Goal: Information Seeking & Learning: Learn about a topic

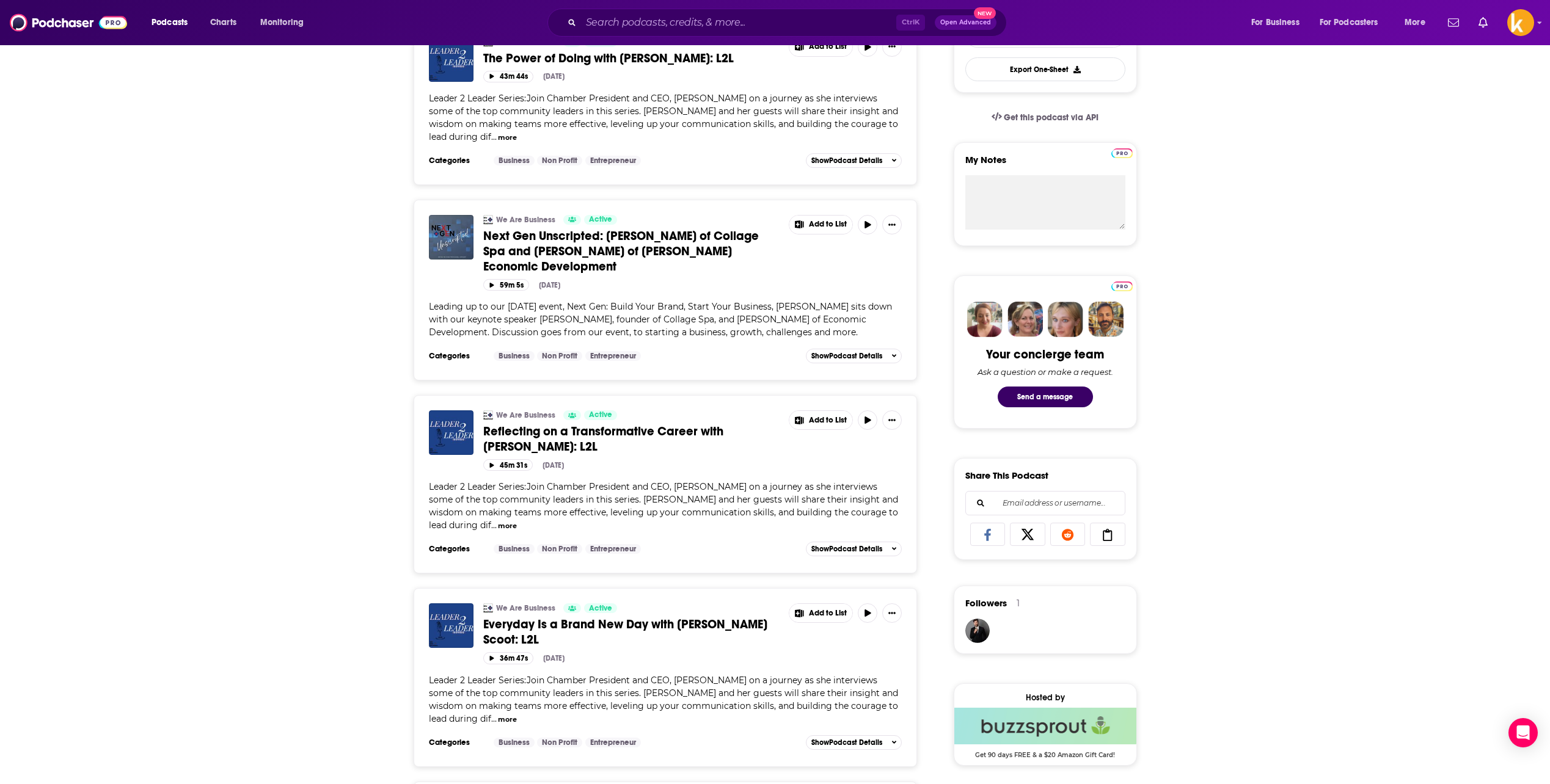
scroll to position [360, 0]
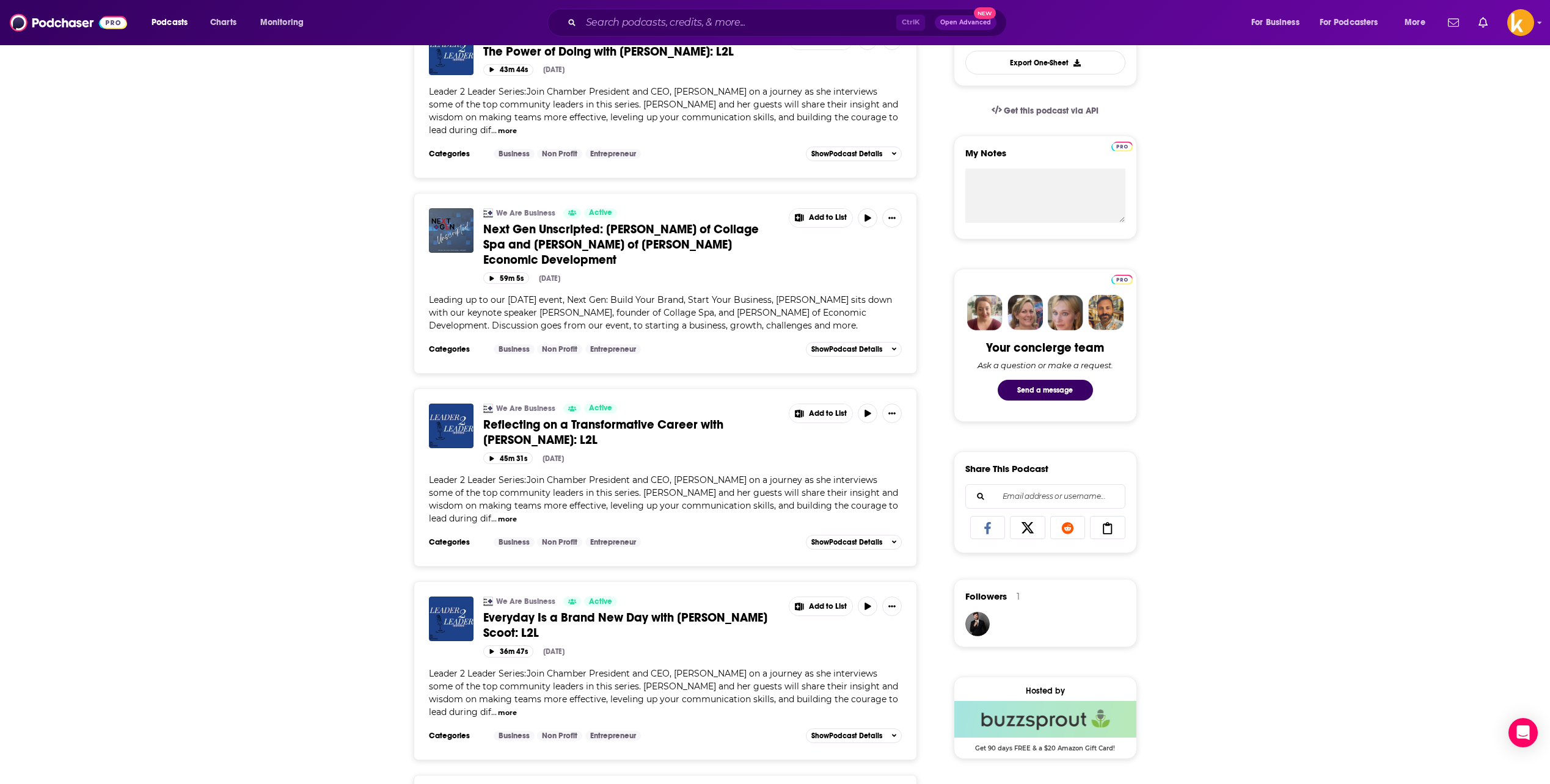
click at [657, 392] on span "Reflecting on a Transformative Career with Dr. Janet Gullickson: L2L" at bounding box center [604, 433] width 240 height 31
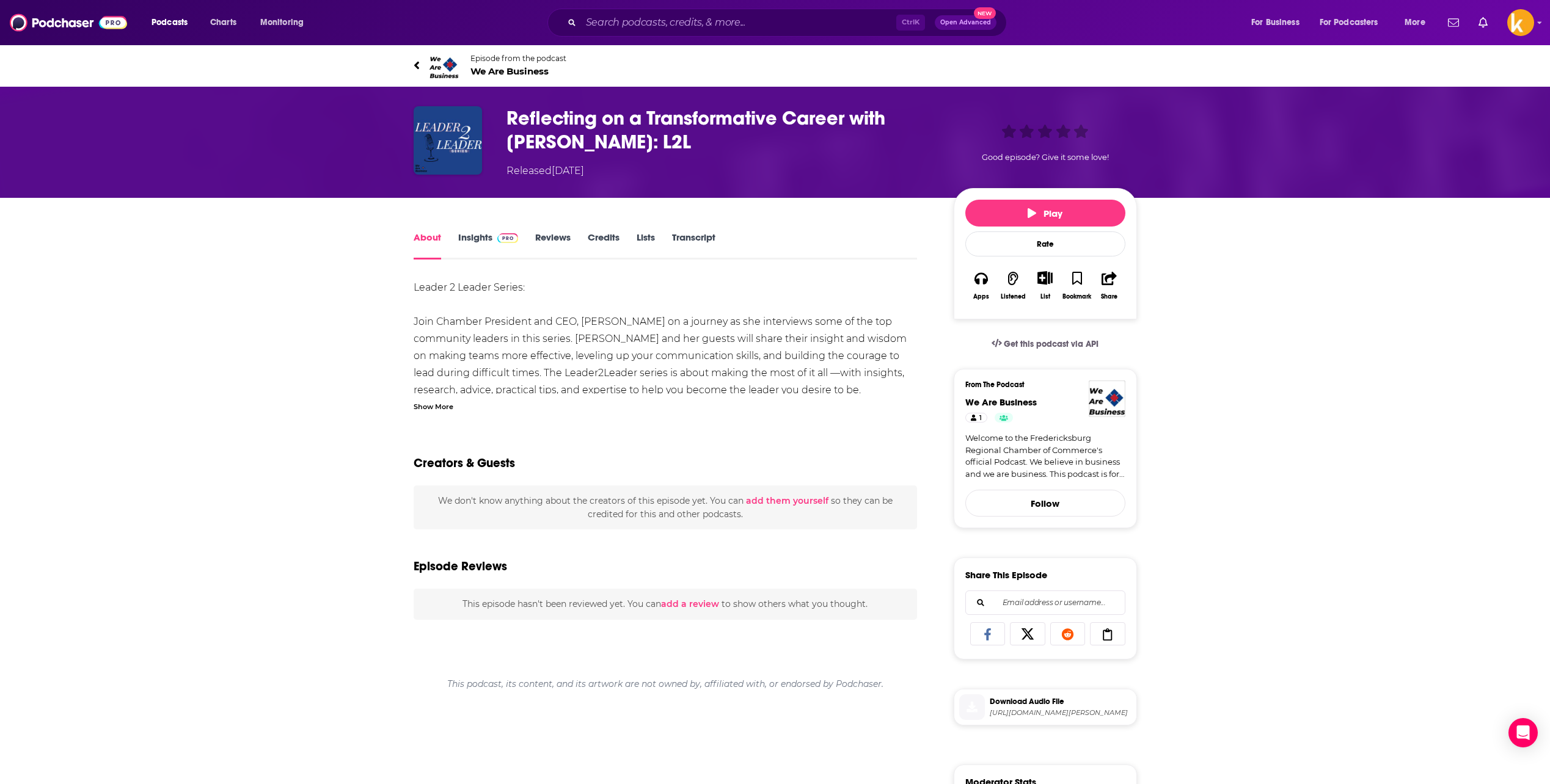
click at [505, 236] on img at bounding box center [508, 238] width 21 height 9
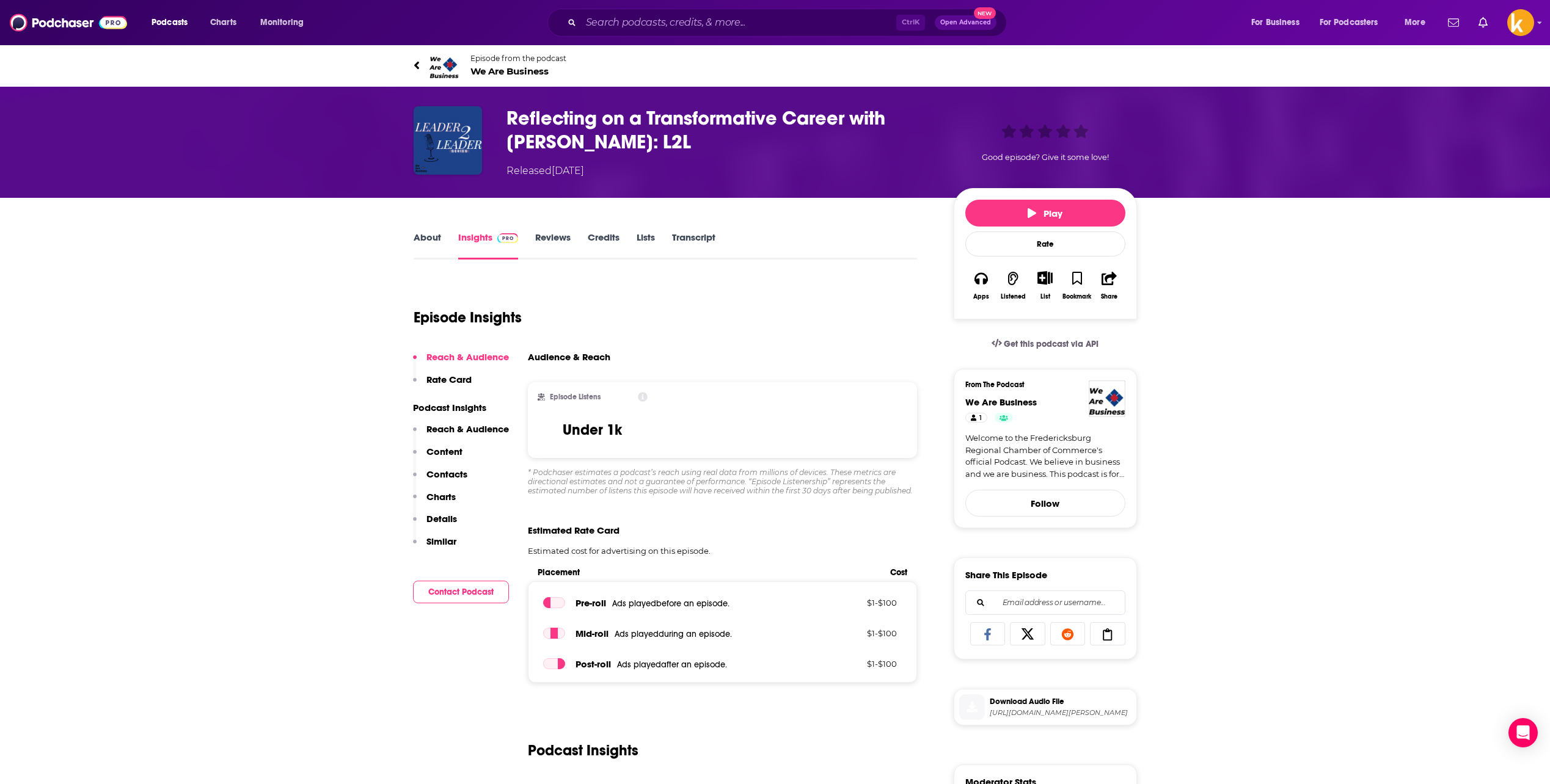
click at [416, 251] on link "About" at bounding box center [428, 246] width 27 height 28
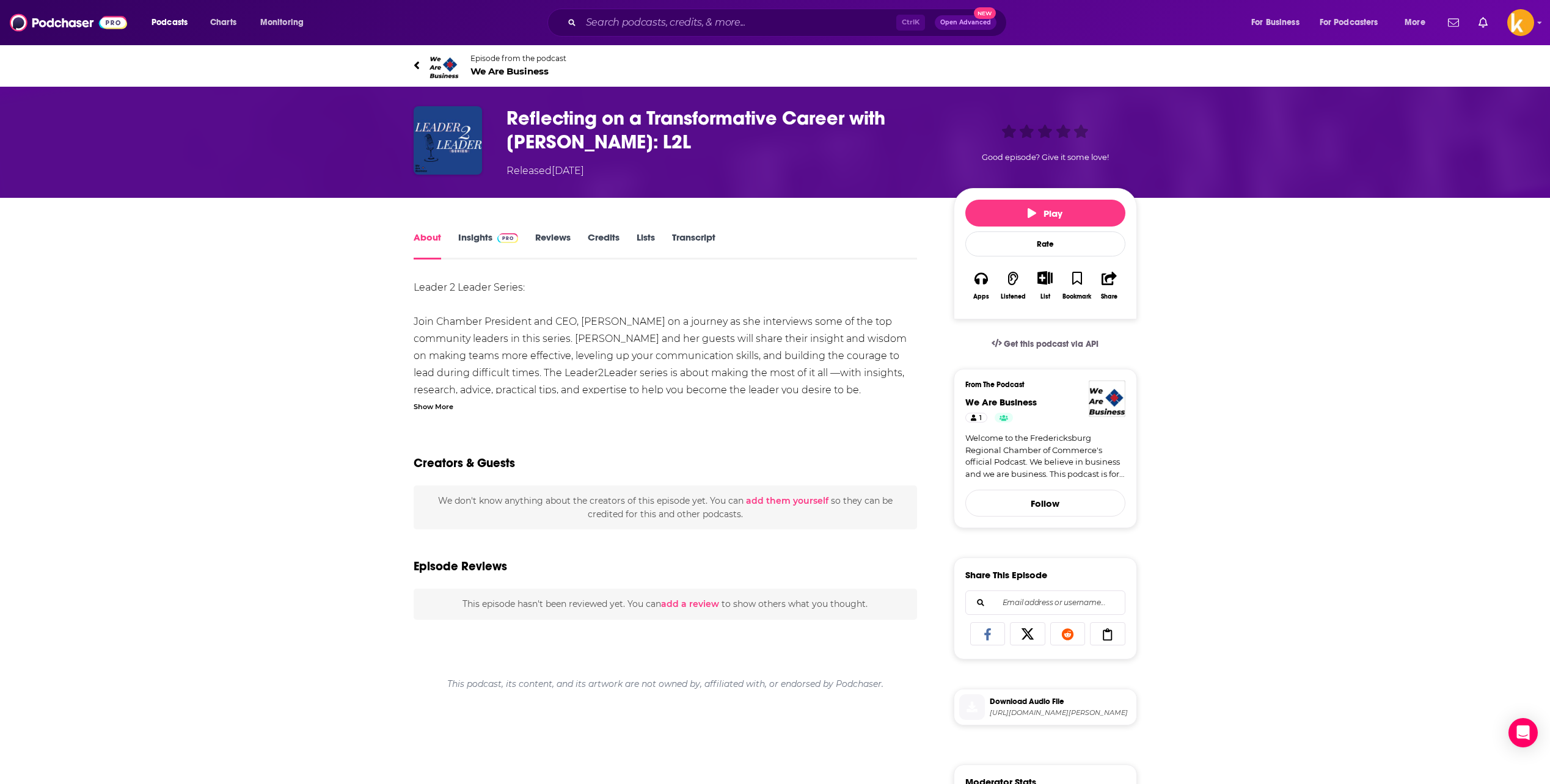
click at [442, 392] on div "Show More" at bounding box center [434, 406] width 40 height 12
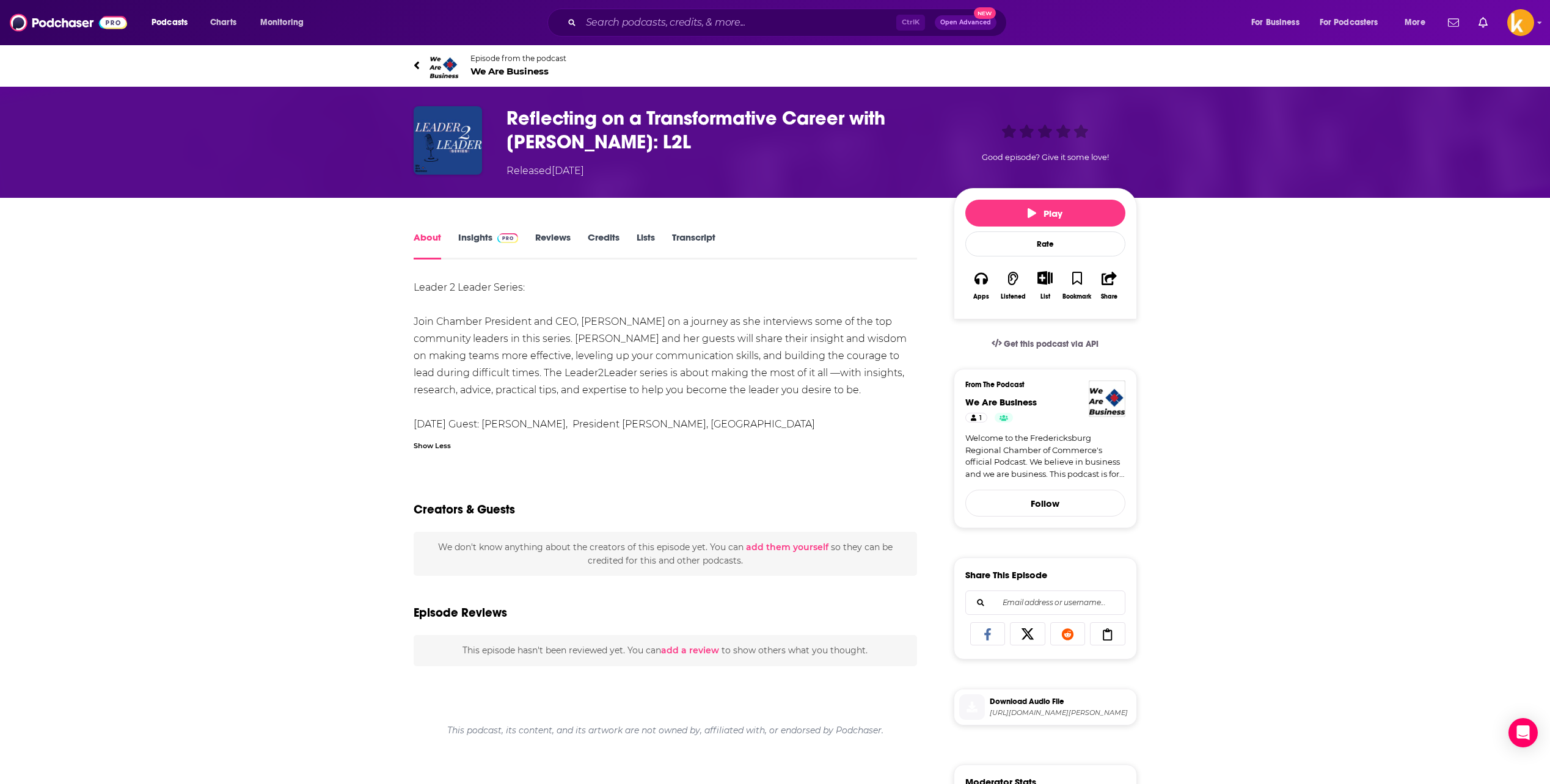
click at [556, 107] on h1 "Reflecting on a Transformative Career with Dr. Janet Gullickson: L2L" at bounding box center [720, 130] width 428 height 47
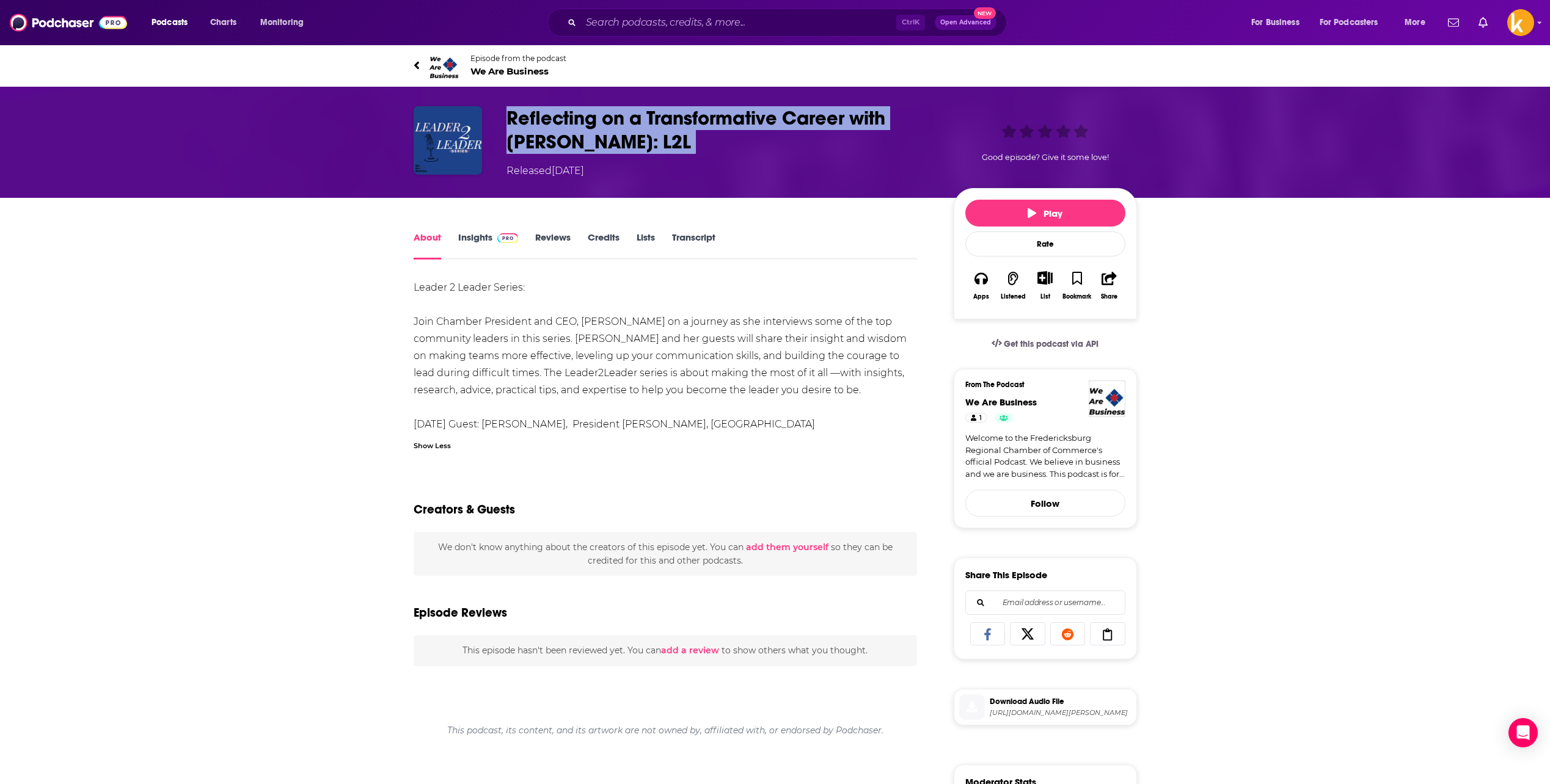
click at [556, 107] on h1 "Reflecting on a Transformative Career with Dr. Janet Gullickson: L2L" at bounding box center [720, 130] width 428 height 47
copy h1 "Reflecting on a Transformative Career with Dr. Janet Gullickson: L2L"
click at [414, 67] on icon at bounding box center [416, 65] width 6 height 12
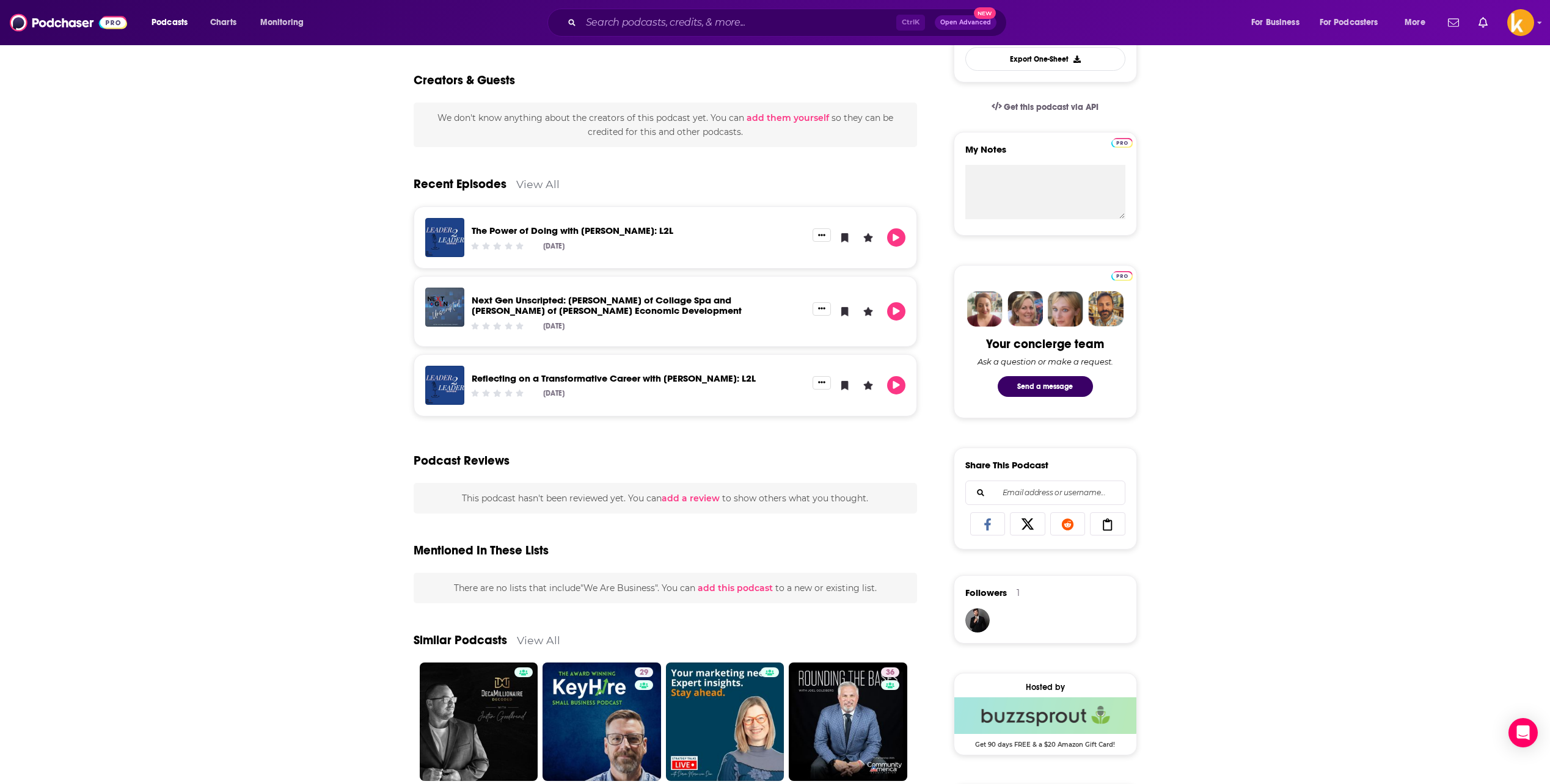
scroll to position [367, 0]
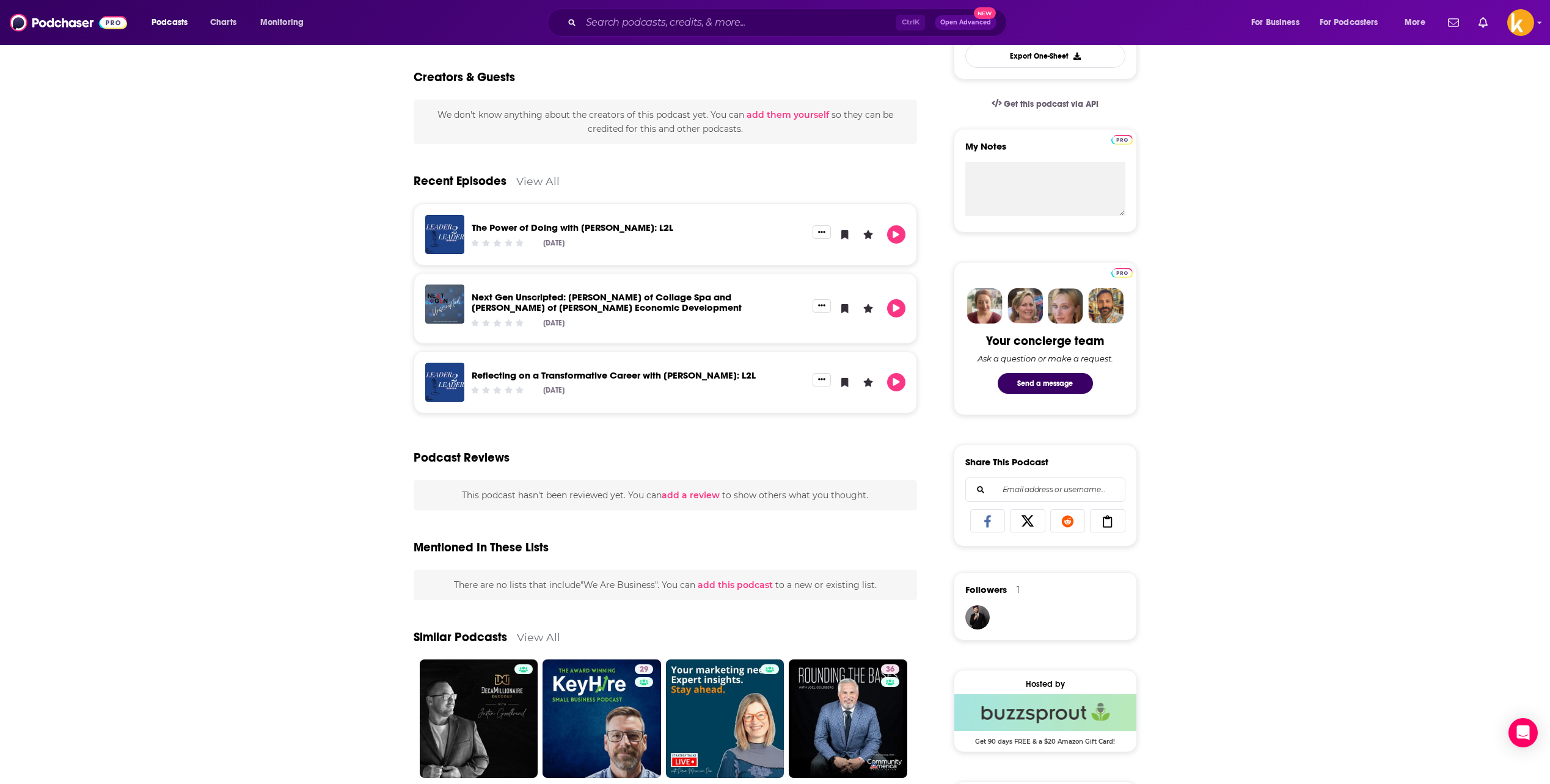
click at [525, 185] on link "View All" at bounding box center [538, 180] width 44 height 13
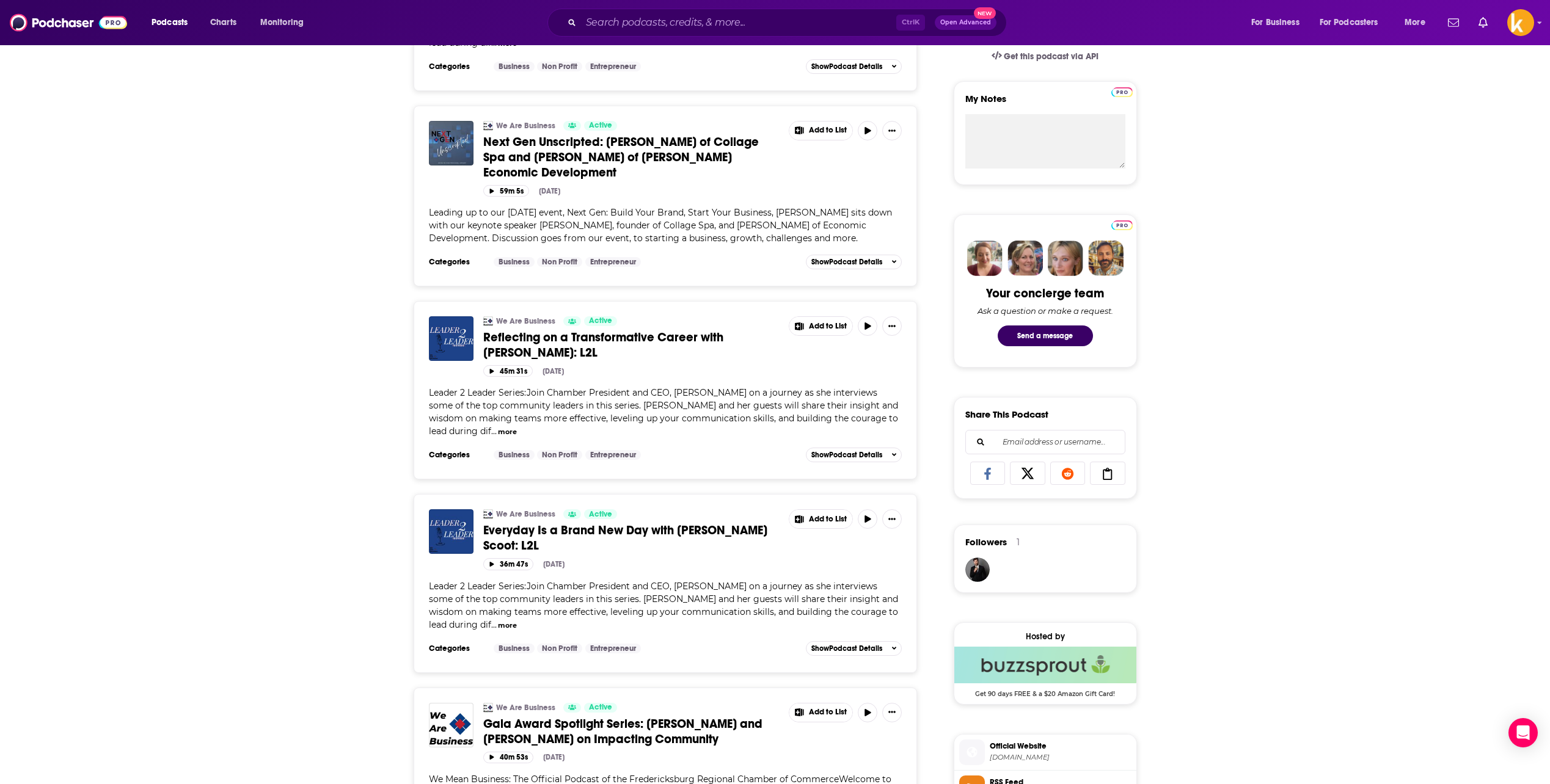
scroll to position [428, 0]
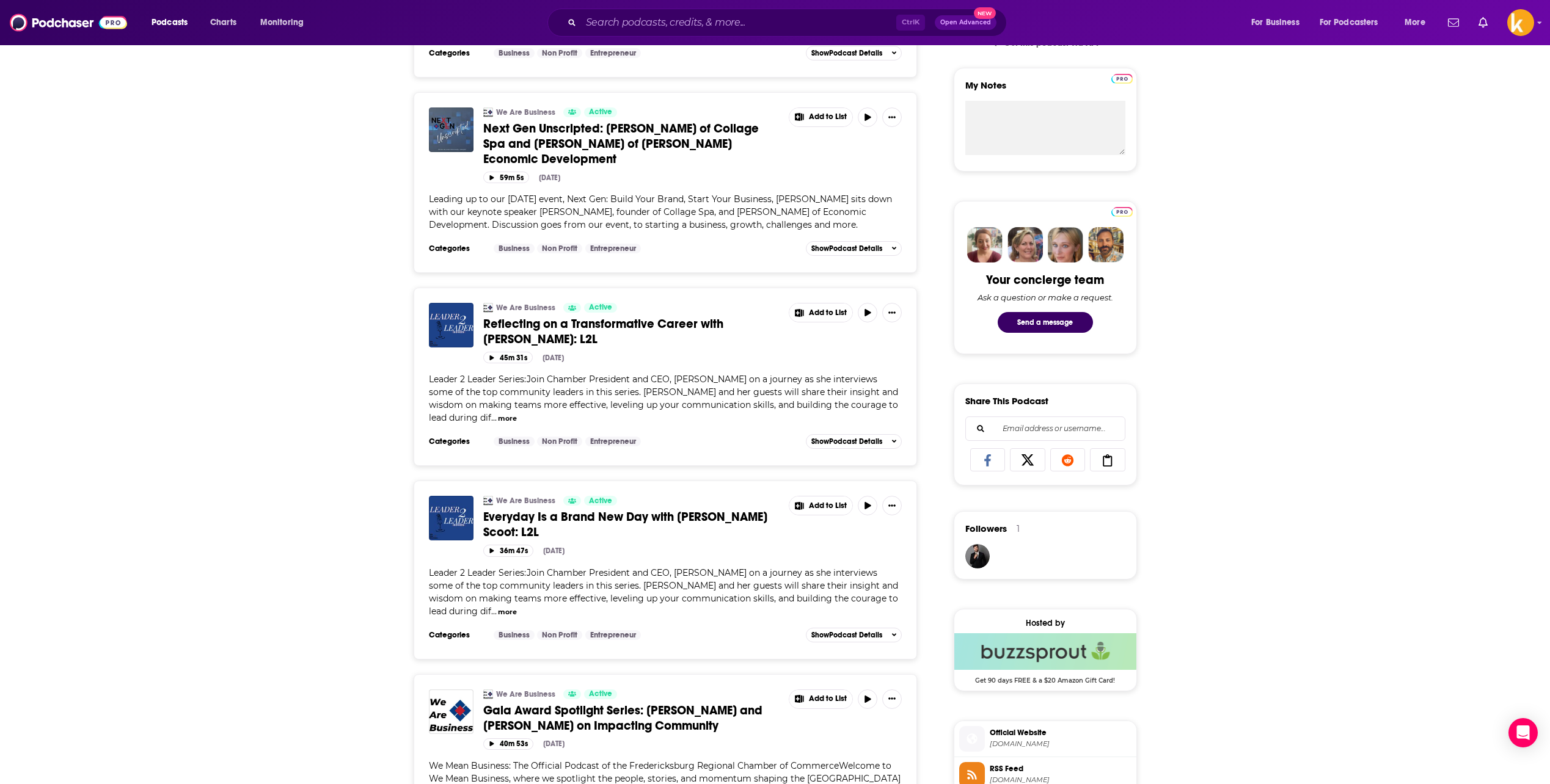
click at [639, 392] on span "Everyday Is a Brand New Day with Terri Scoot: L2L" at bounding box center [625, 525] width 284 height 31
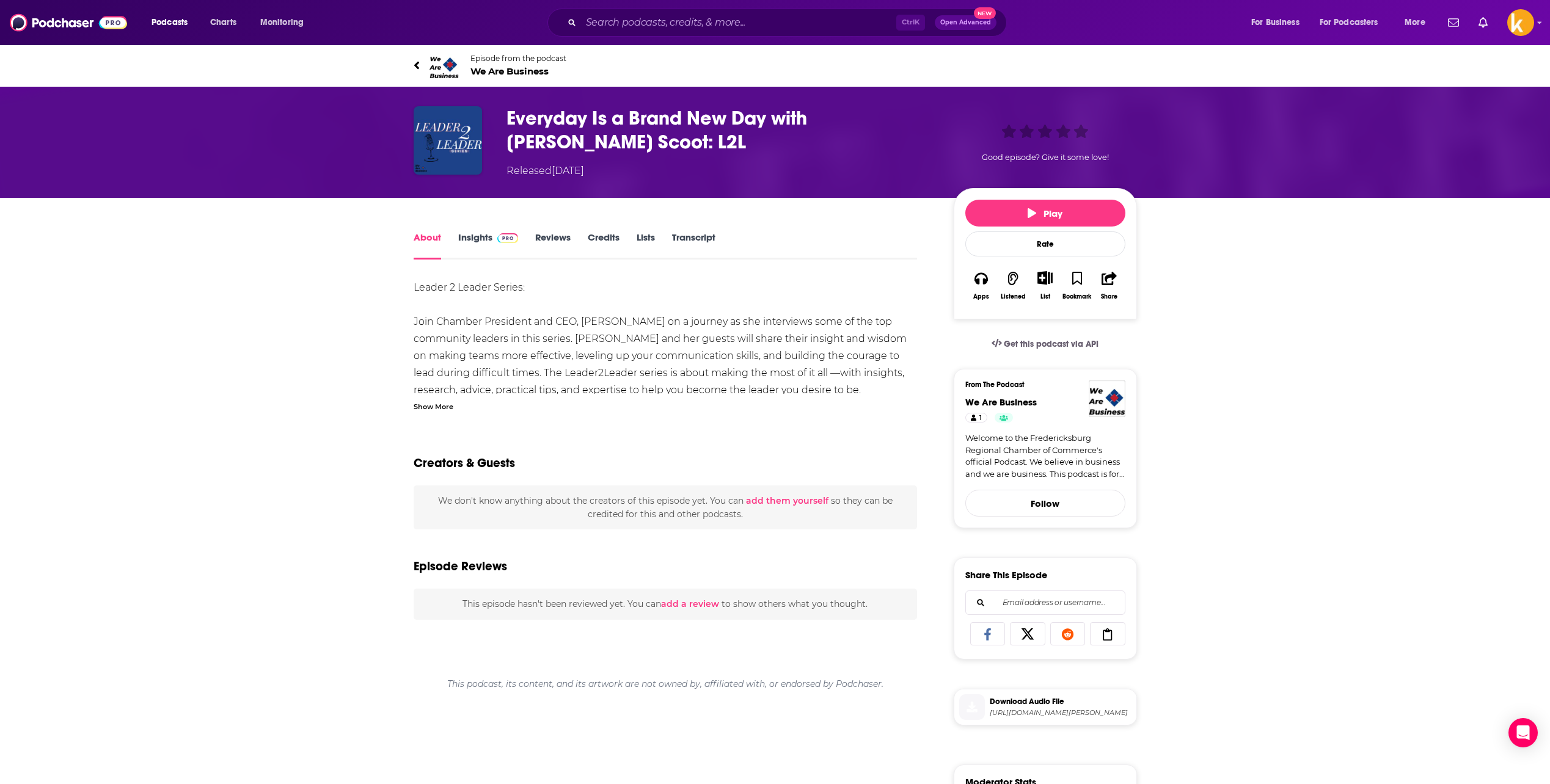
click at [563, 123] on h1 "Everyday Is a Brand New Day with Terri Scoot: L2L" at bounding box center [720, 130] width 428 height 47
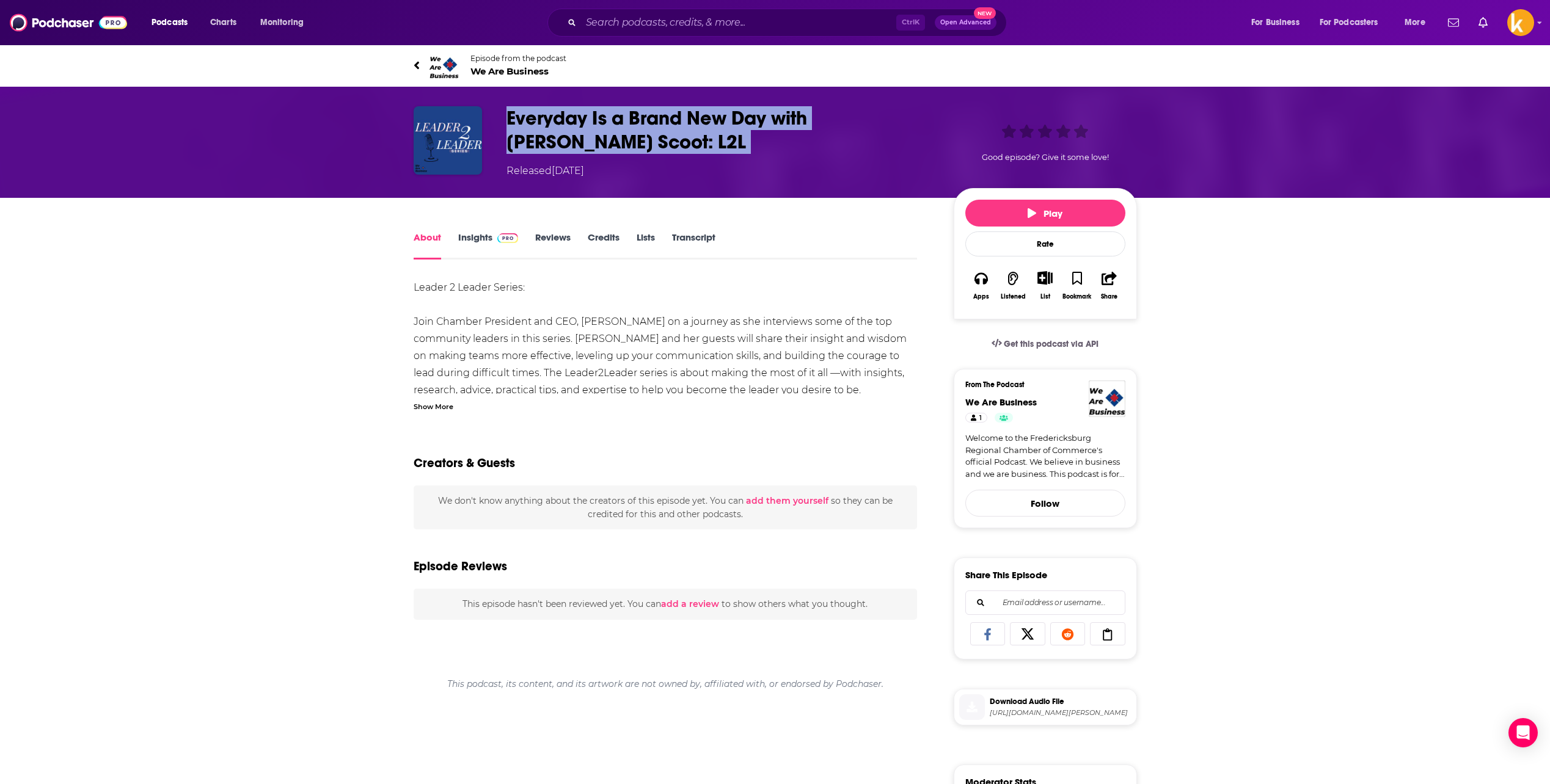
click at [563, 123] on h1 "Everyday Is a Brand New Day with Terri Scoot: L2L" at bounding box center [720, 130] width 428 height 47
copy h1 "Everyday Is a Brand New Day with Terri Scoot: L2L"
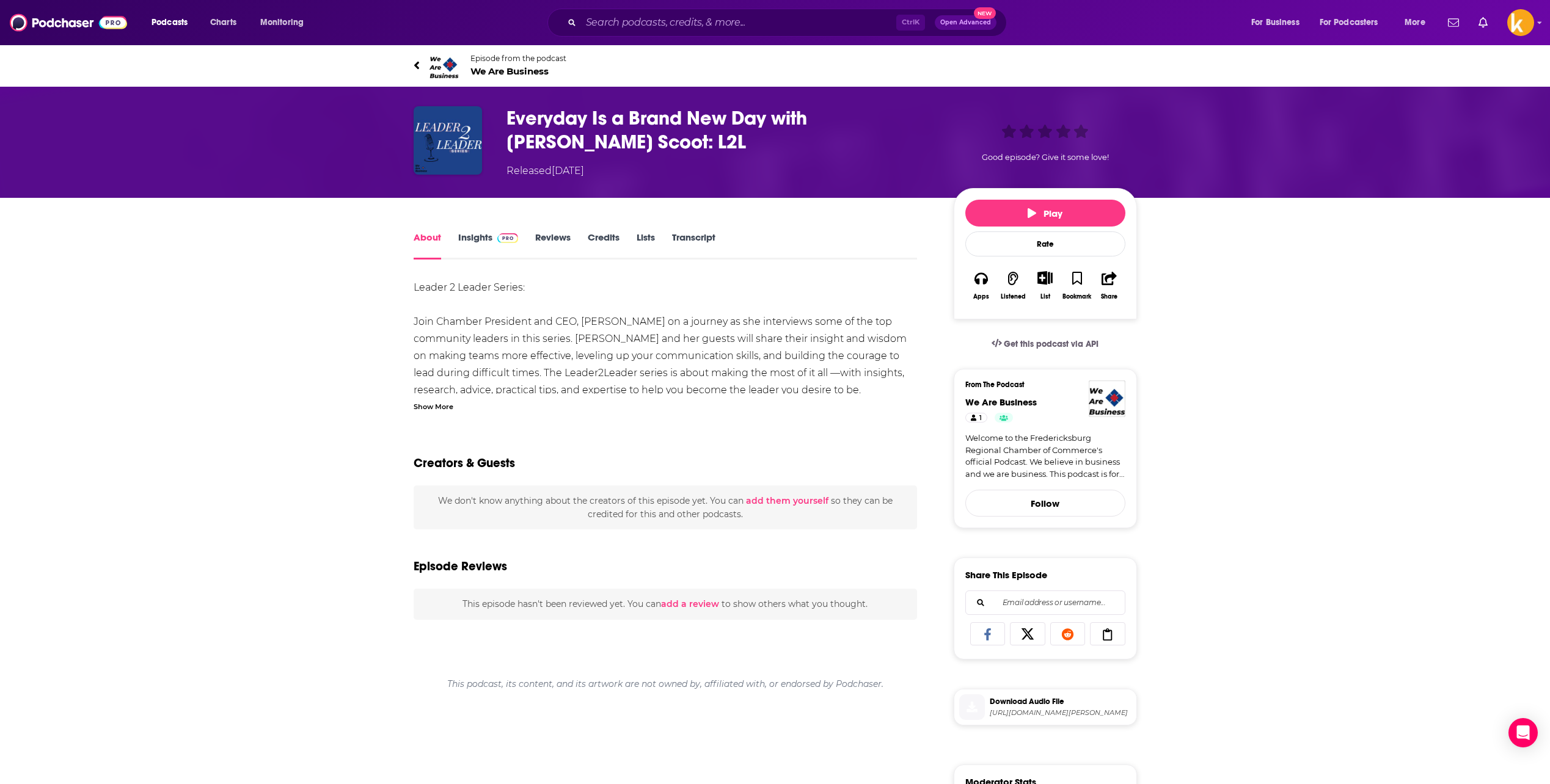
click at [440, 392] on div "Show More" at bounding box center [434, 406] width 40 height 12
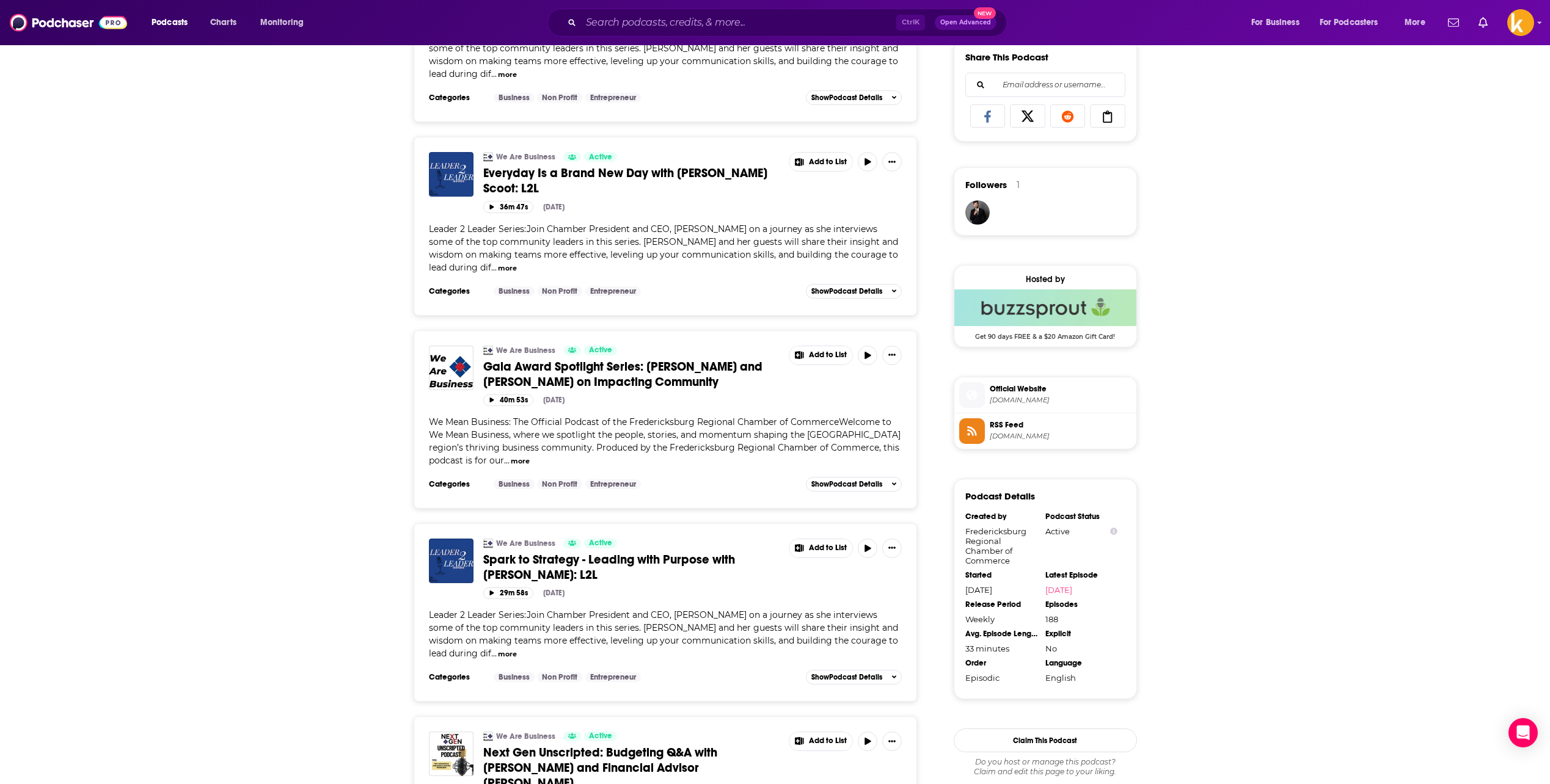
scroll to position [794, 0]
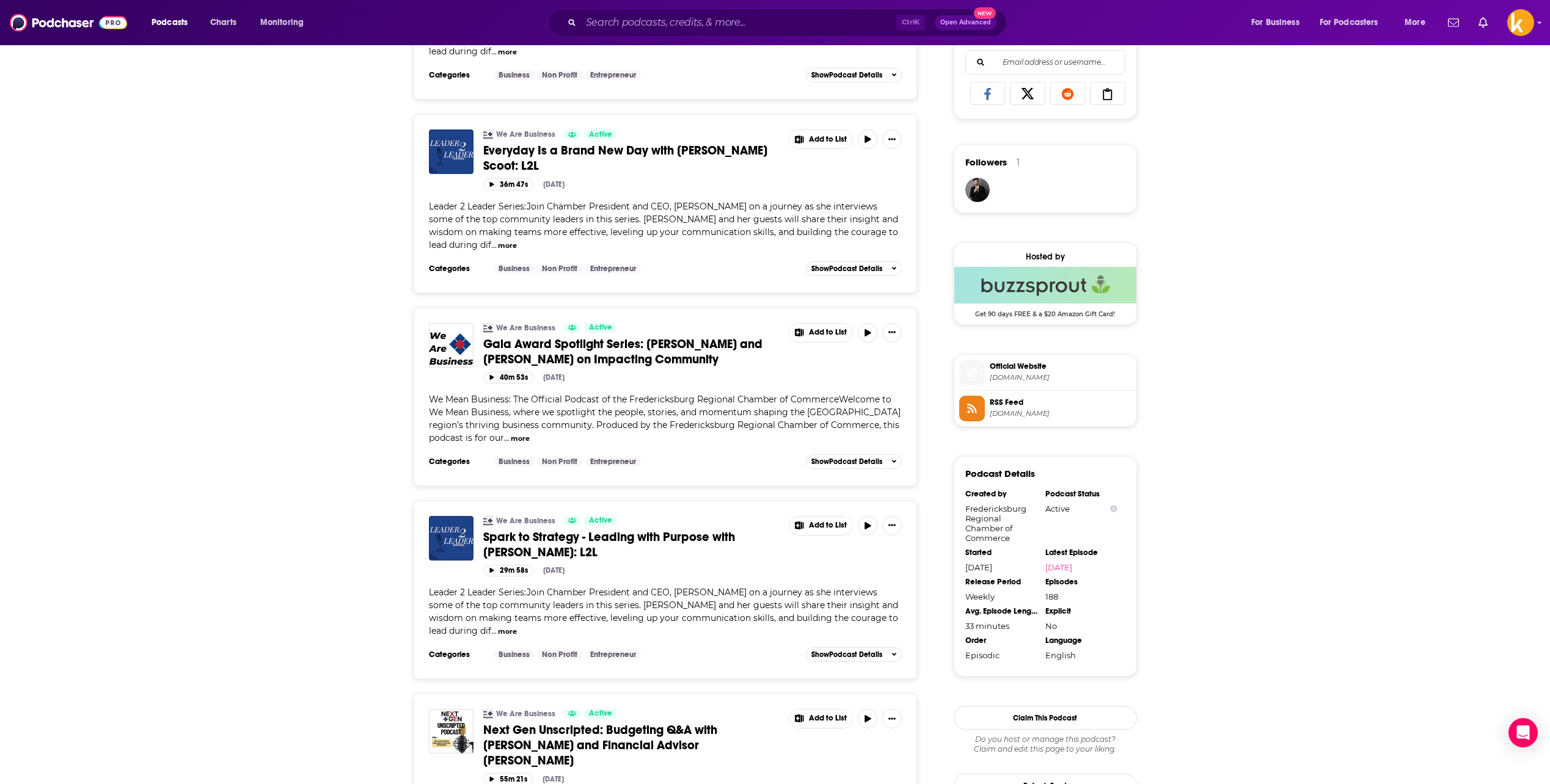
click at [660, 392] on span "Spark to Strategy - Leading with Purpose with Angie Sullivan: L2L" at bounding box center [609, 545] width 252 height 31
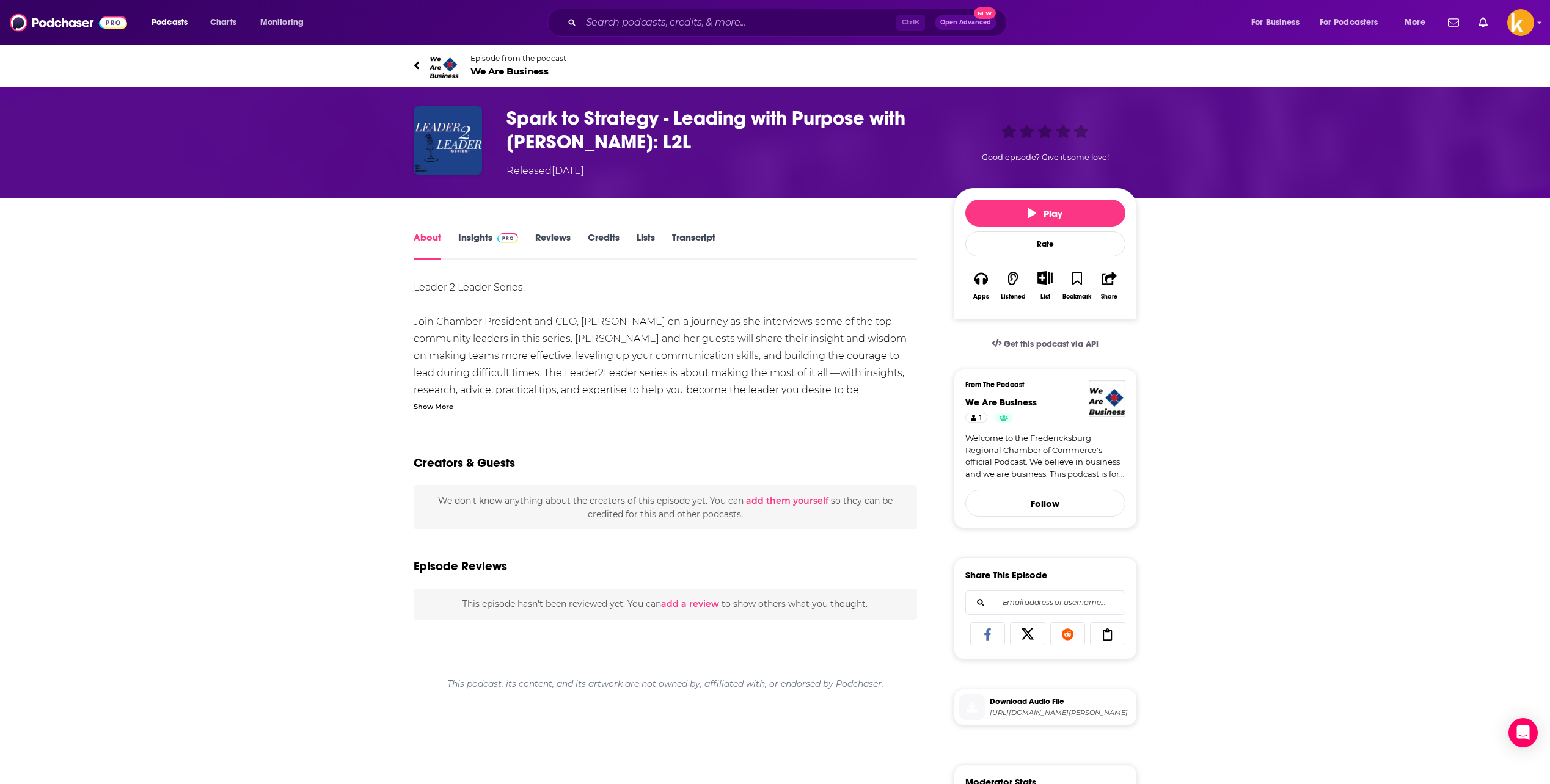
click at [442, 392] on div "Show More" at bounding box center [434, 406] width 40 height 12
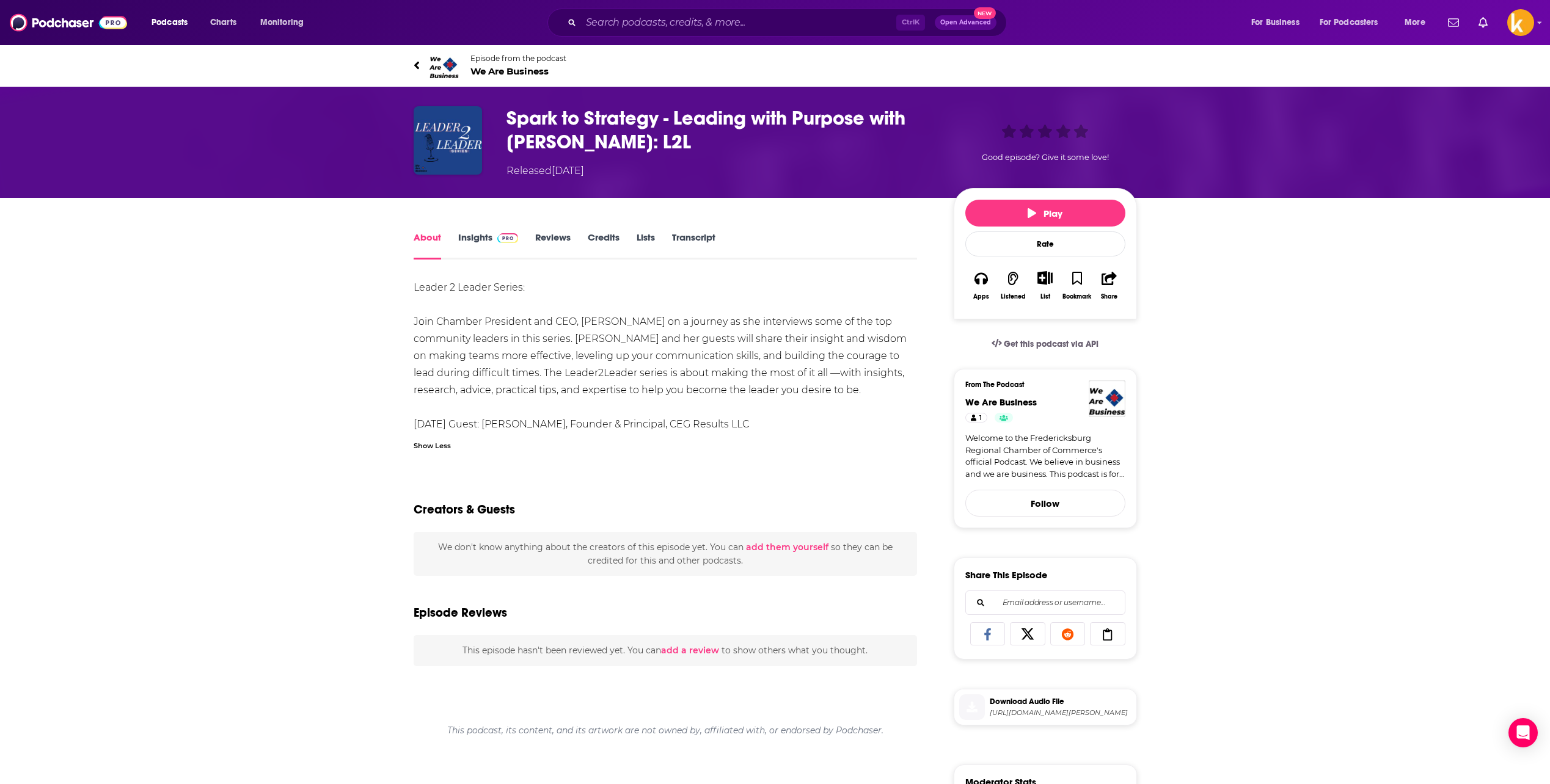
click at [617, 142] on h1 "Spark to Strategy - Leading with Purpose with Angie Sullivan: L2L" at bounding box center [720, 130] width 428 height 47
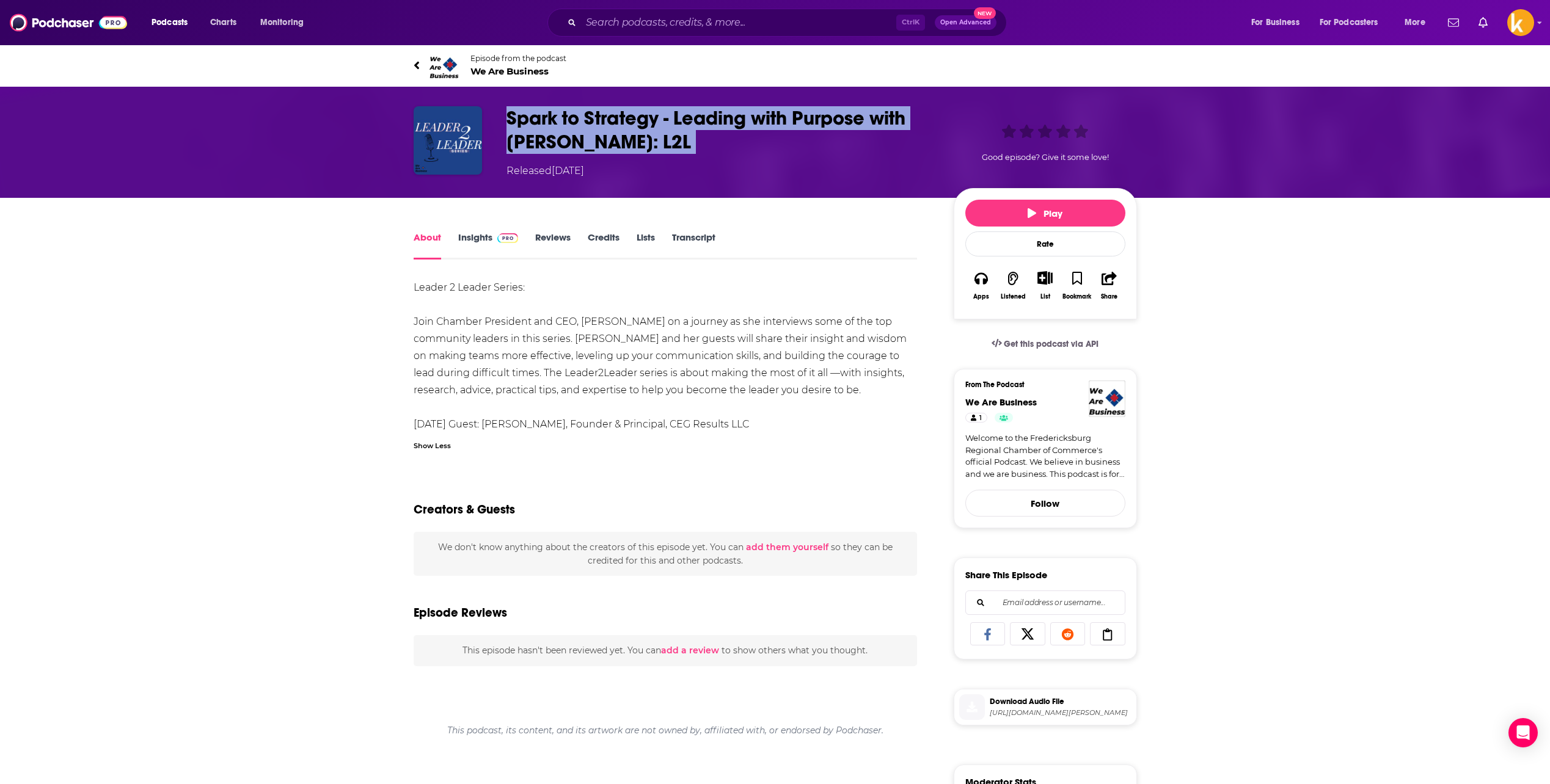
click at [617, 142] on h1 "Spark to Strategy - Leading with Purpose with Angie Sullivan: L2L" at bounding box center [720, 130] width 428 height 47
copy h1 "Spark to Strategy - Leading with Purpose with Angie Sullivan: L2L"
click at [418, 66] on icon at bounding box center [416, 65] width 6 height 12
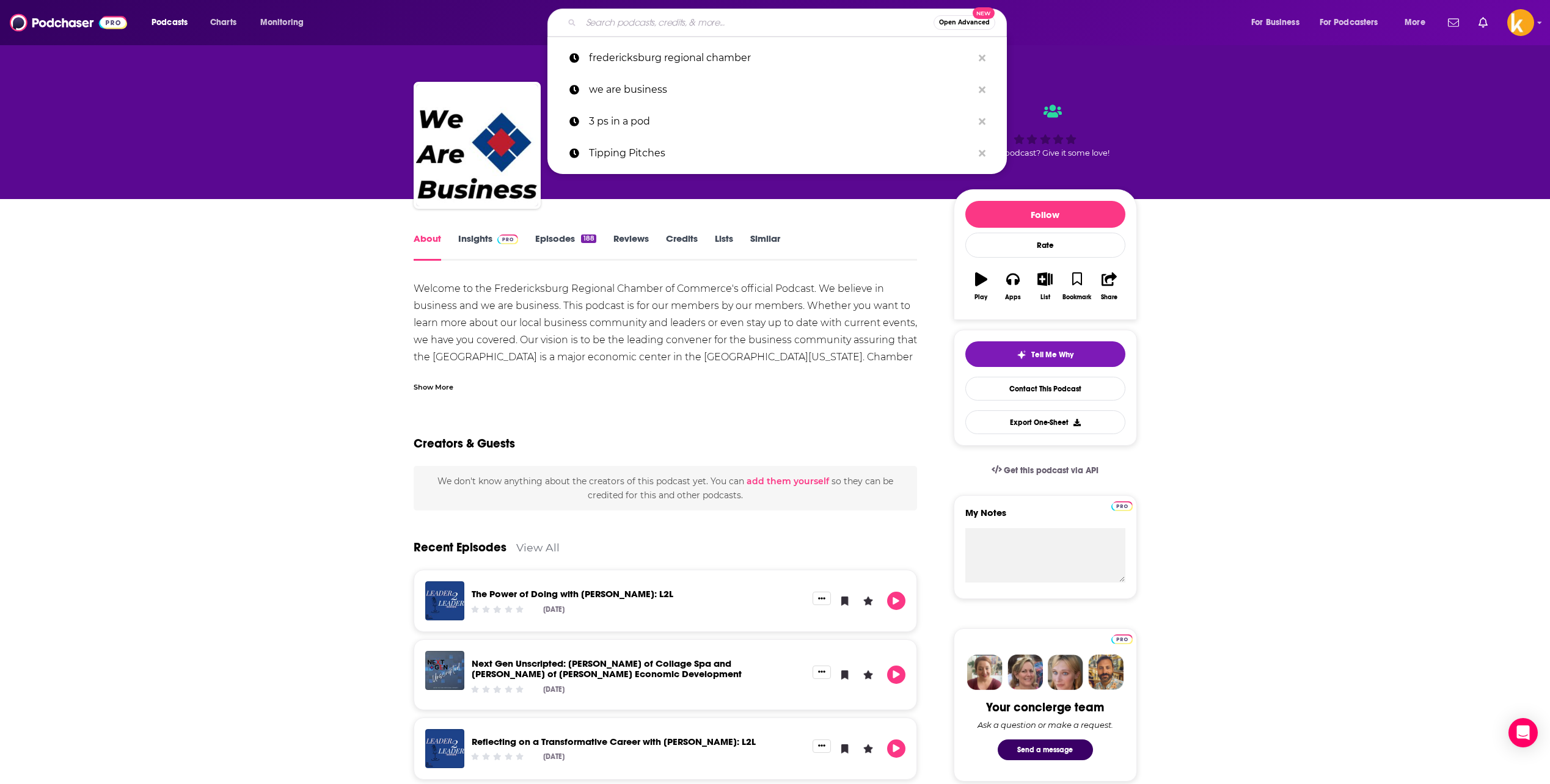
click at [676, 20] on input "Search podcasts, credits, & more..." at bounding box center [757, 22] width 352 height 20
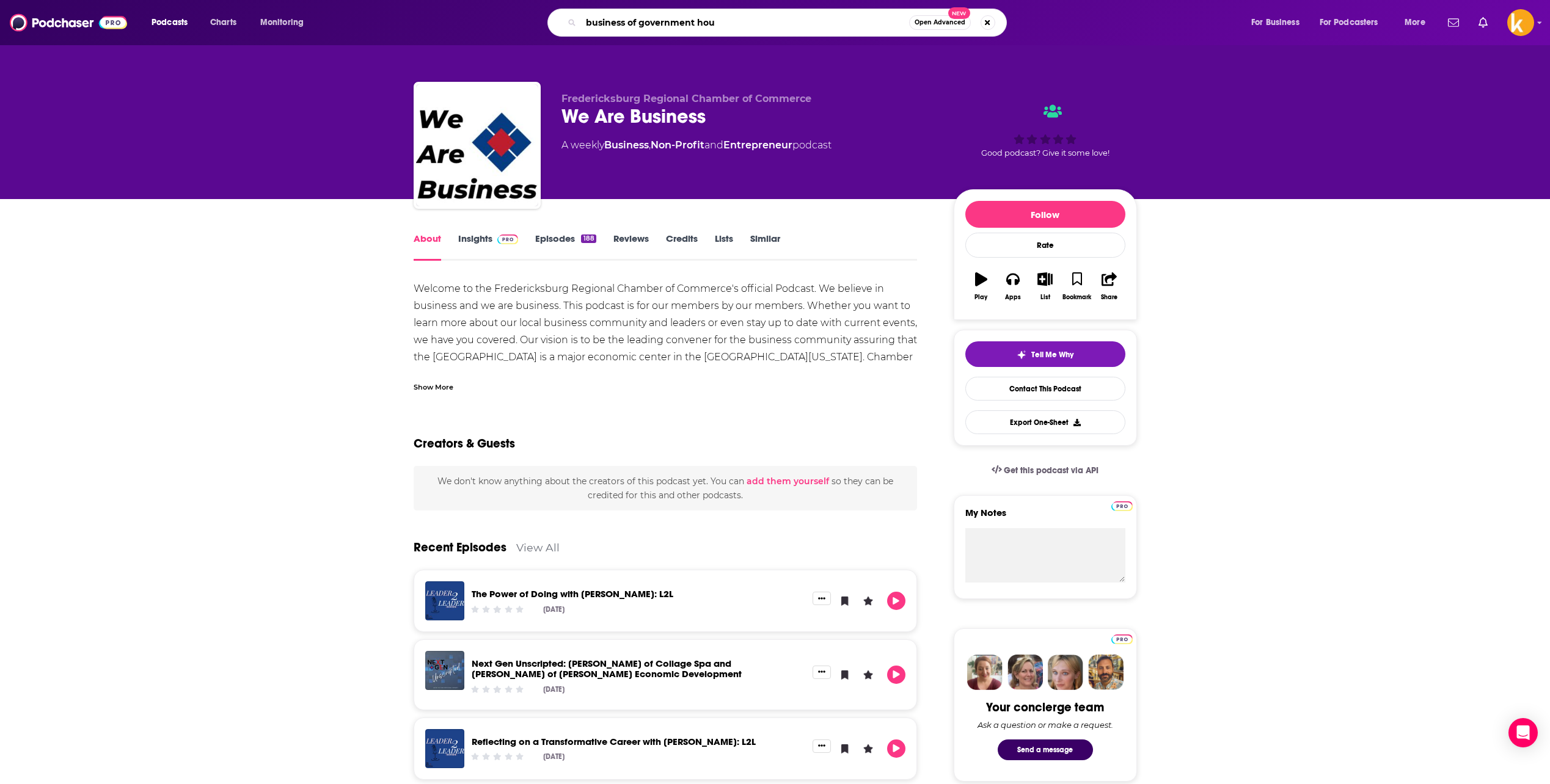
type input "business of government hour"
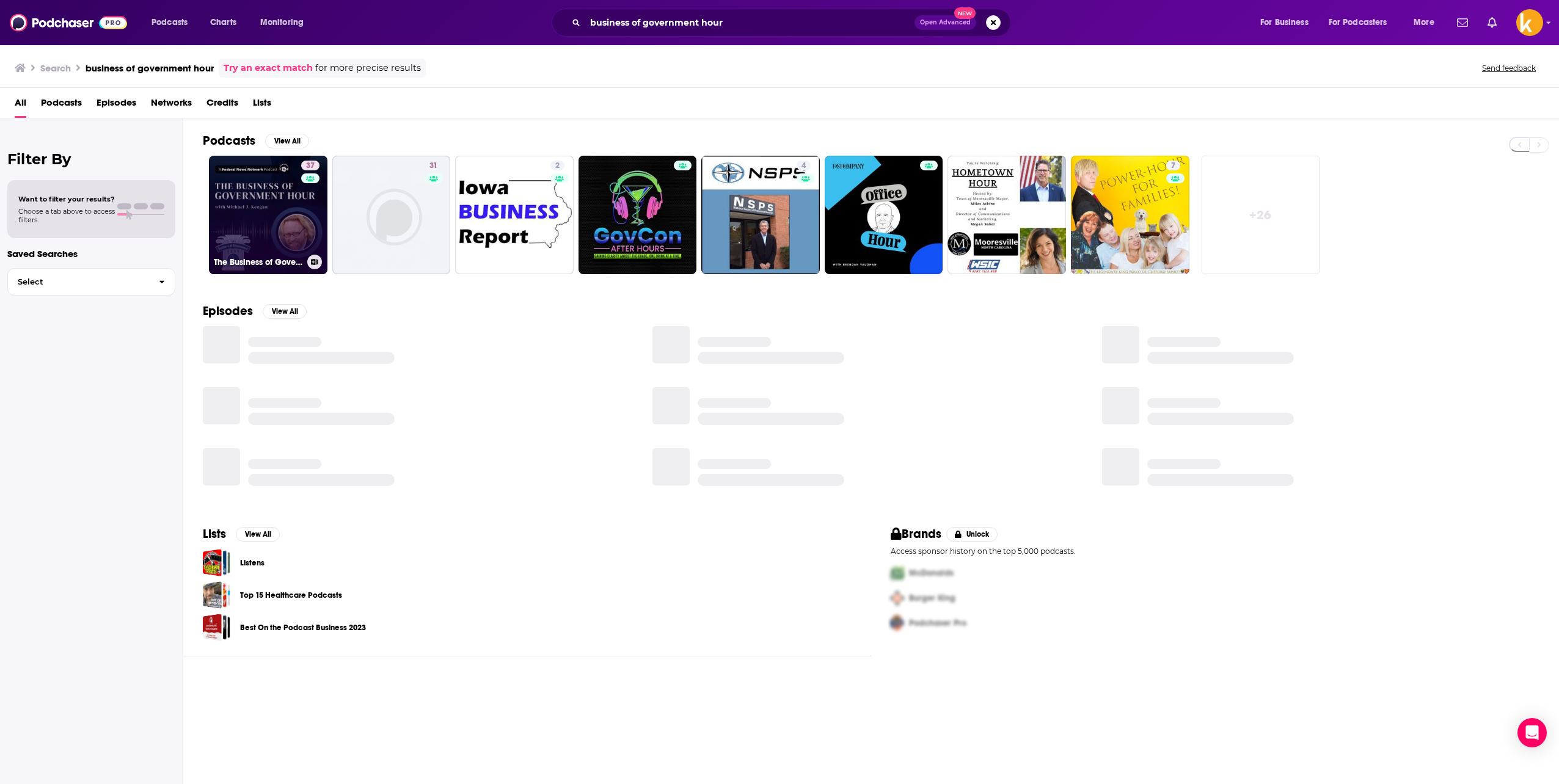
click at [249, 193] on link "37 The Business of Government Hour" at bounding box center [268, 215] width 119 height 119
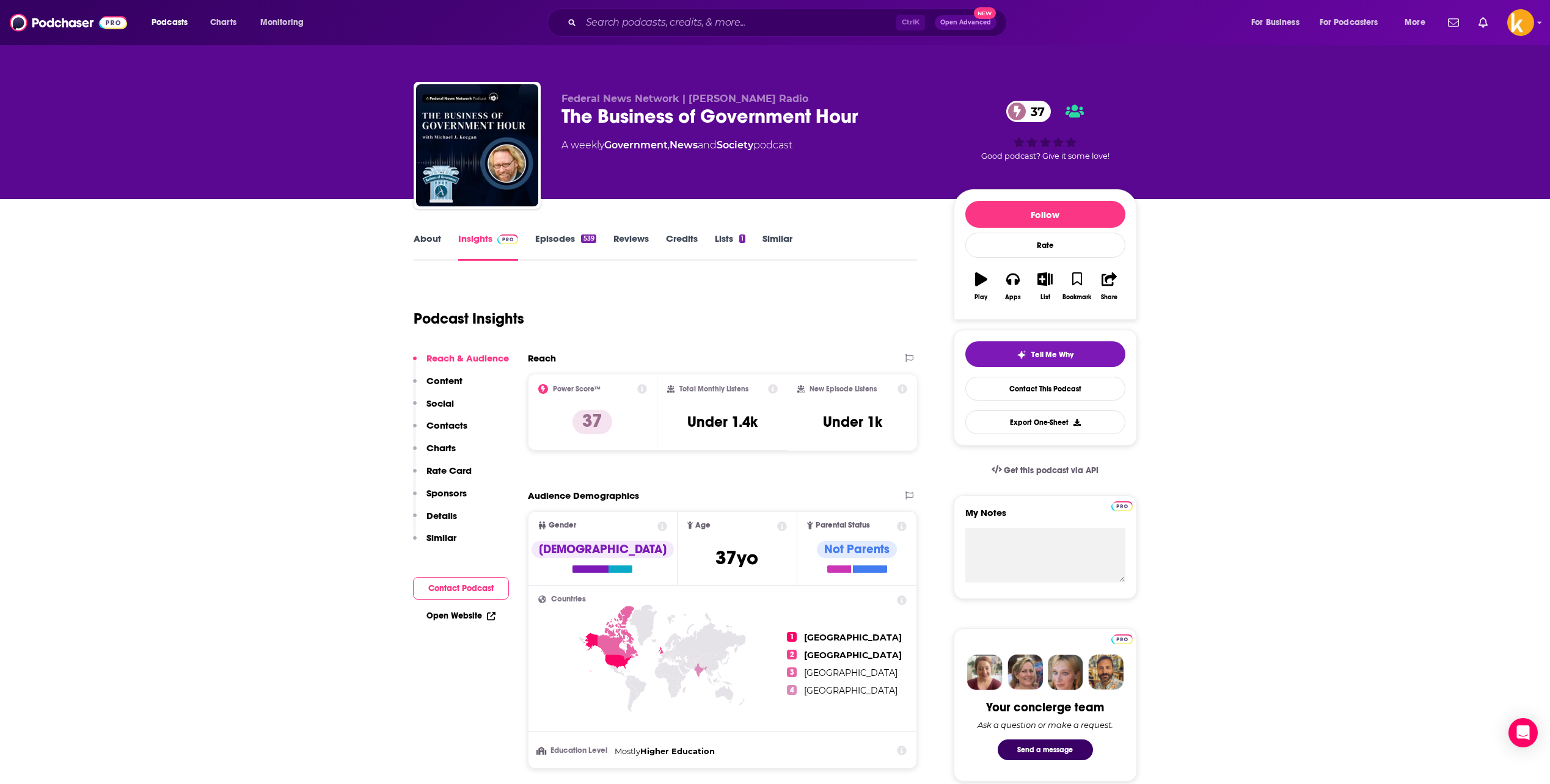
click at [439, 243] on link "About" at bounding box center [428, 246] width 27 height 28
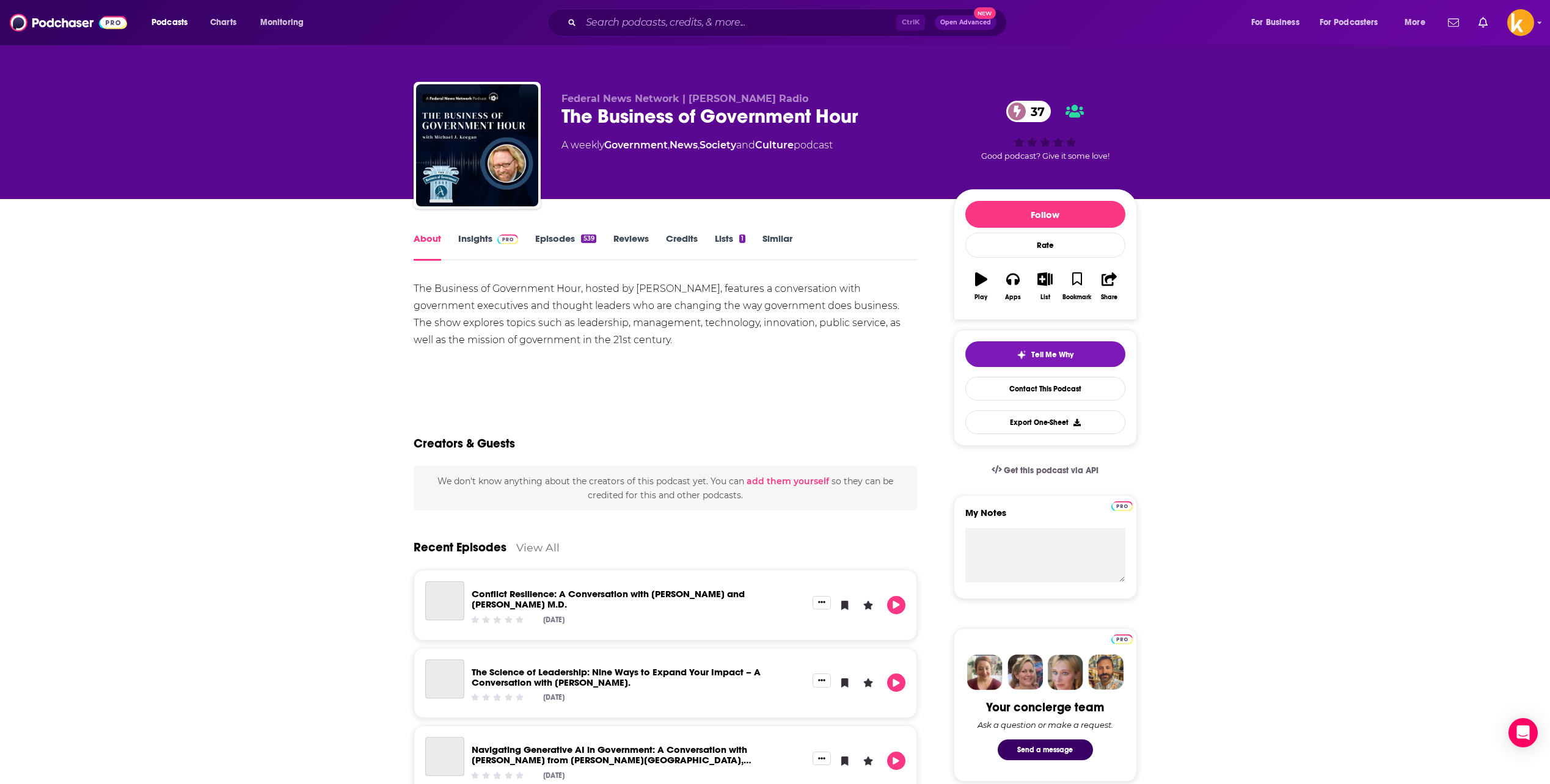
click at [498, 244] on img at bounding box center [508, 239] width 21 height 9
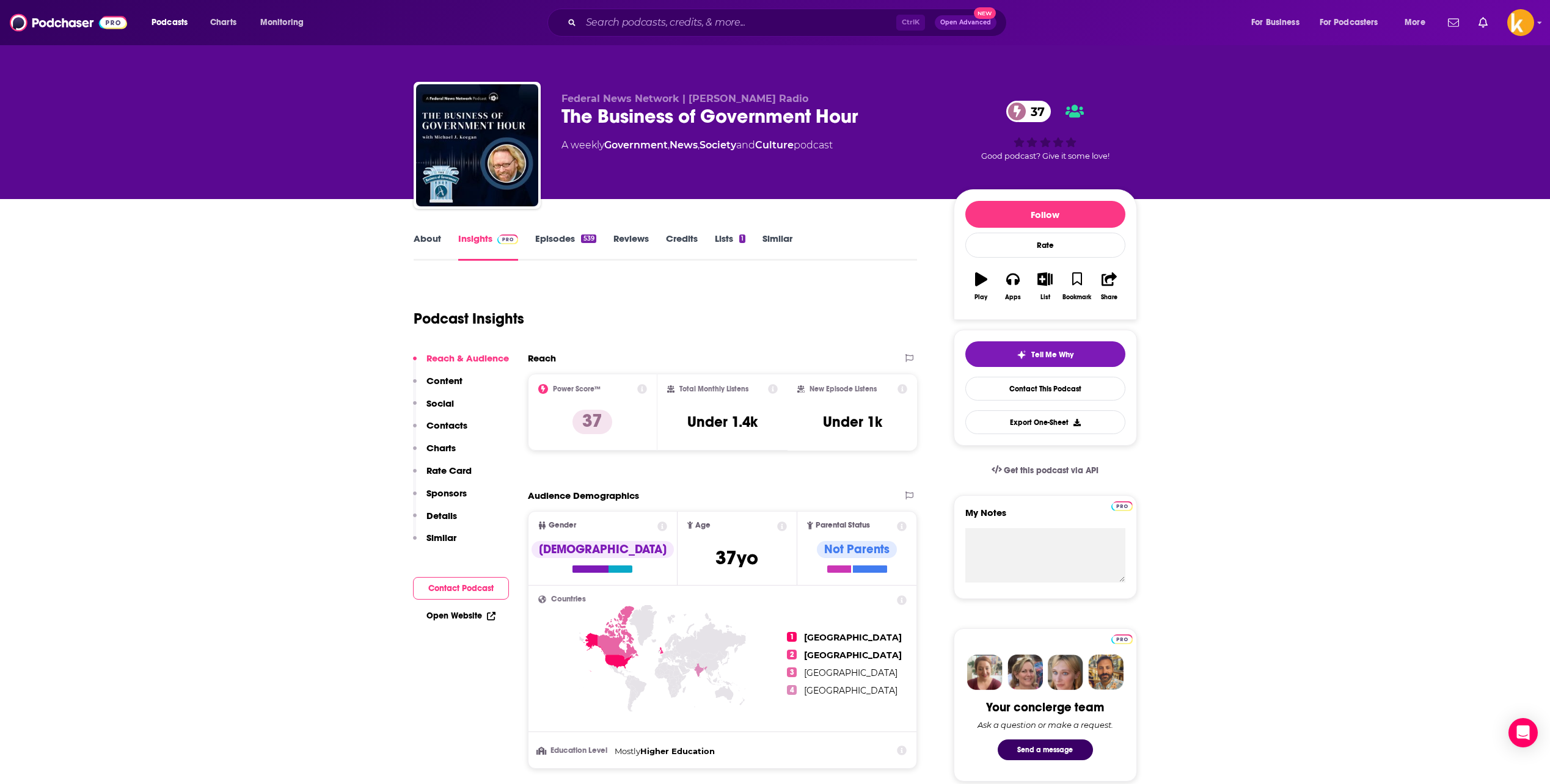
click at [558, 245] on link "Episodes 539" at bounding box center [565, 246] width 60 height 28
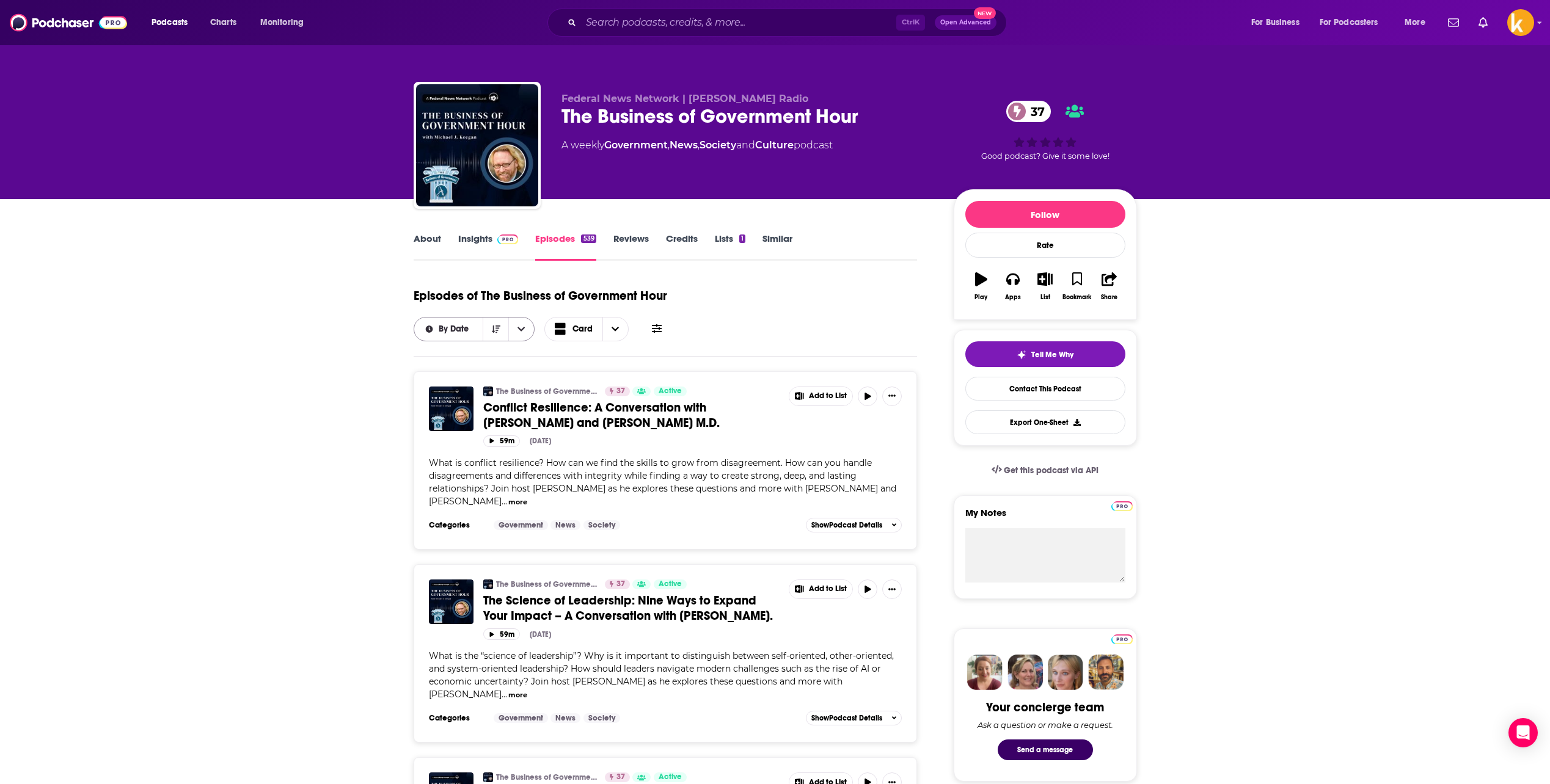
click at [450, 329] on span "By Date" at bounding box center [456, 329] width 34 height 9
click at [456, 327] on span "By Date" at bounding box center [456, 329] width 34 height 9
click at [495, 326] on icon "Sort Direction" at bounding box center [496, 329] width 9 height 9
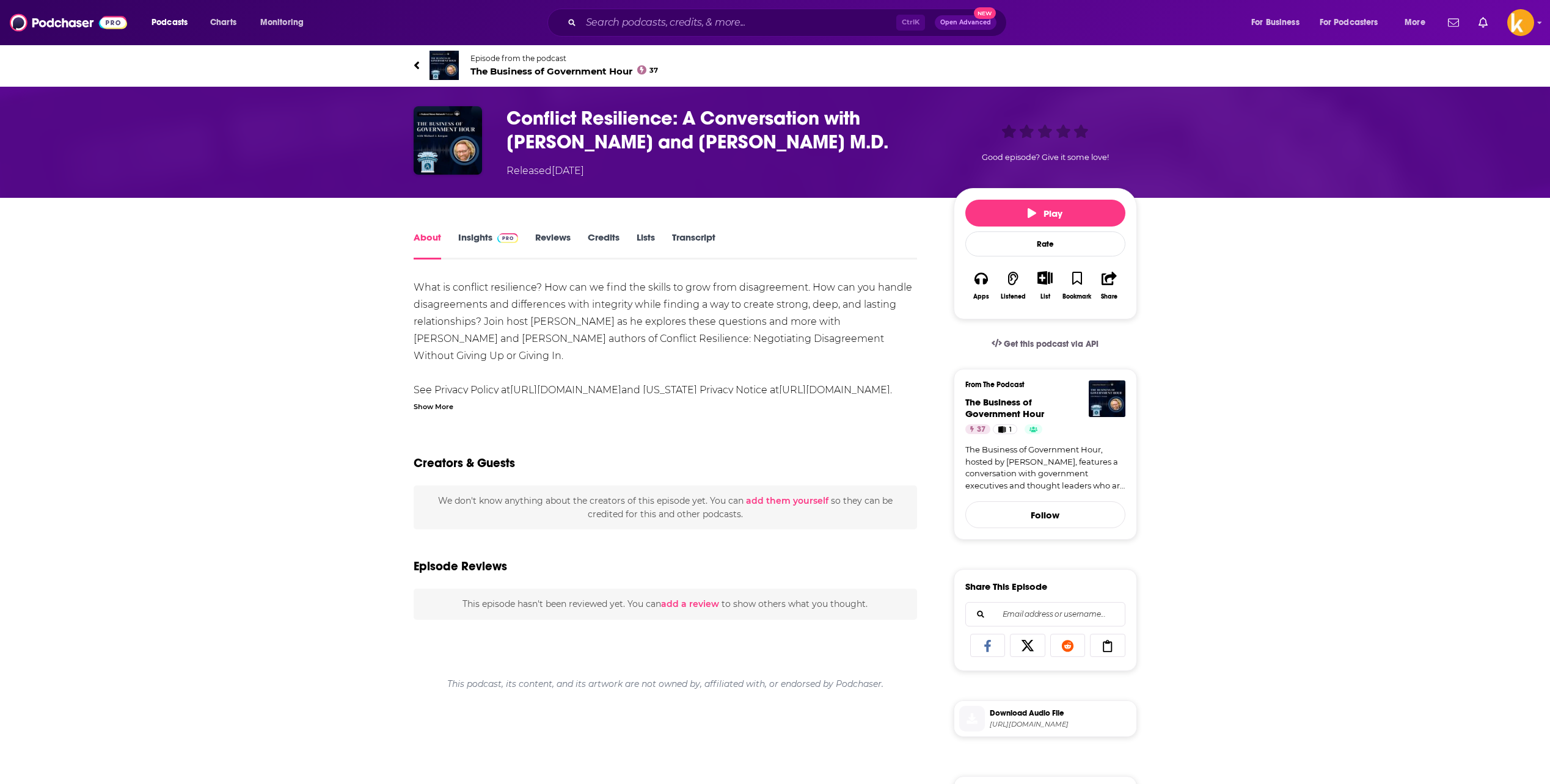
click at [435, 398] on div "What is conflict resilience? How can we find the skills to grow from disagreeme…" at bounding box center [666, 345] width 504 height 132
click at [431, 401] on div "Show More" at bounding box center [434, 406] width 40 height 12
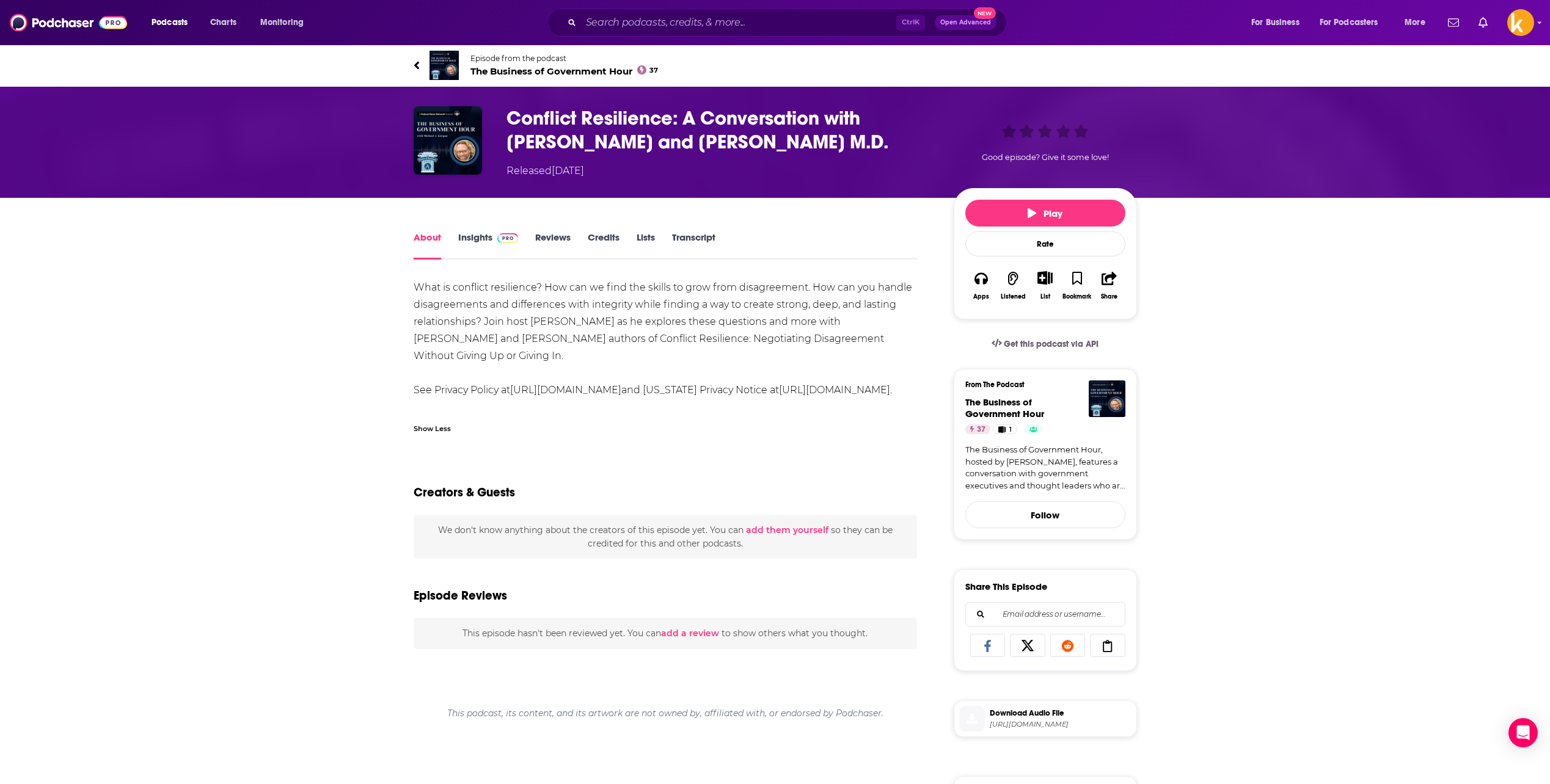
click at [417, 63] on icon at bounding box center [416, 64] width 5 height 8
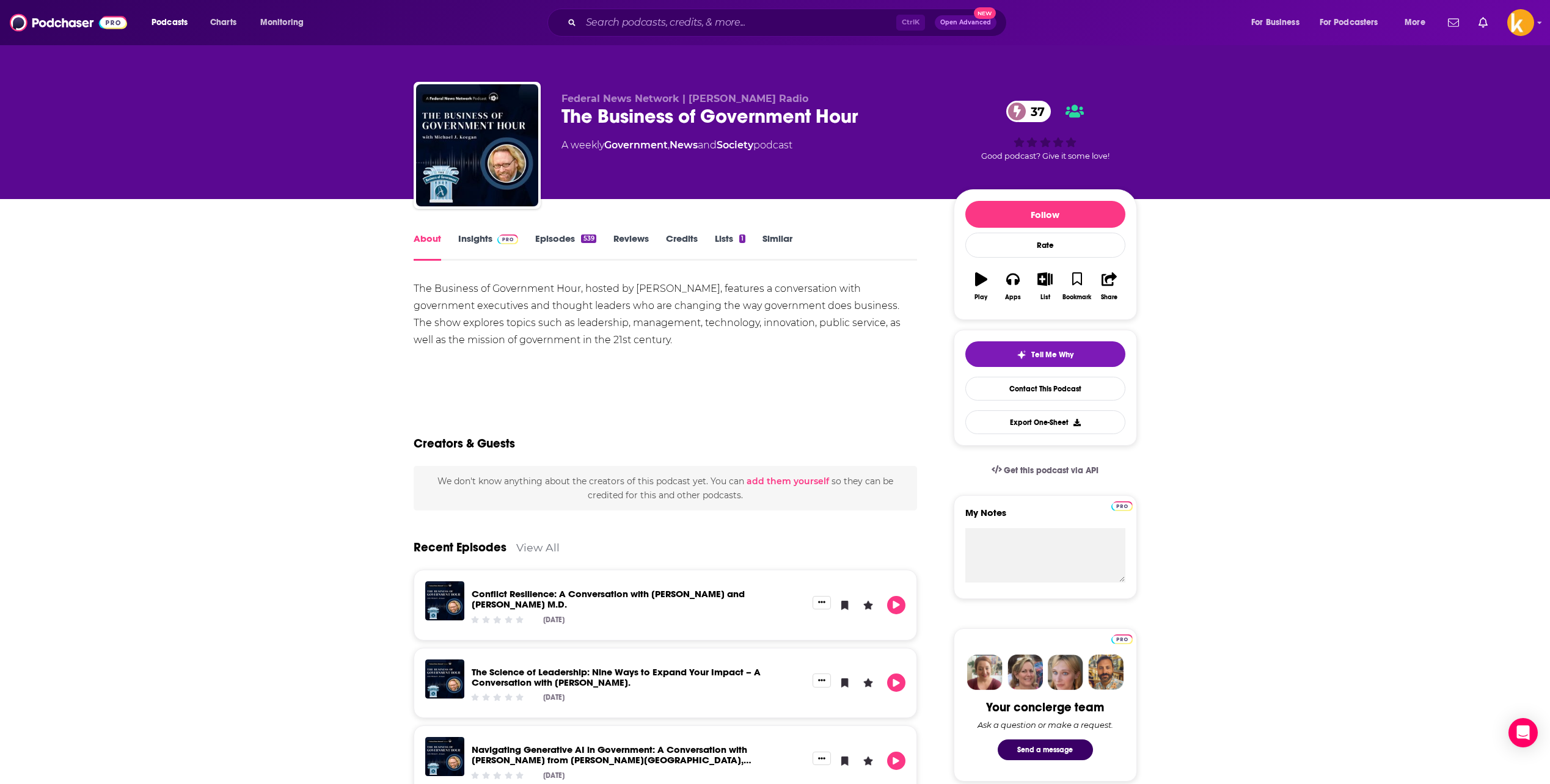
click at [562, 239] on link "Episodes 539" at bounding box center [565, 246] width 60 height 28
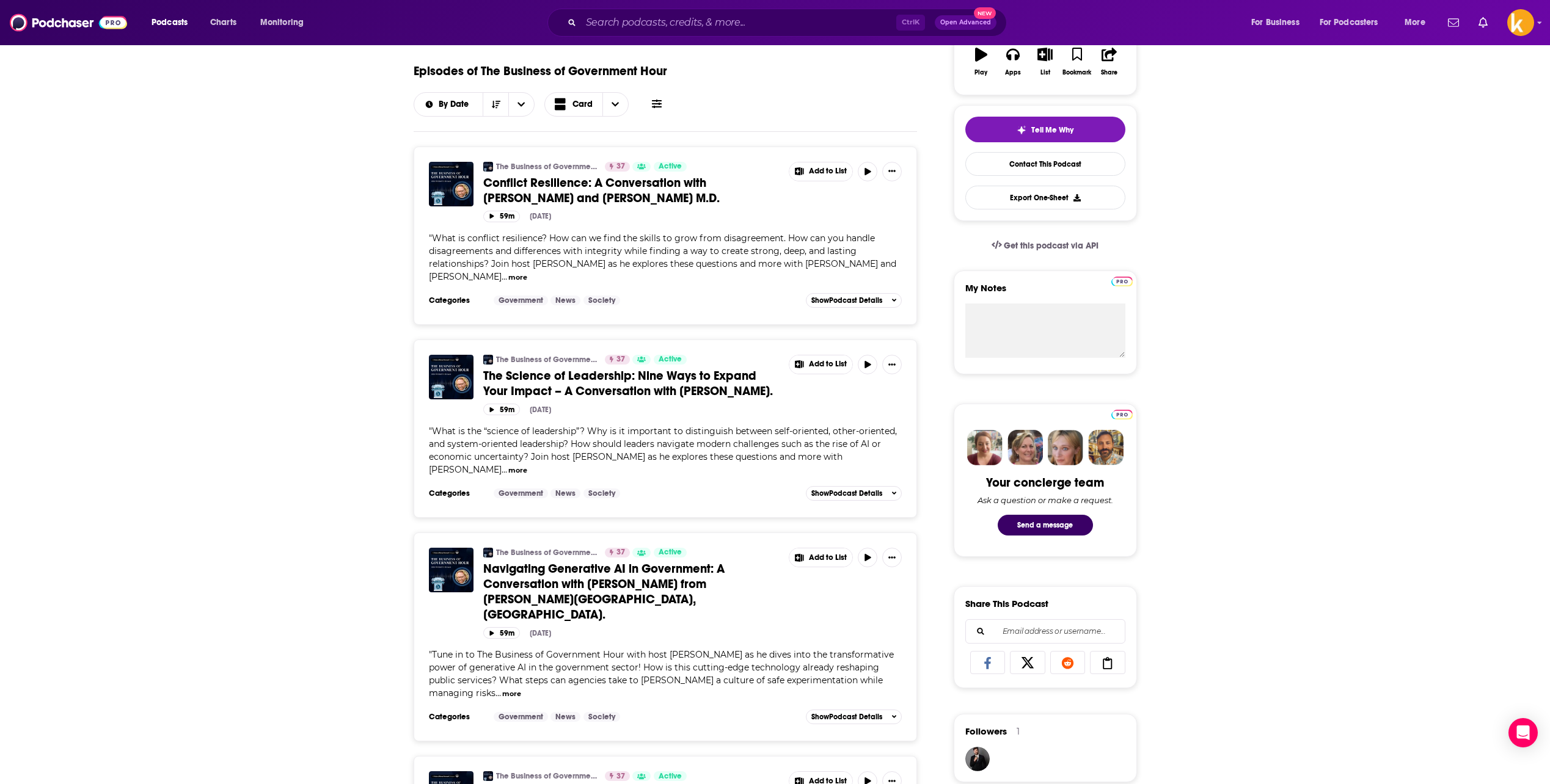
scroll to position [245, 0]
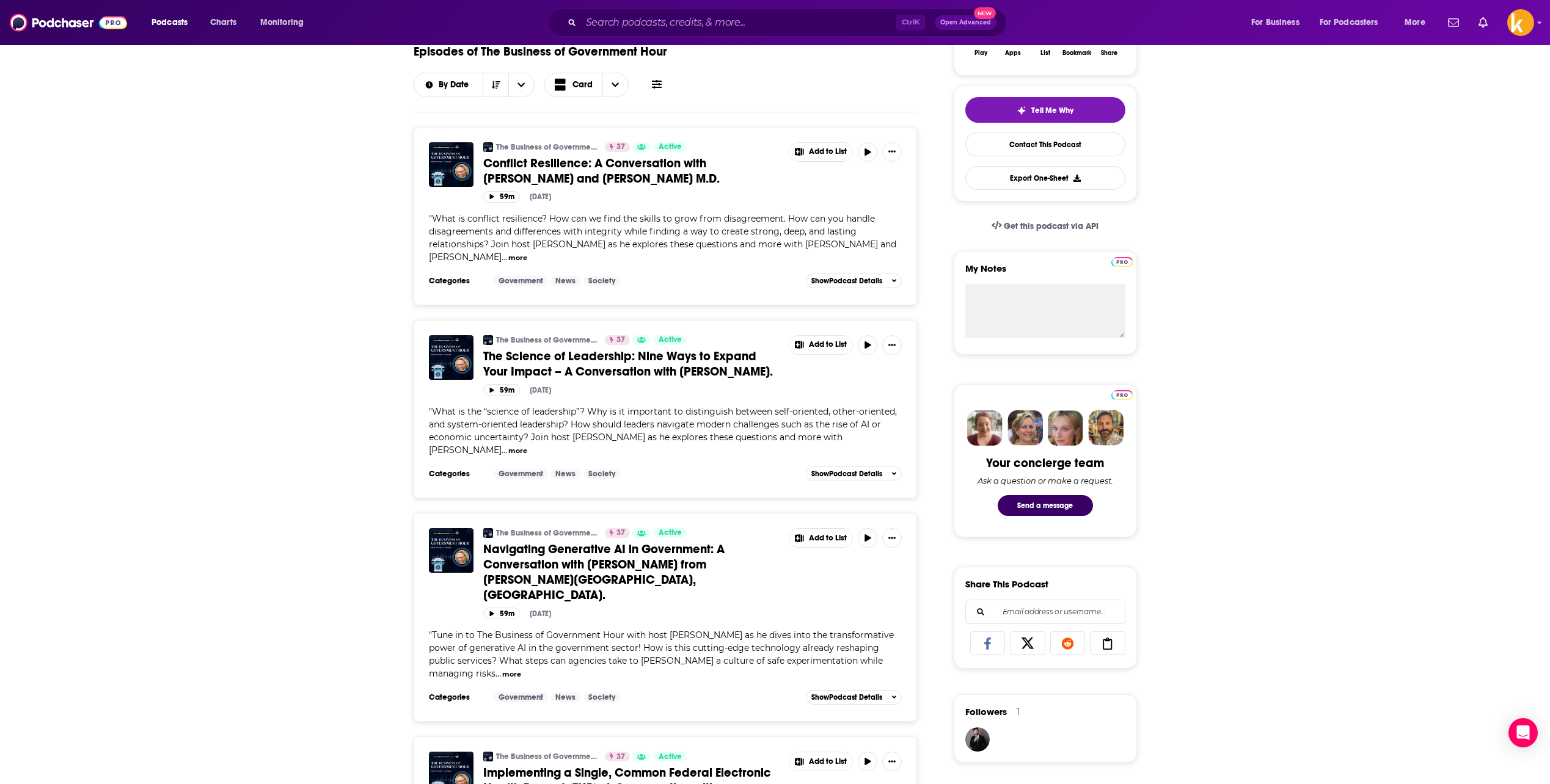
click at [600, 576] on span "Navigating Generative AI in Government: A Conversation with Professor Alex Rich…" at bounding box center [604, 572] width 241 height 61
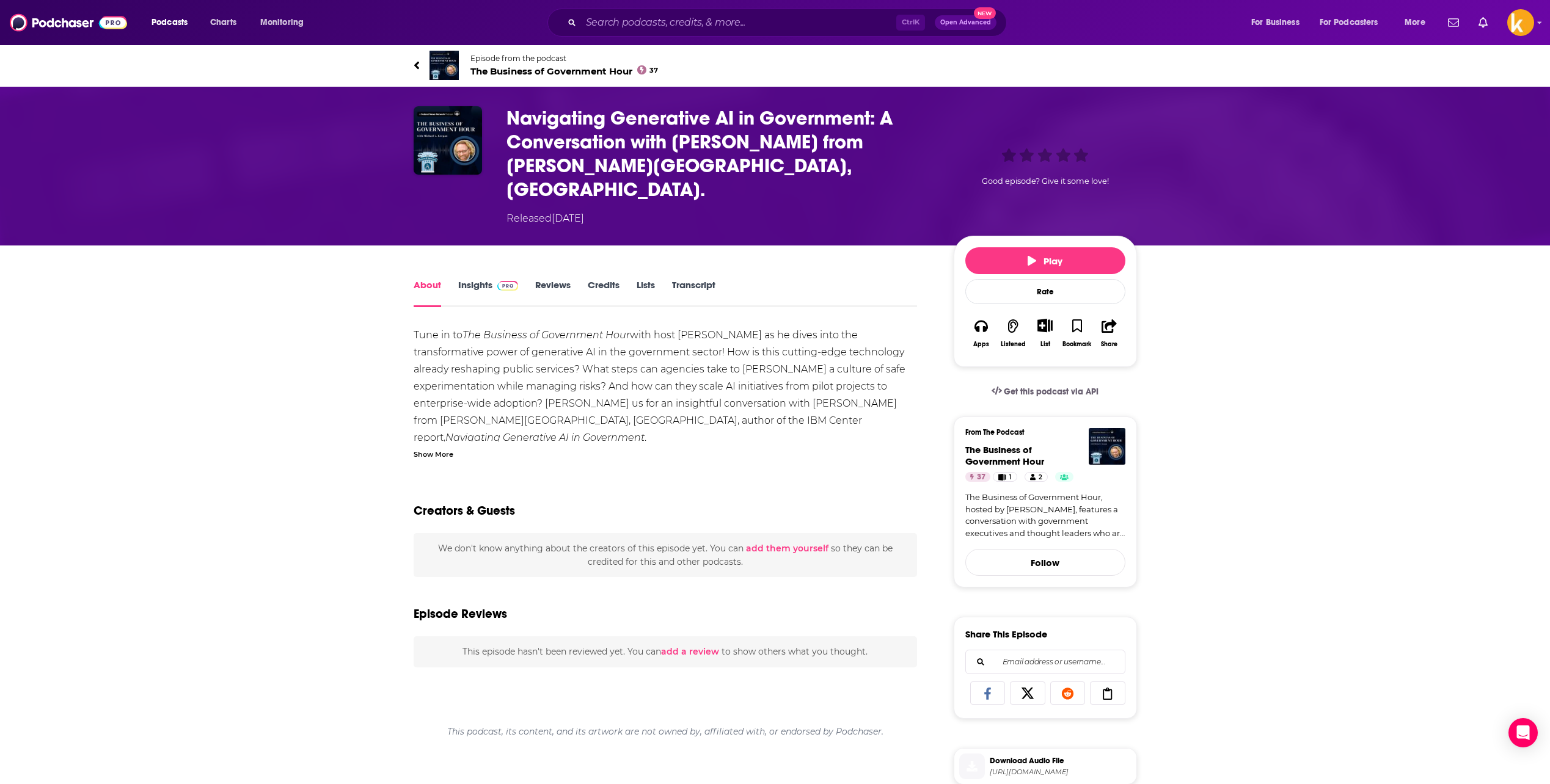
click at [441, 447] on div "Show More" at bounding box center [434, 453] width 40 height 12
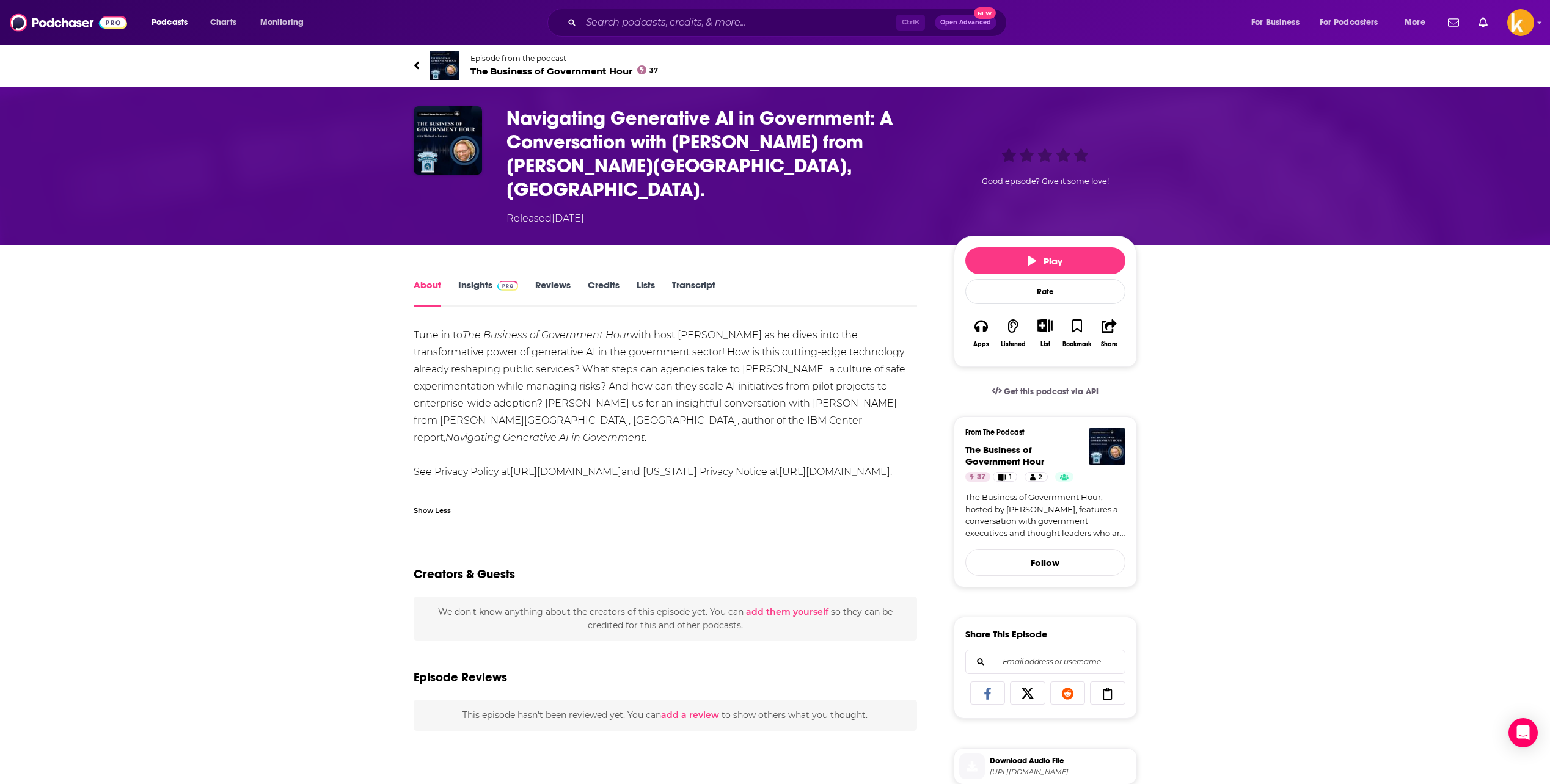
click at [416, 64] on icon at bounding box center [416, 64] width 5 height 8
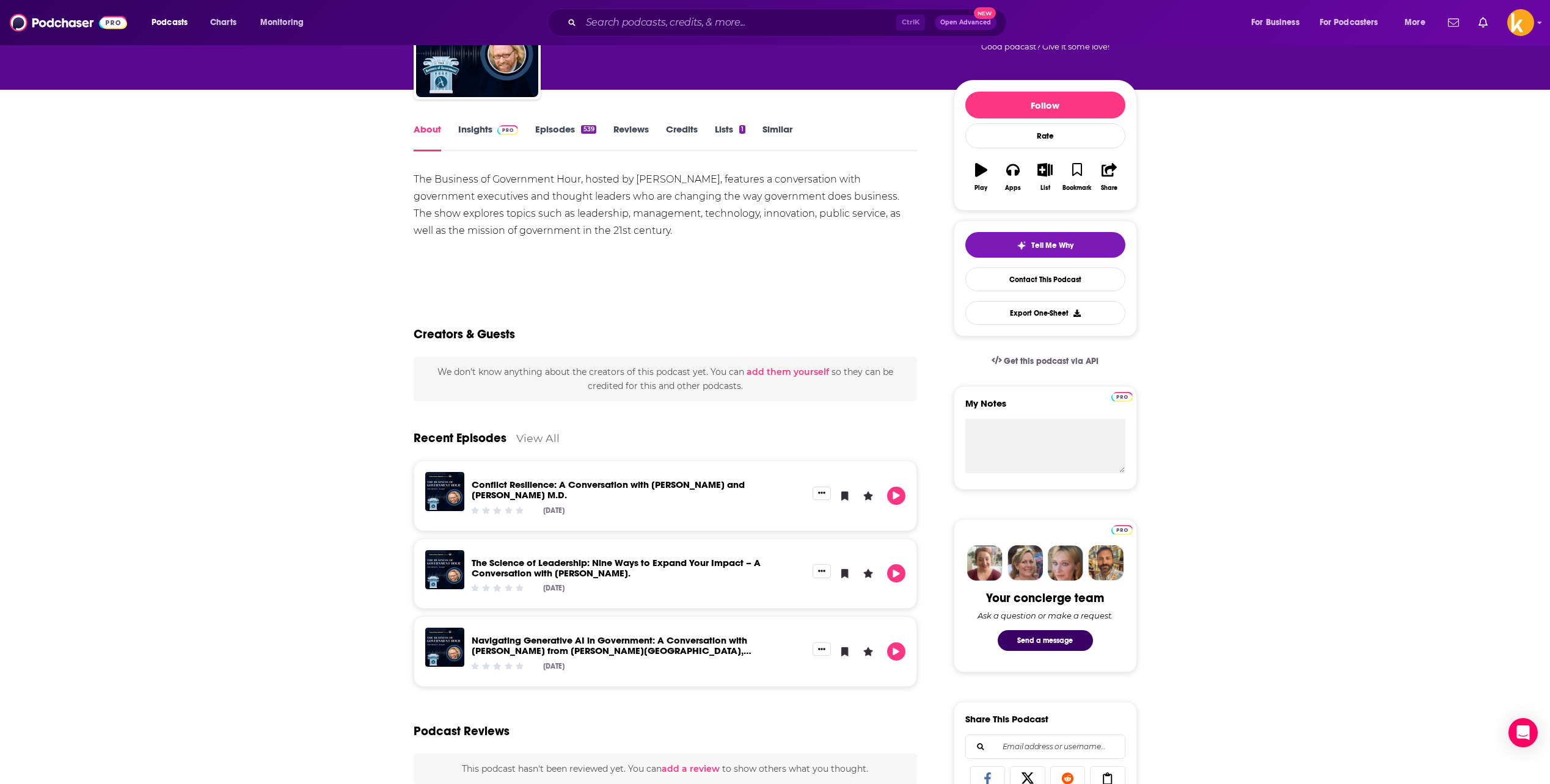
scroll to position [306, 0]
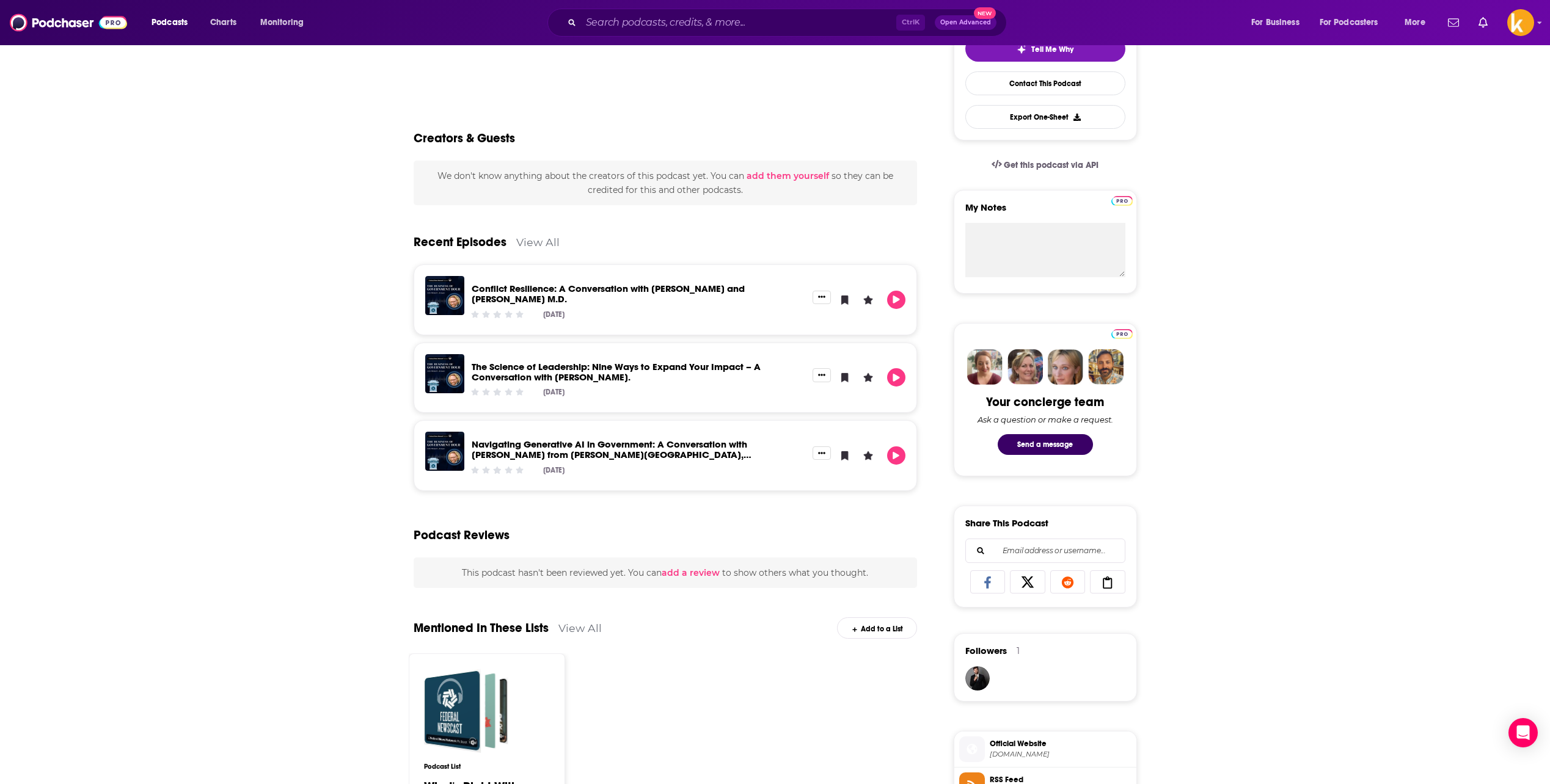
click at [530, 243] on link "View All" at bounding box center [538, 242] width 44 height 13
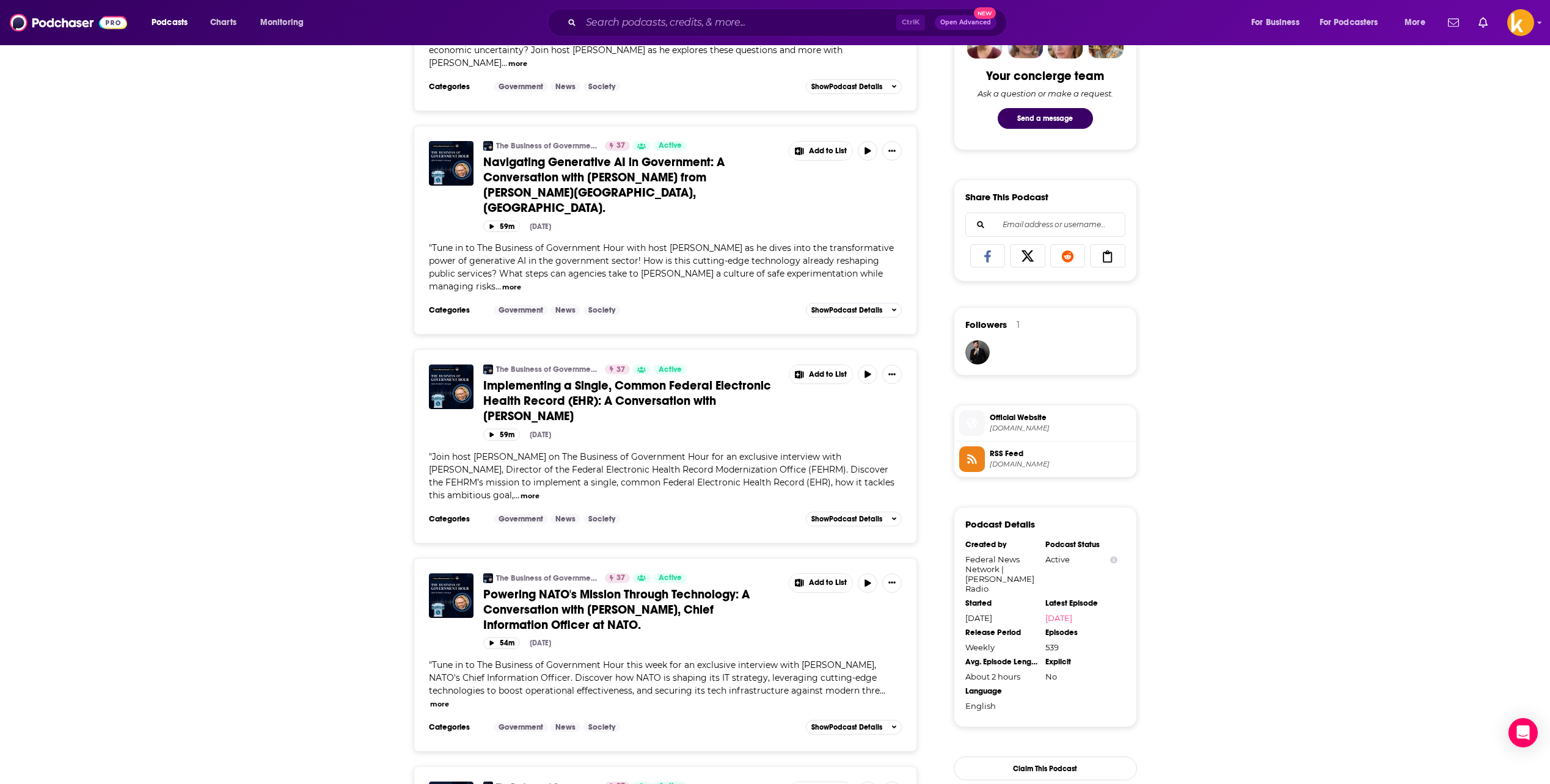
scroll to position [733, 0]
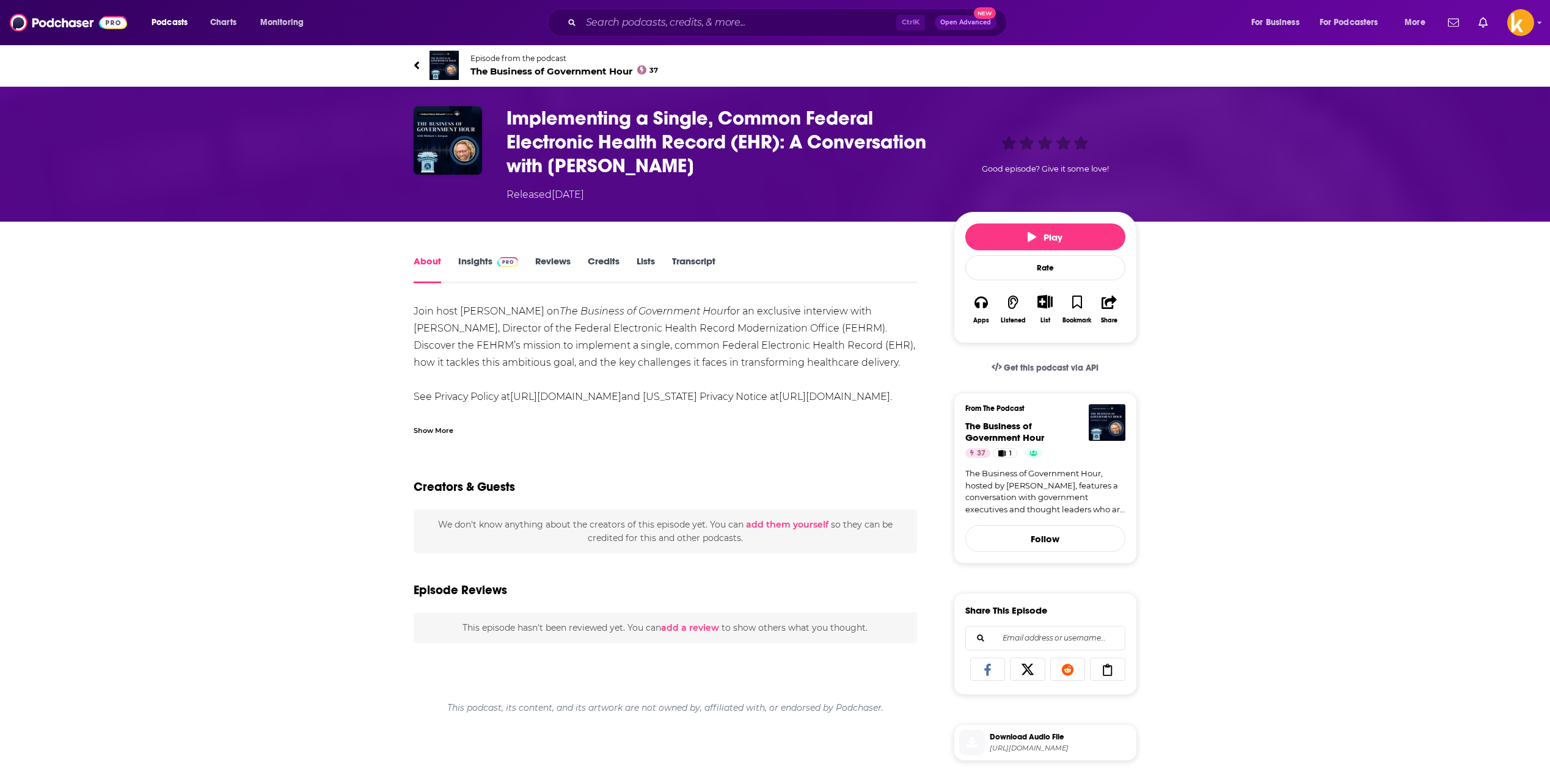
click at [439, 424] on div "Show More" at bounding box center [434, 430] width 40 height 12
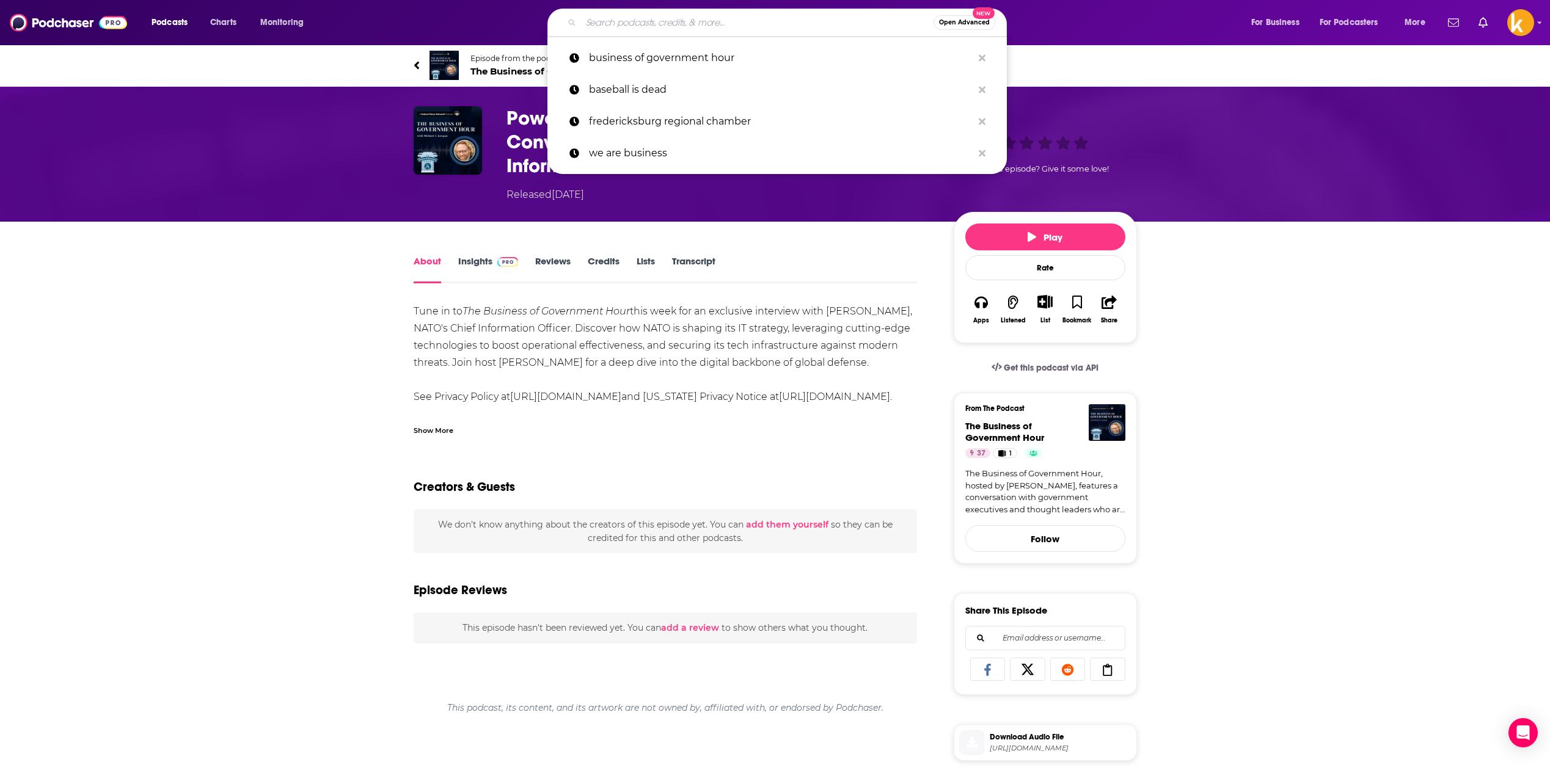
click at [685, 24] on input "Search podcasts, credits, & more..." at bounding box center [757, 22] width 352 height 20
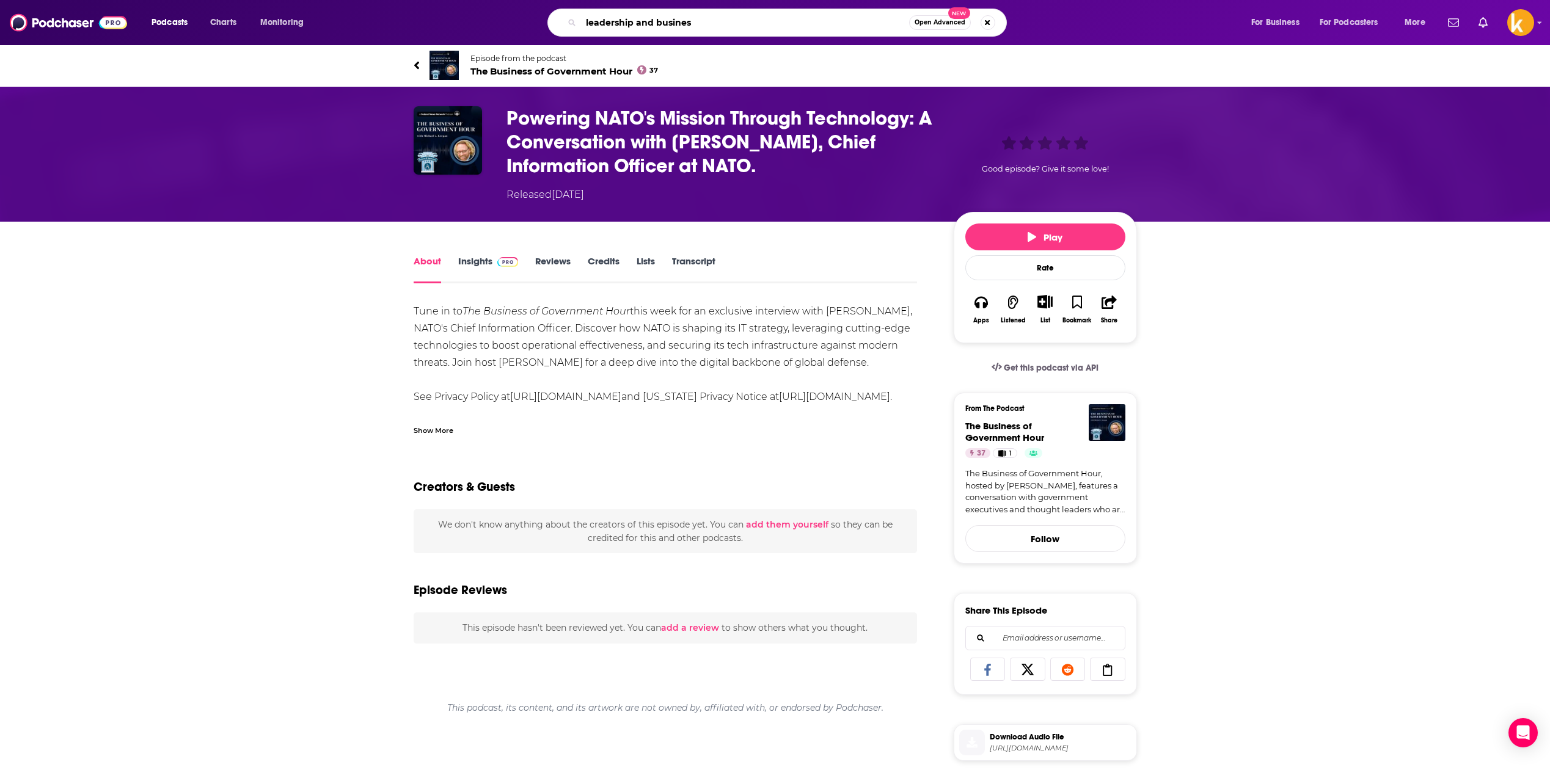
type input "leadership and business"
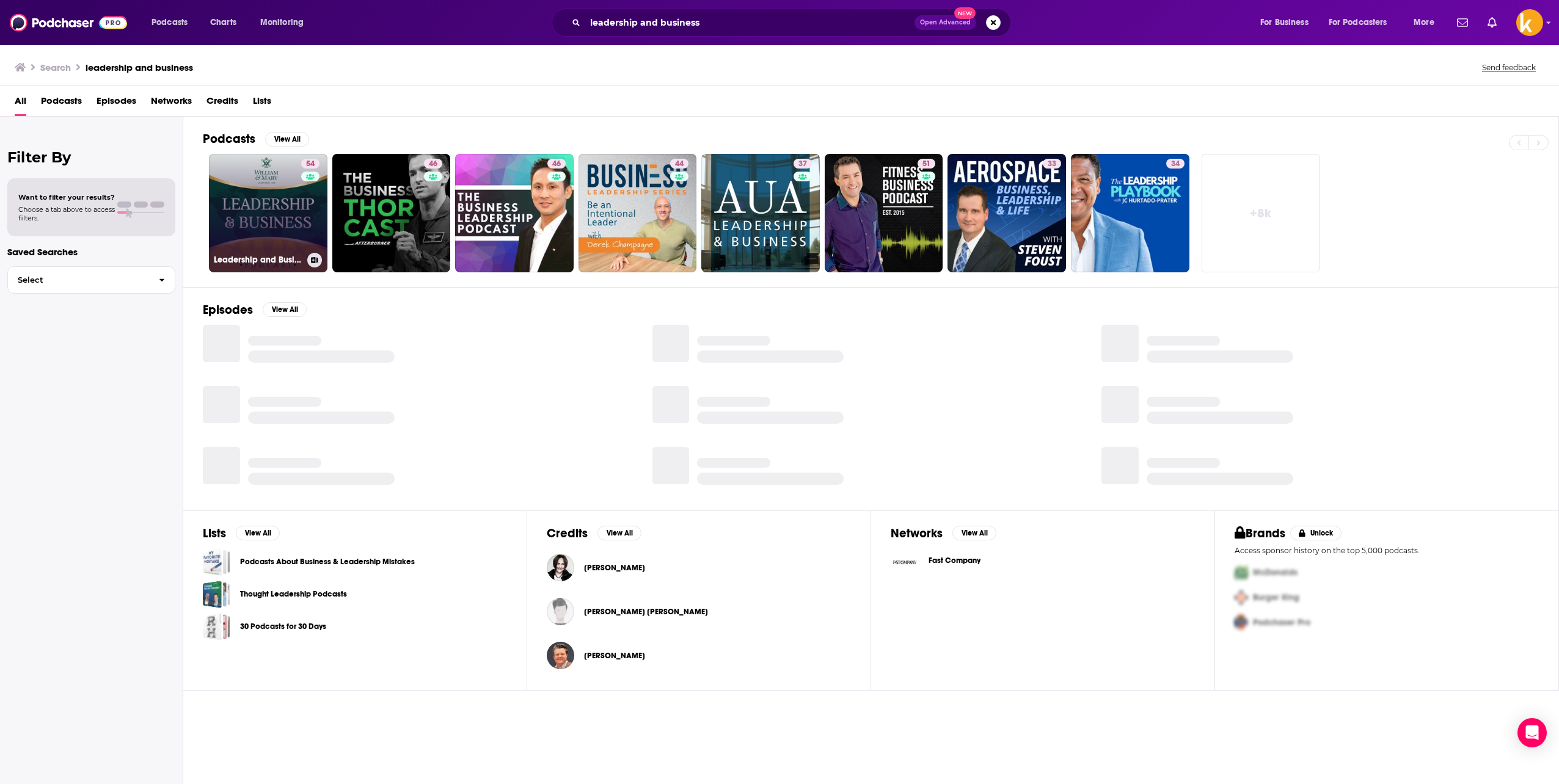
click at [319, 238] on div "54" at bounding box center [312, 206] width 21 height 94
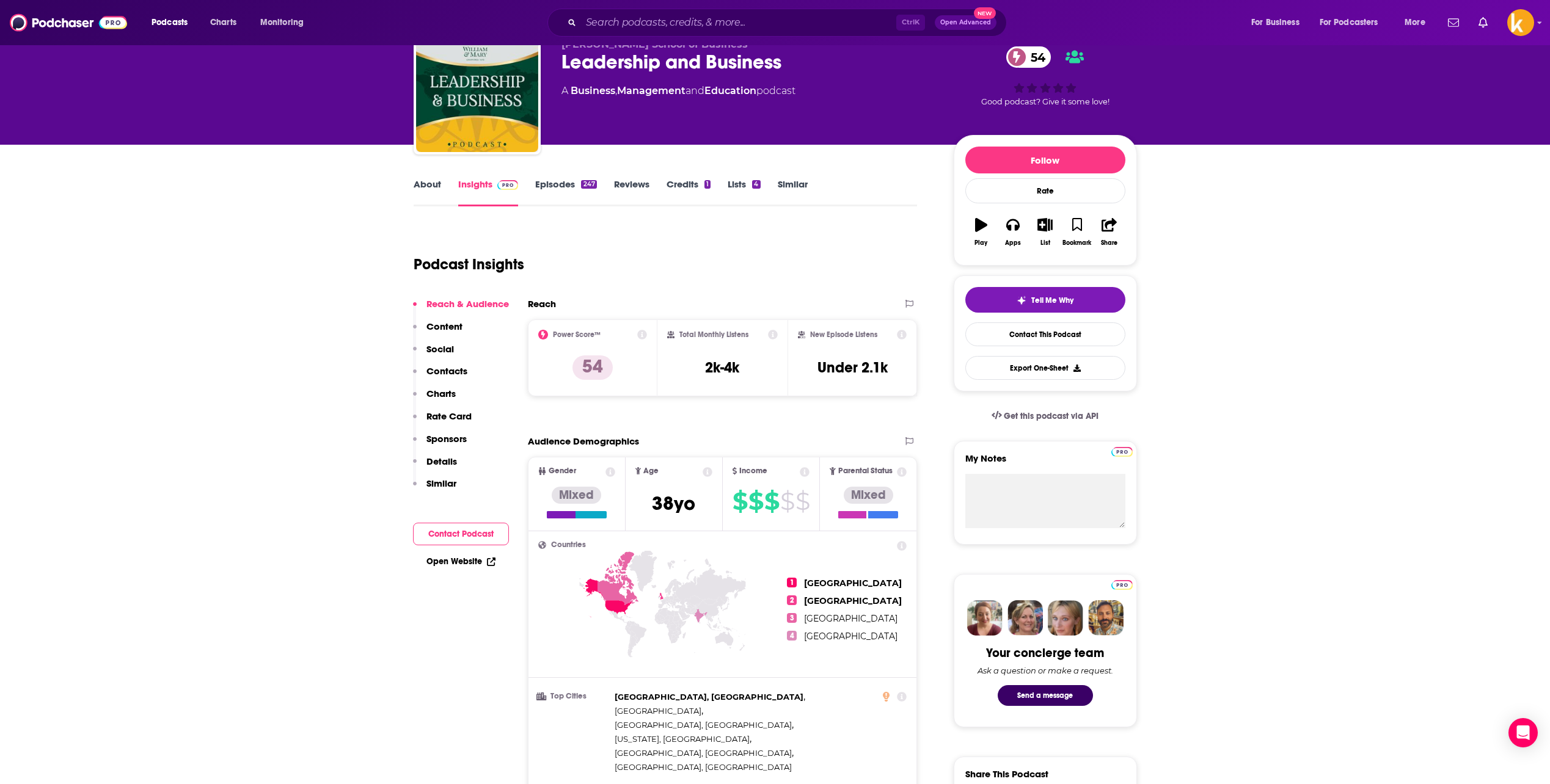
scroll to position [61, 0]
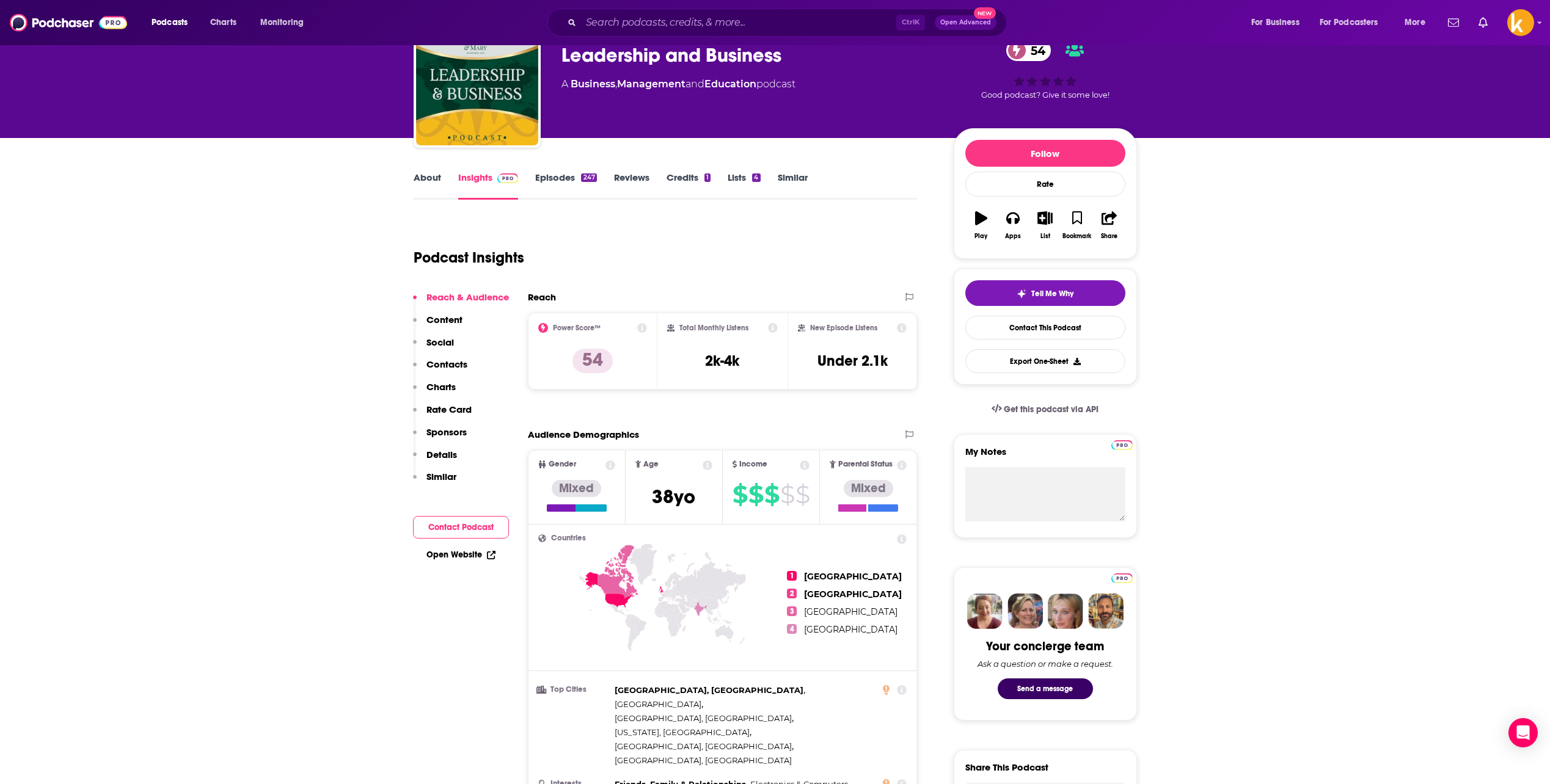
click at [436, 179] on link "About" at bounding box center [428, 185] width 27 height 28
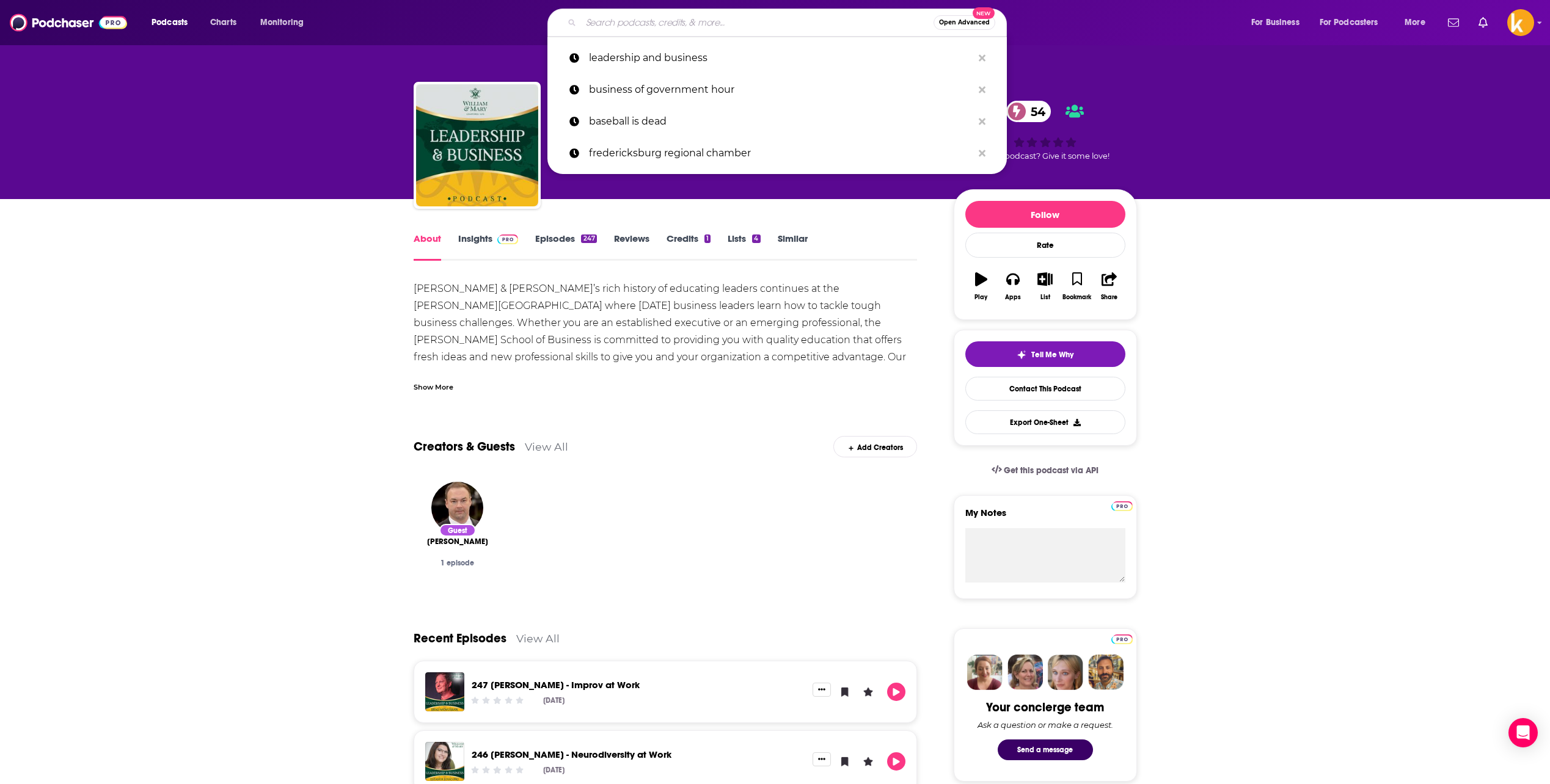
click at [621, 18] on input "Search podcasts, credits, & more..." at bounding box center [757, 22] width 352 height 20
click at [640, 81] on p "business of government hour" at bounding box center [781, 89] width 384 height 32
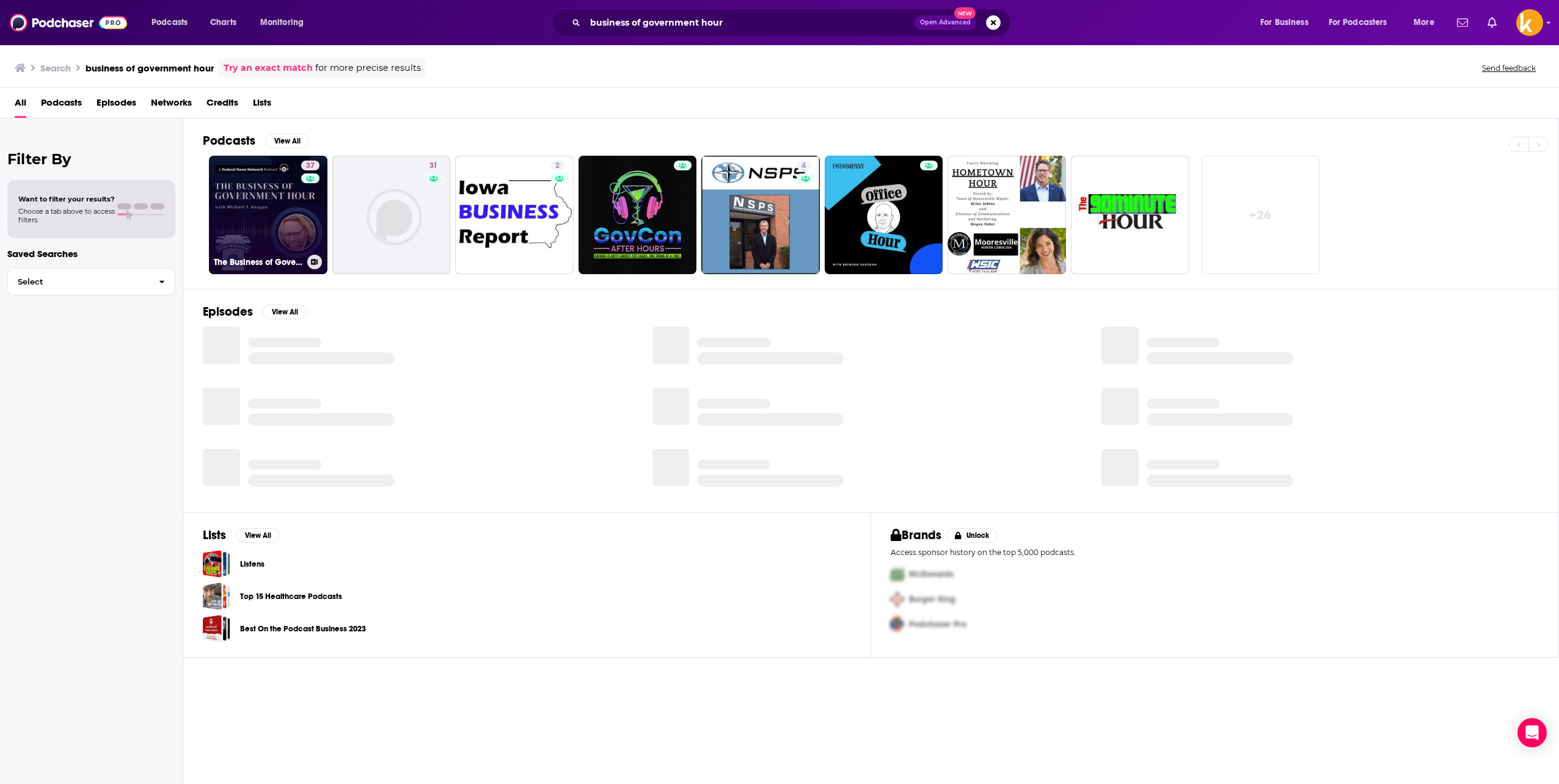
click at [247, 232] on link "37 The Business of Government Hour" at bounding box center [268, 215] width 119 height 119
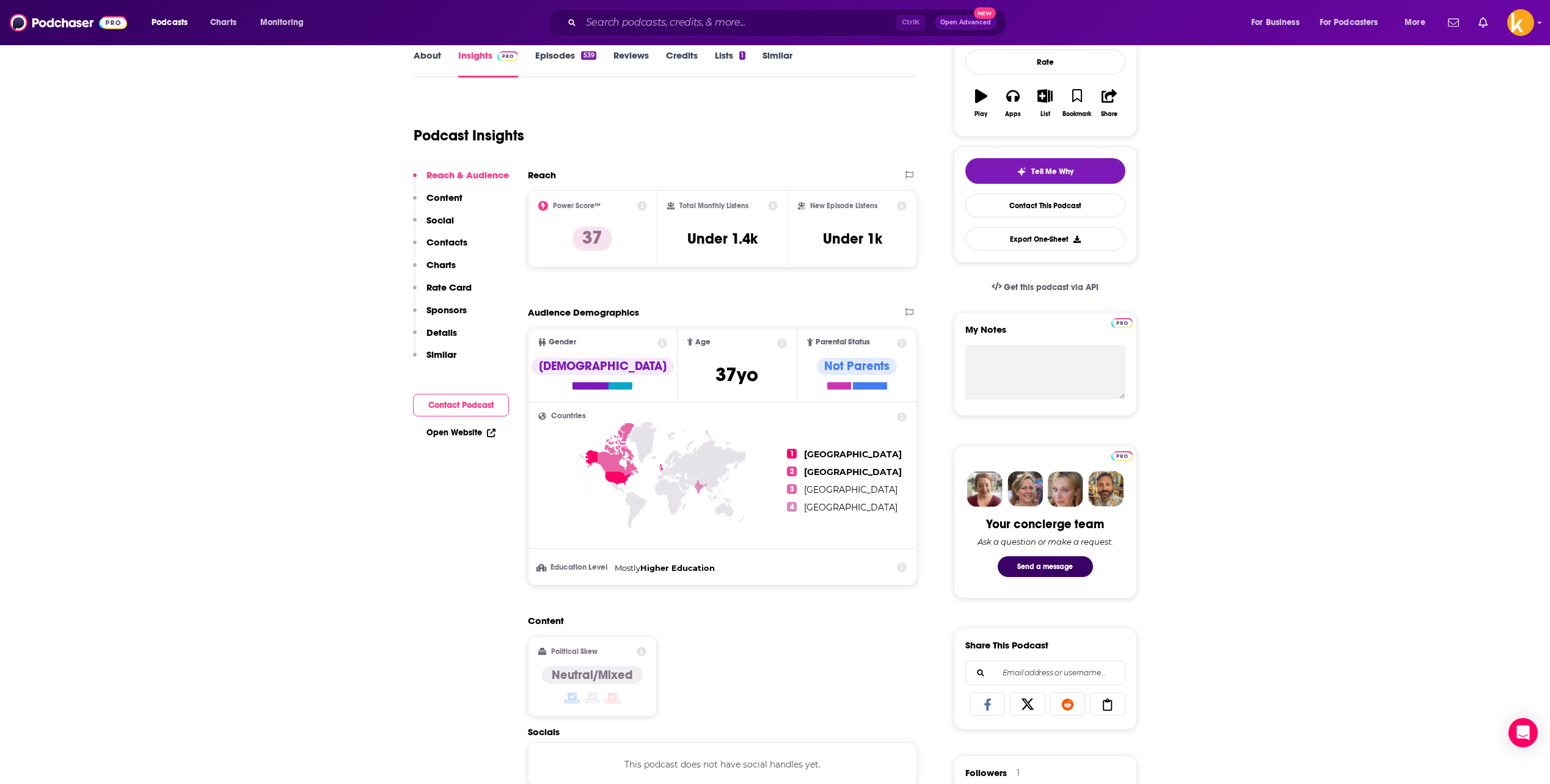
scroll to position [122, 0]
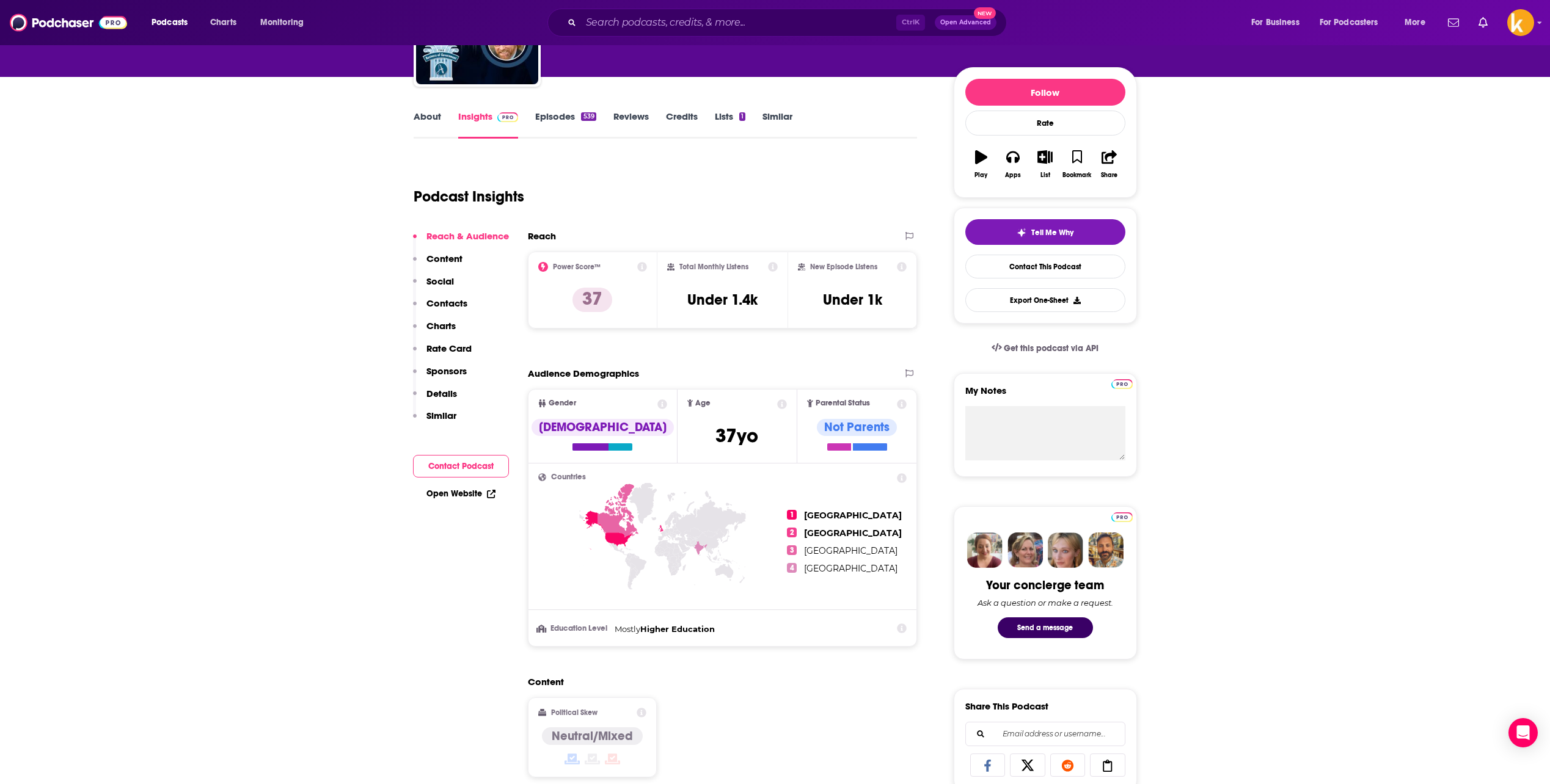
drag, startPoint x: 548, startPoint y: 99, endPoint x: 552, endPoint y: 109, distance: 10.8
click at [554, 112] on link "Episodes 539" at bounding box center [565, 125] width 60 height 28
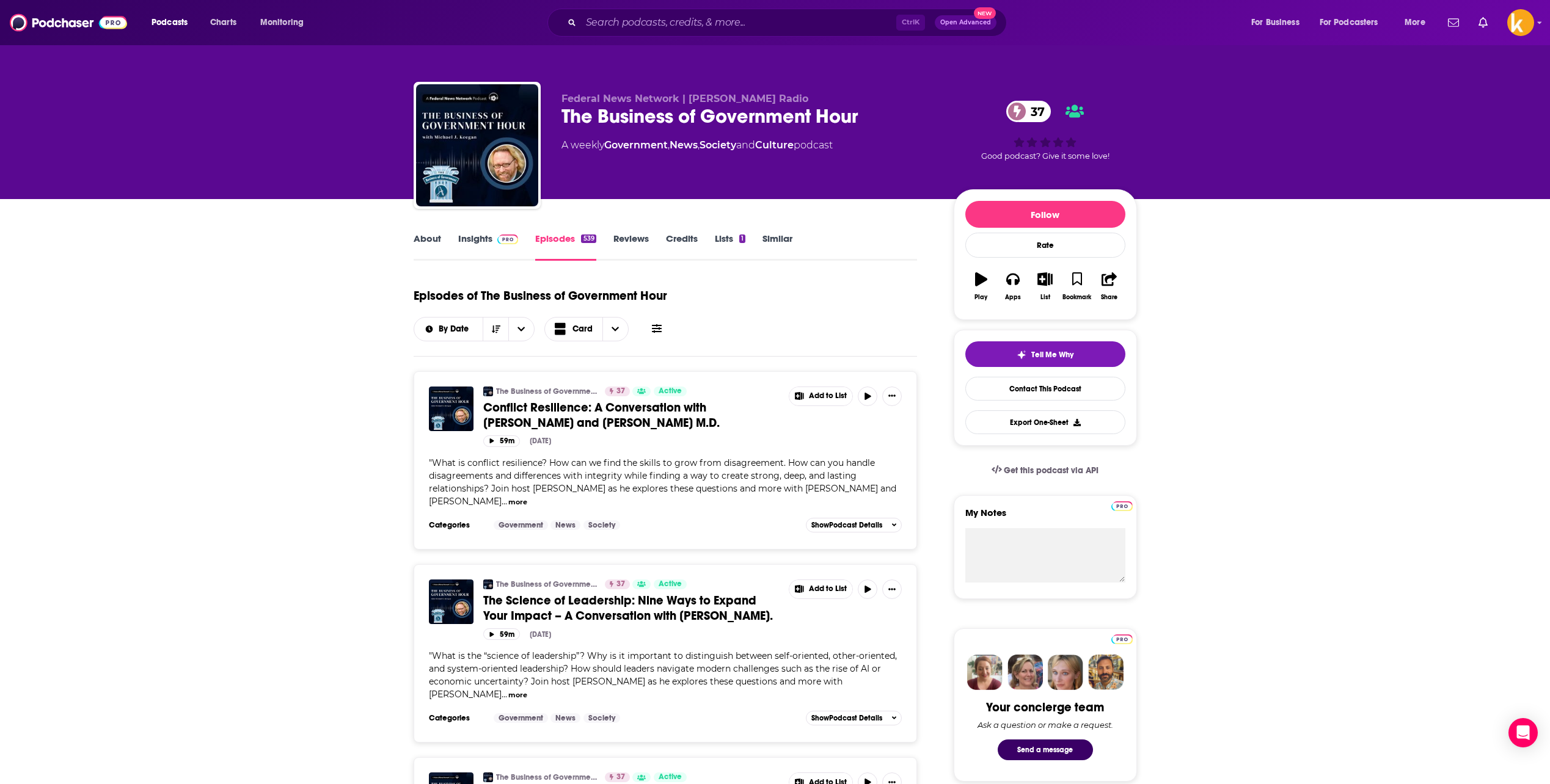
click at [429, 249] on link "About" at bounding box center [428, 246] width 27 height 28
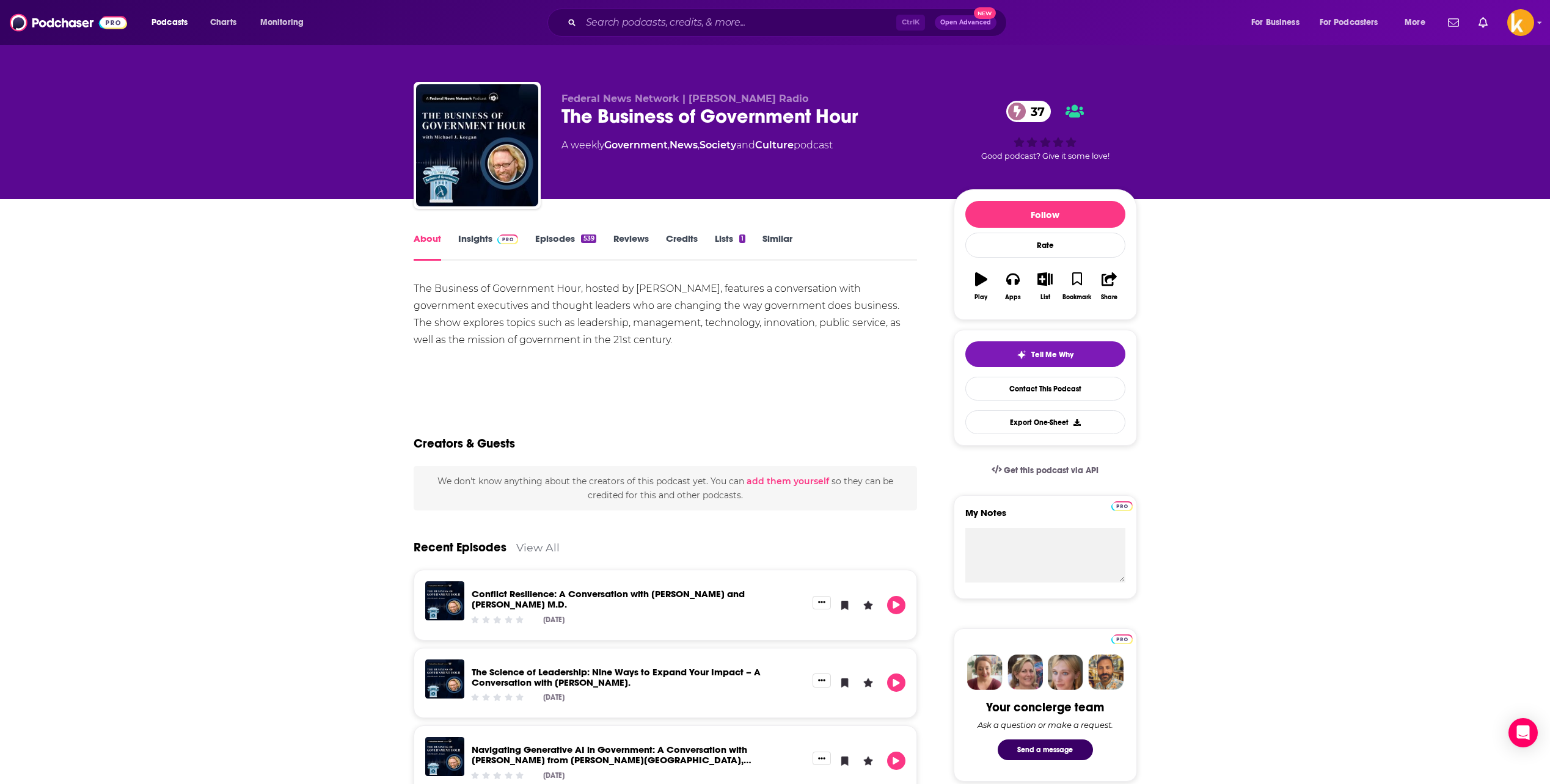
click at [482, 241] on link "Insights" at bounding box center [488, 246] width 60 height 28
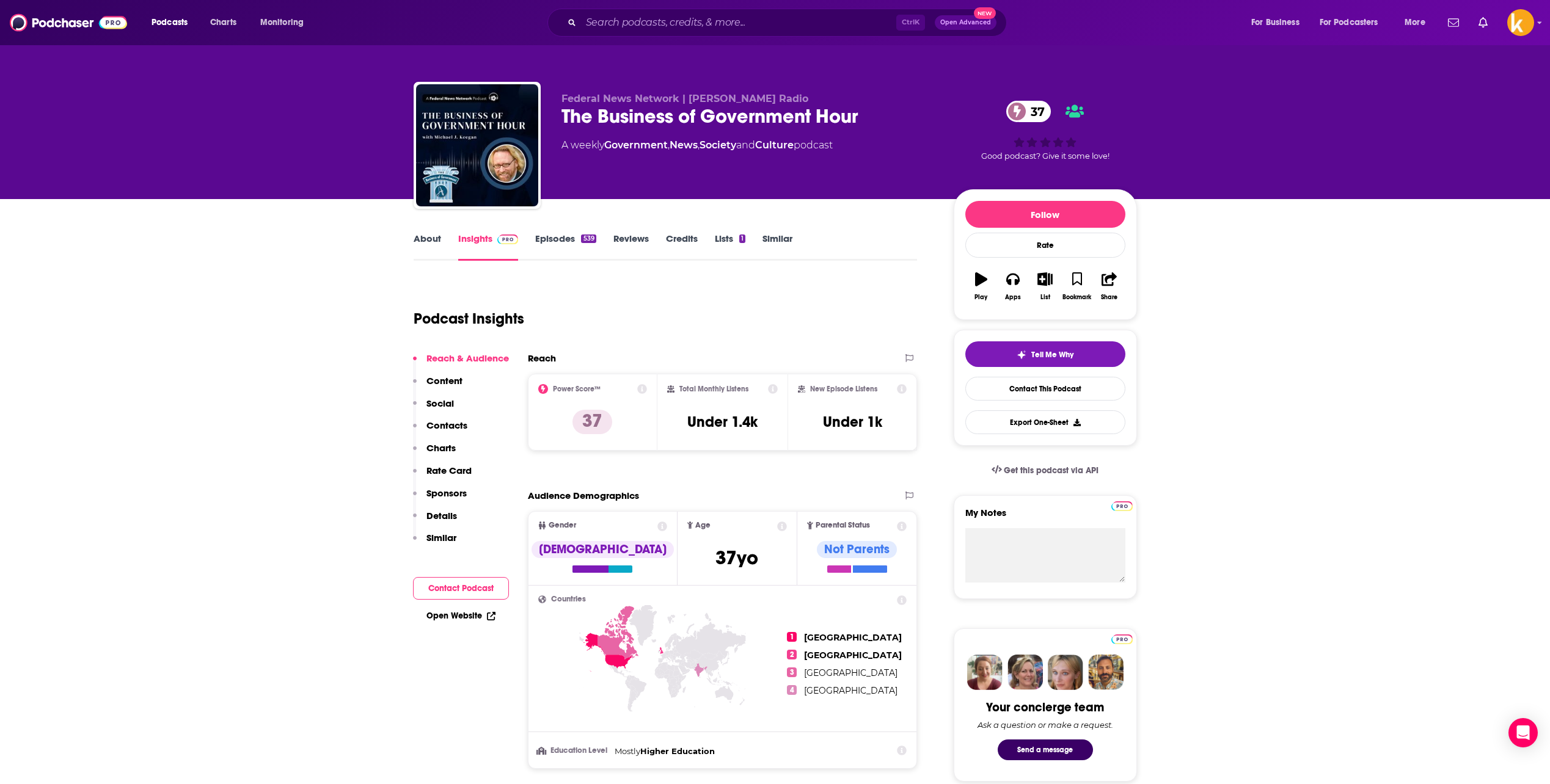
click at [426, 245] on link "About" at bounding box center [428, 246] width 27 height 28
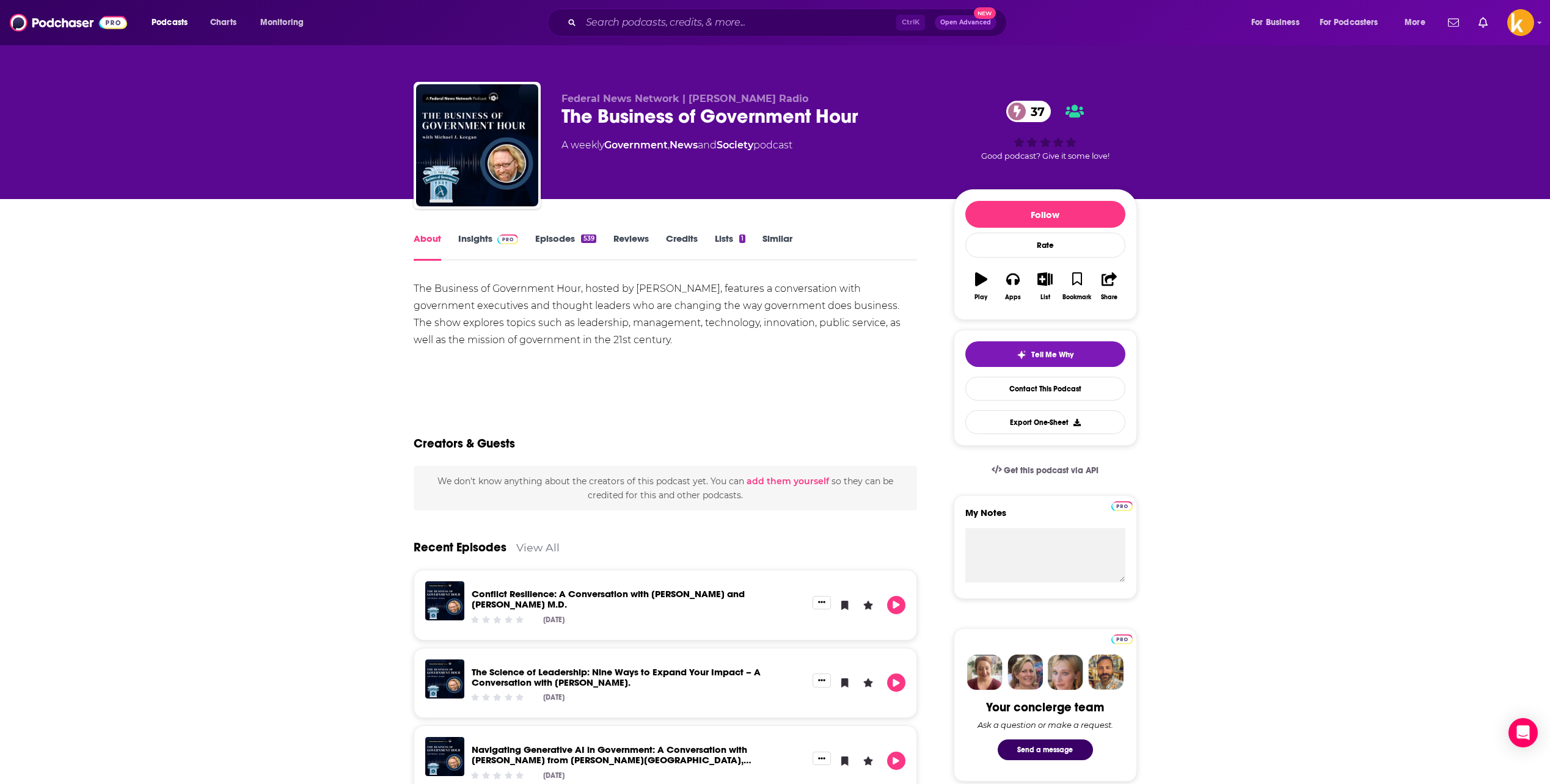
click at [550, 252] on link "Episodes 539" at bounding box center [565, 246] width 60 height 28
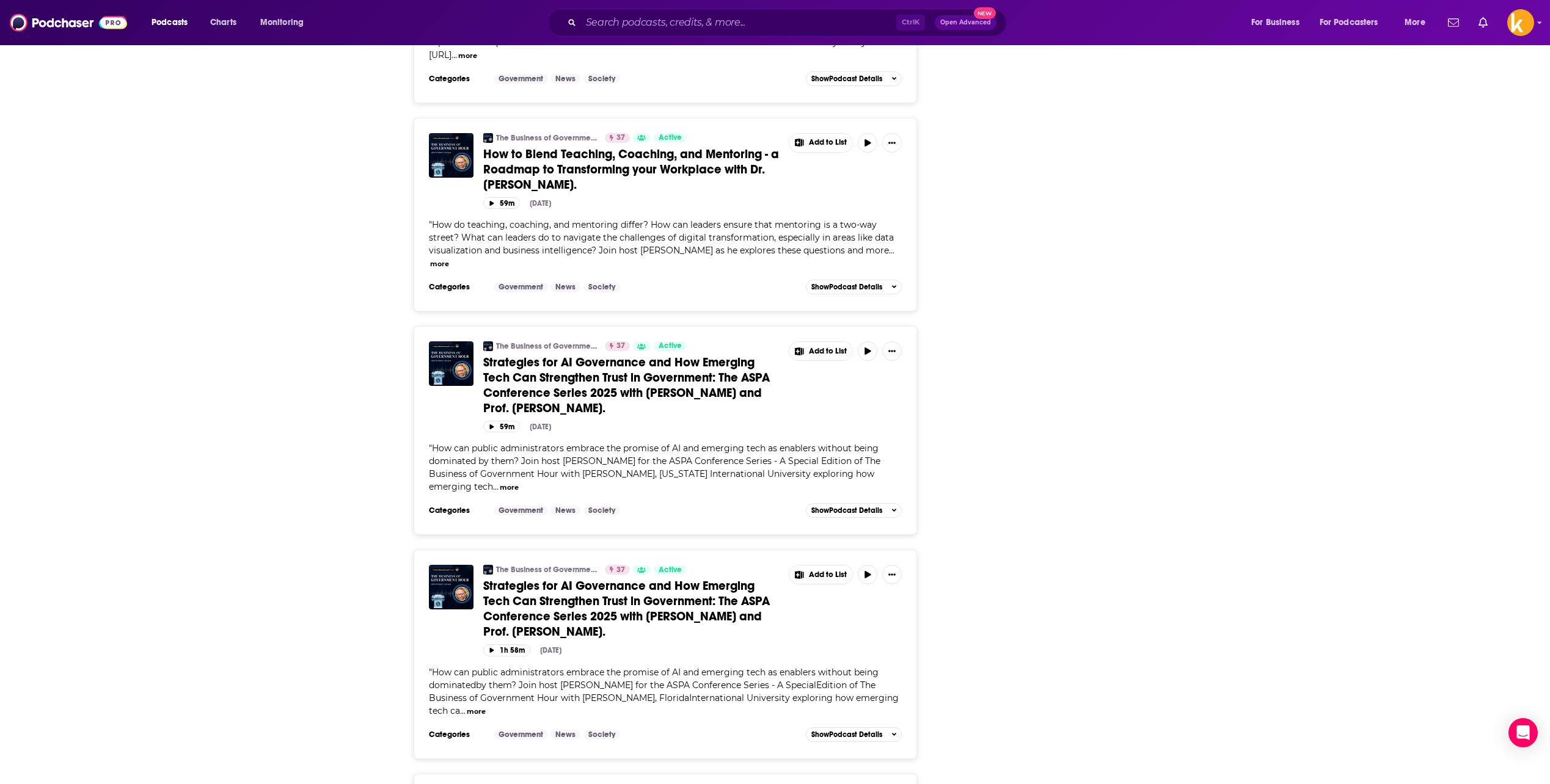
scroll to position [3499, 0]
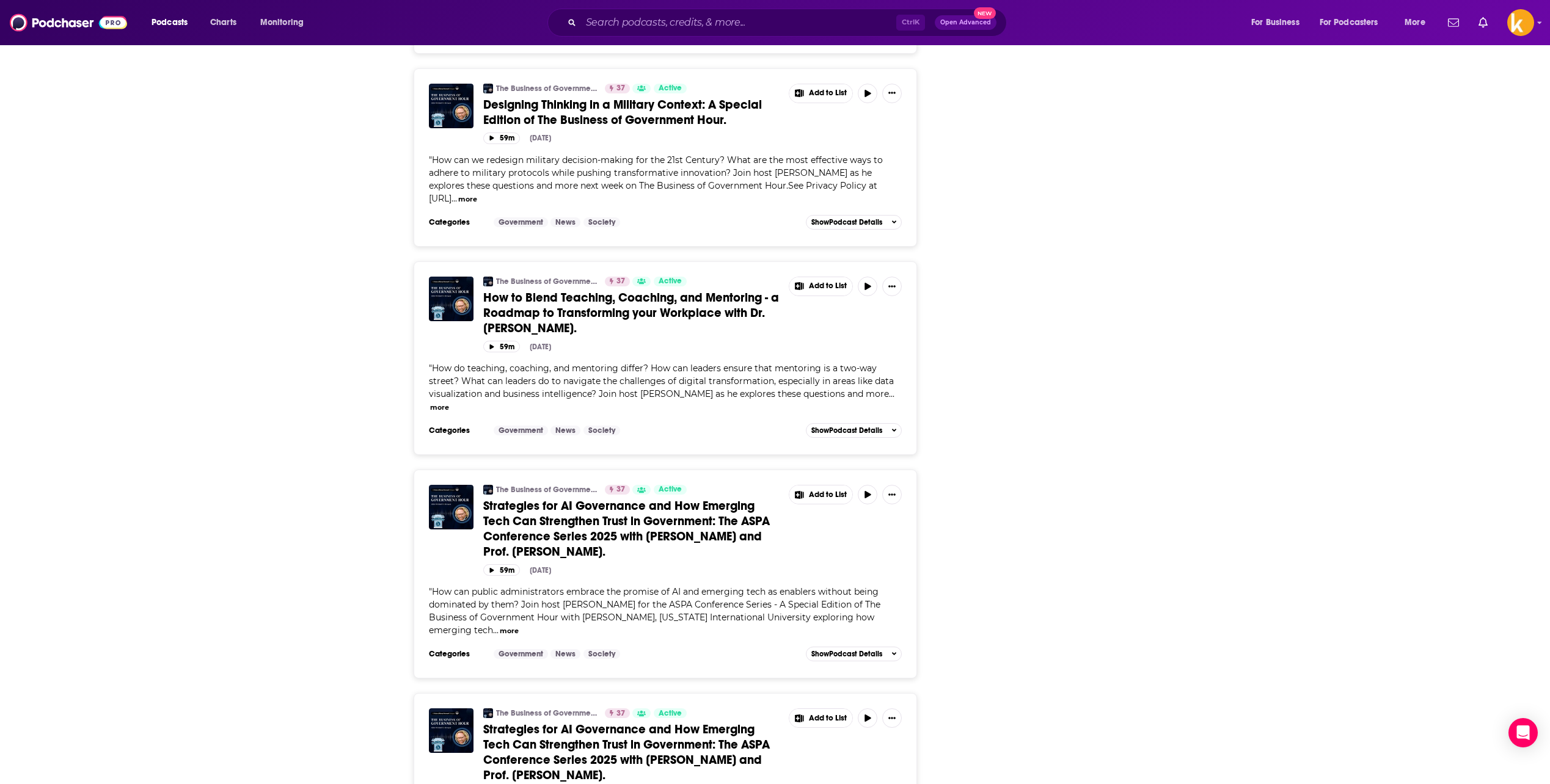
click at [702, 5] on div "Podcasts Charts Monitoring Ctrl K Open Advanced New For Business For Podcasters…" at bounding box center [775, 22] width 1550 height 46
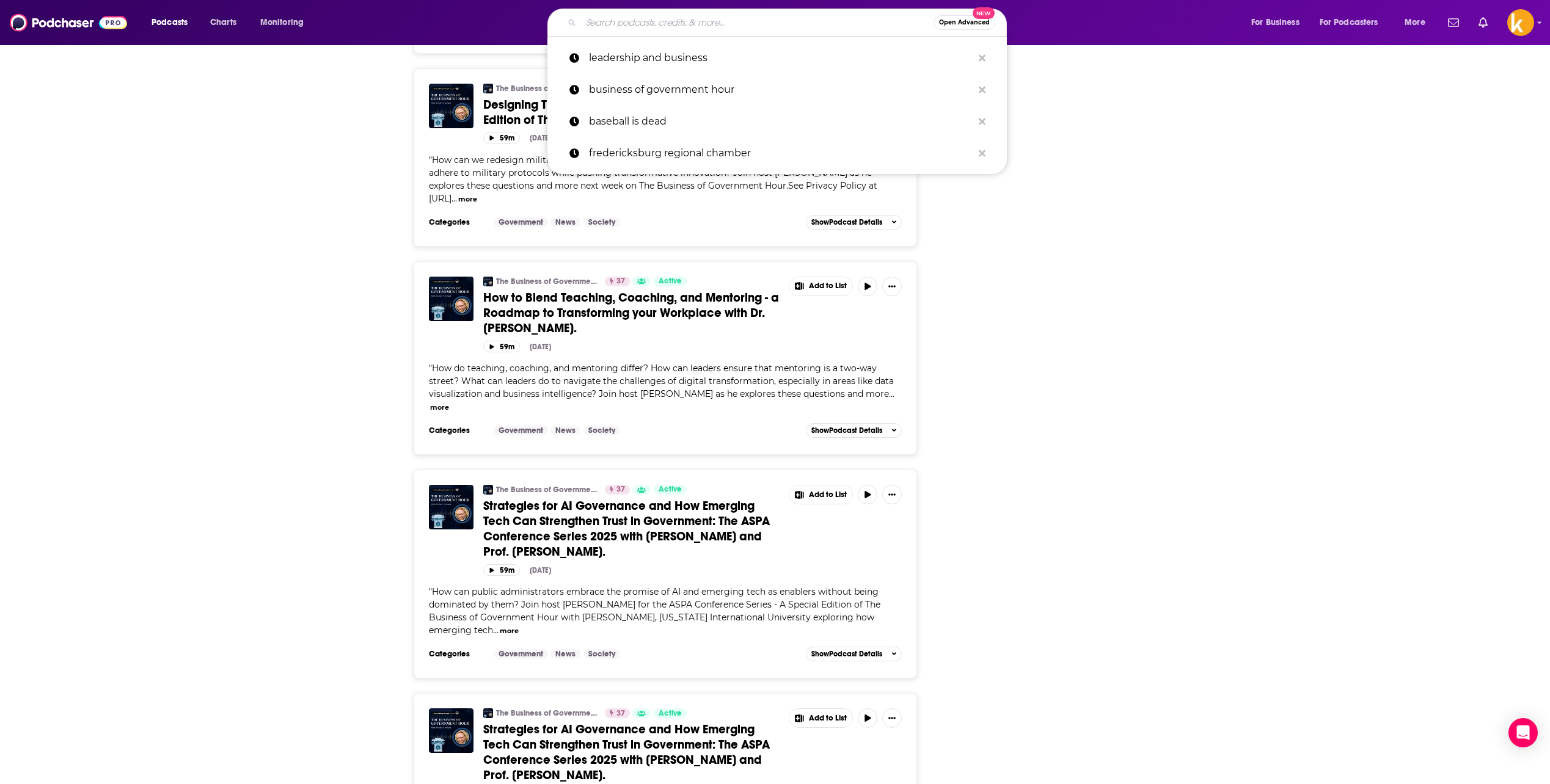
click at [703, 15] on input "Search podcasts, credits, & more..." at bounding box center [757, 22] width 352 height 20
click at [700, 70] on p "leadership and business" at bounding box center [781, 58] width 384 height 32
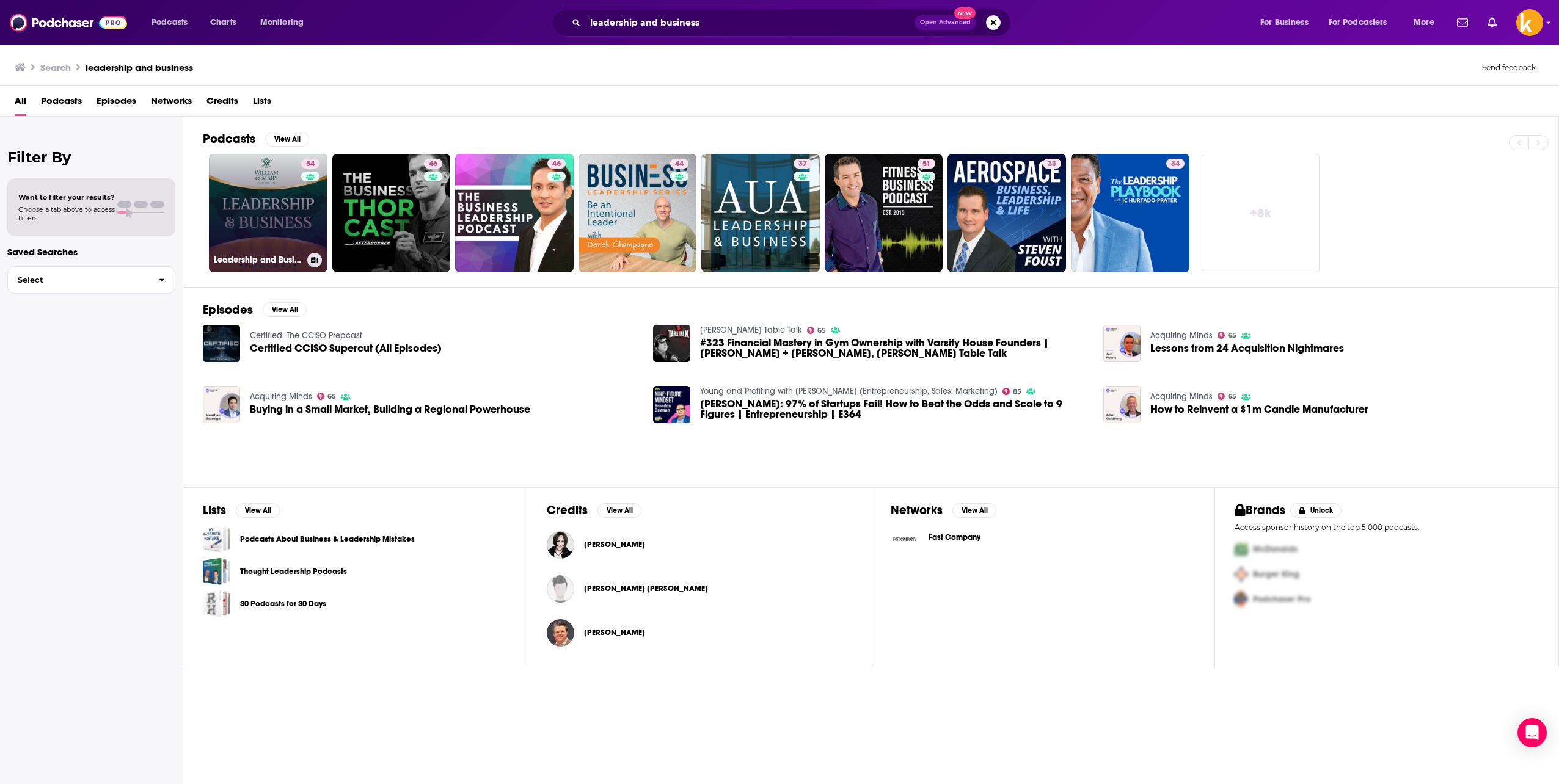
click at [275, 226] on link "54 Leadership and Business" at bounding box center [268, 213] width 119 height 119
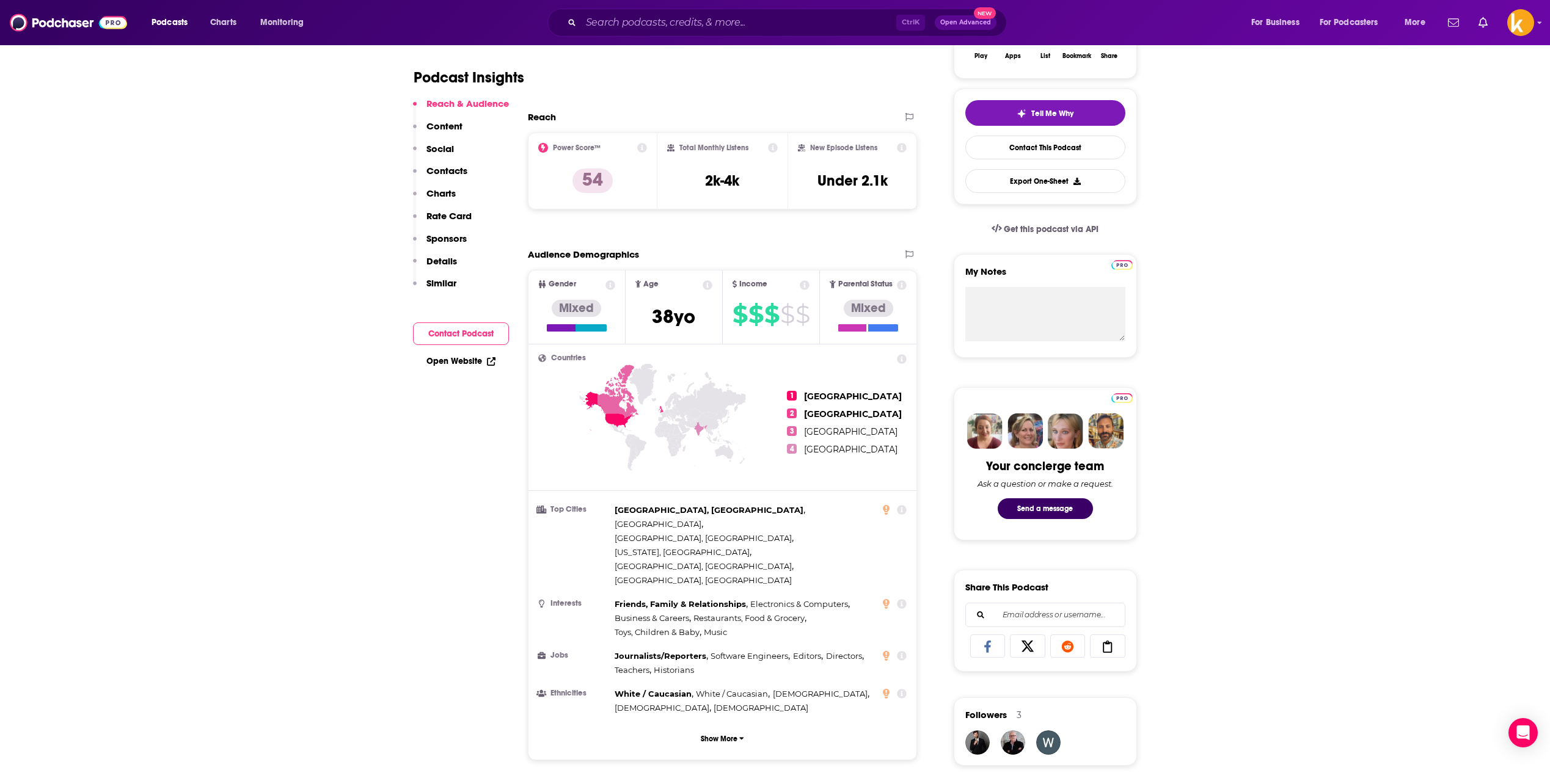
scroll to position [367, 0]
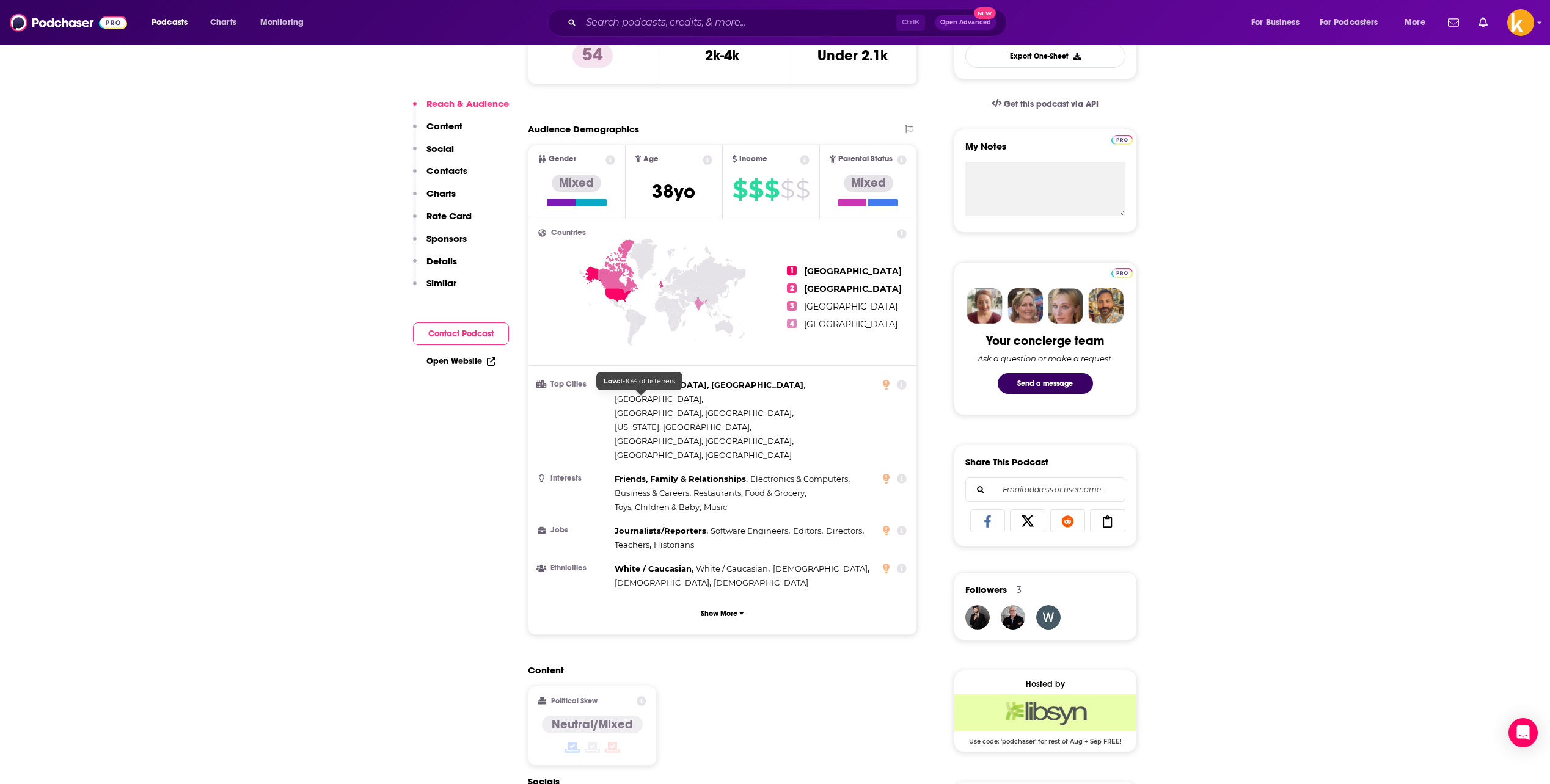
click at [623, 436] on span "Salisbury, MD" at bounding box center [703, 441] width 177 height 9
click at [736, 610] on p "Show More" at bounding box center [719, 614] width 37 height 9
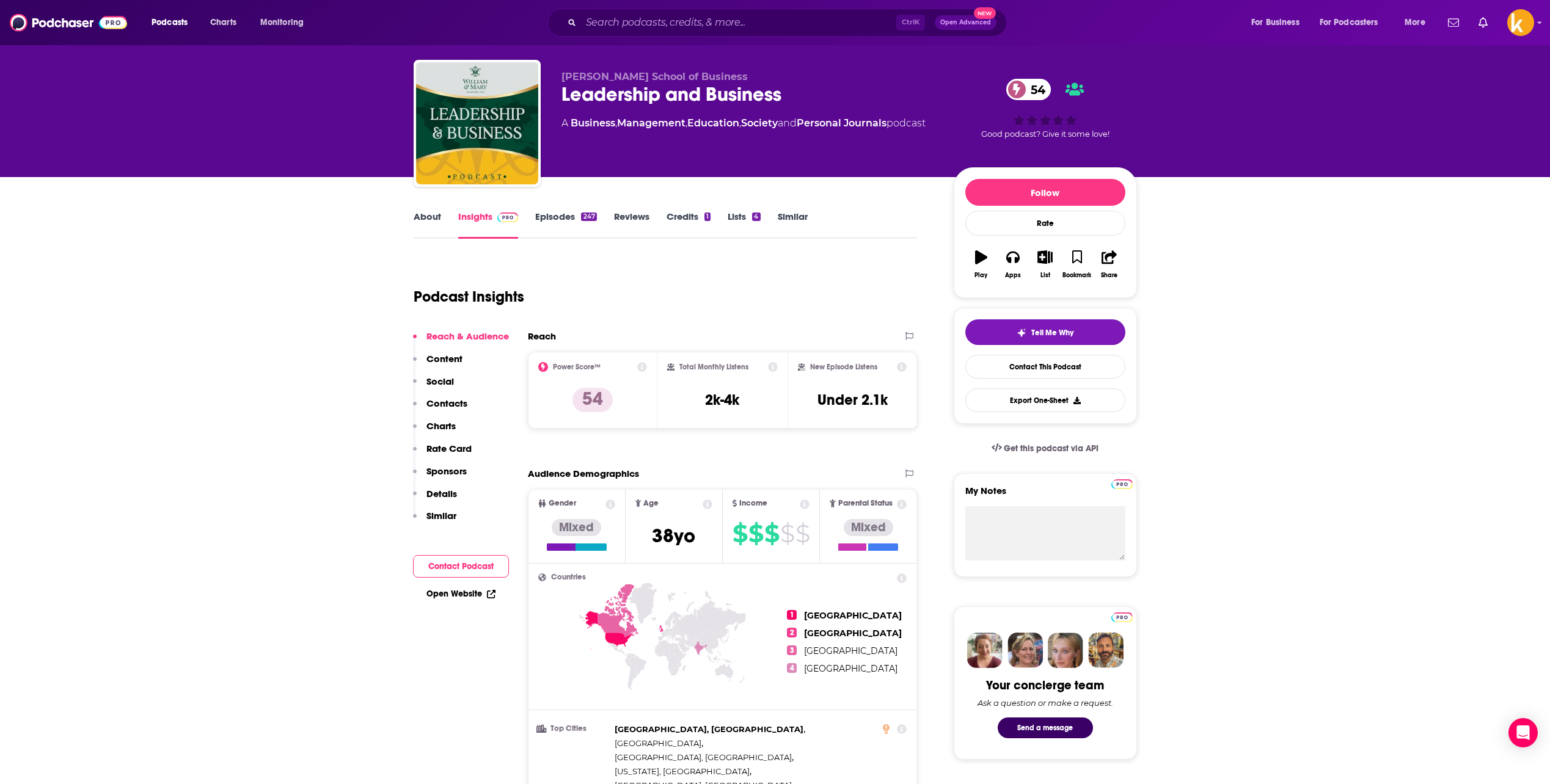
scroll to position [0, 0]
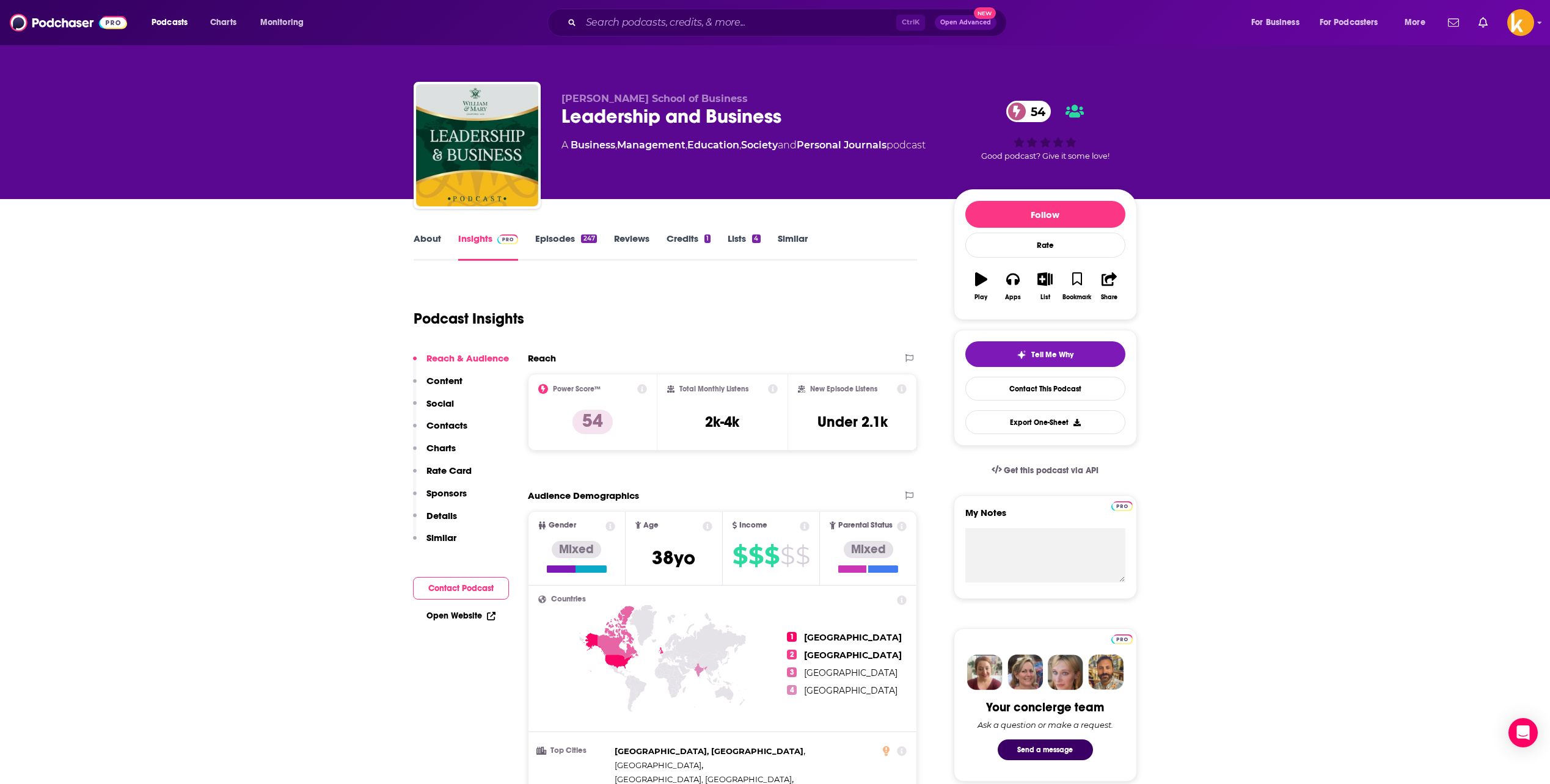
drag, startPoint x: 568, startPoint y: 216, endPoint x: 568, endPoint y: 223, distance: 7.0
click at [570, 238] on link "Episodes 247" at bounding box center [565, 246] width 61 height 28
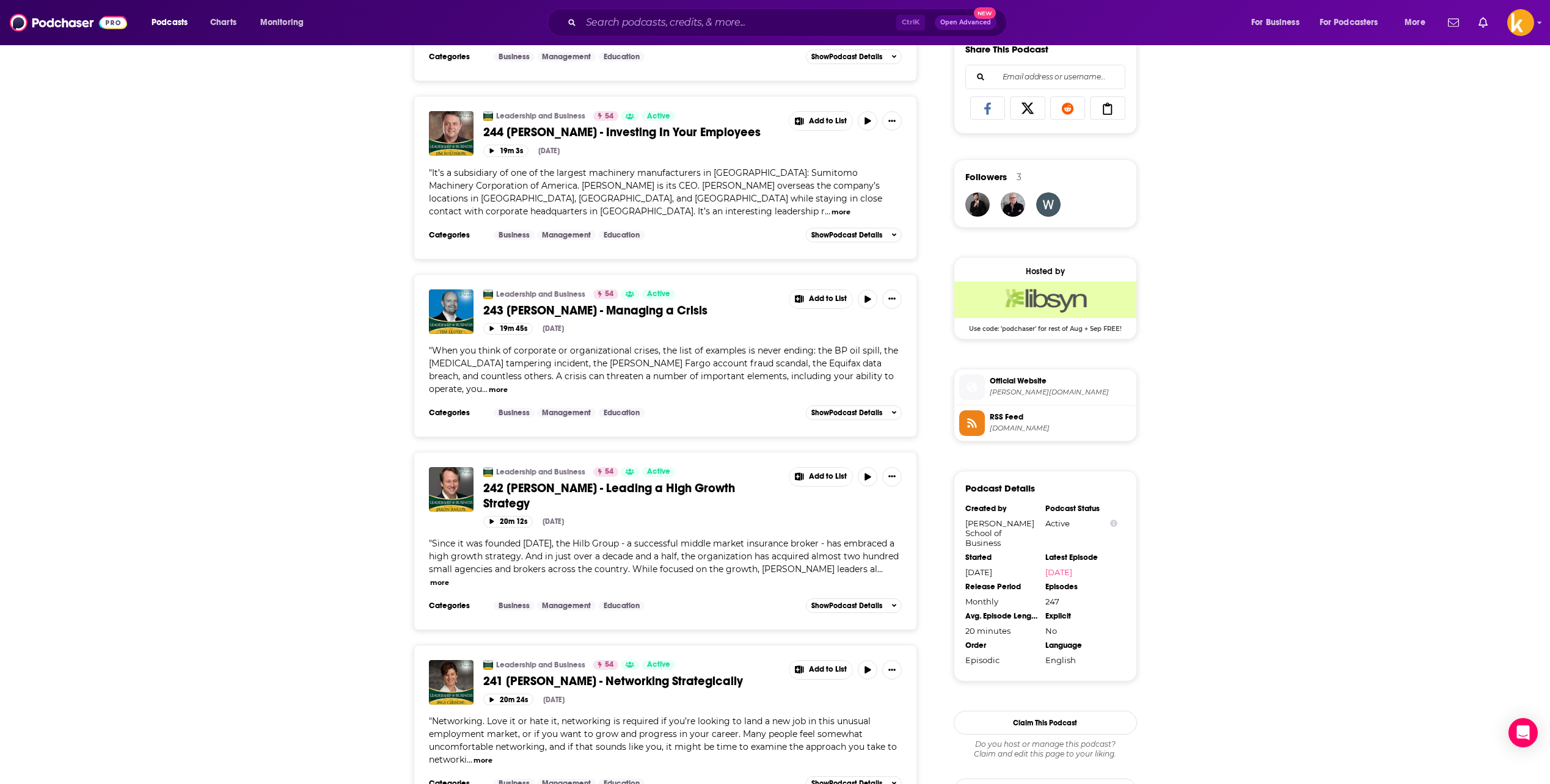
scroll to position [794, 0]
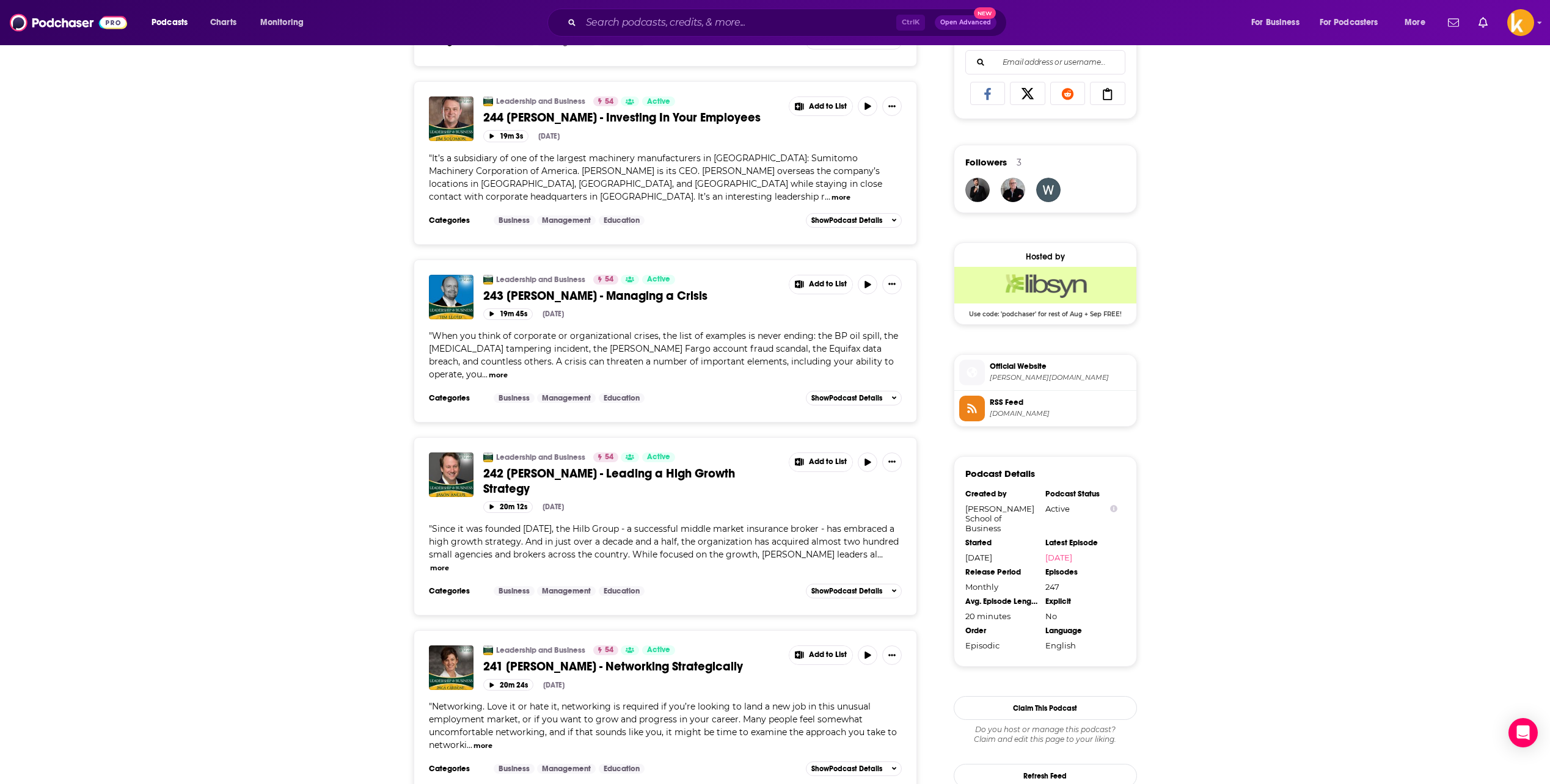
click at [608, 156] on span "It’s a subsidiary of one of the largest machinery manufacturers in Japan: Sumit…" at bounding box center [655, 178] width 453 height 50
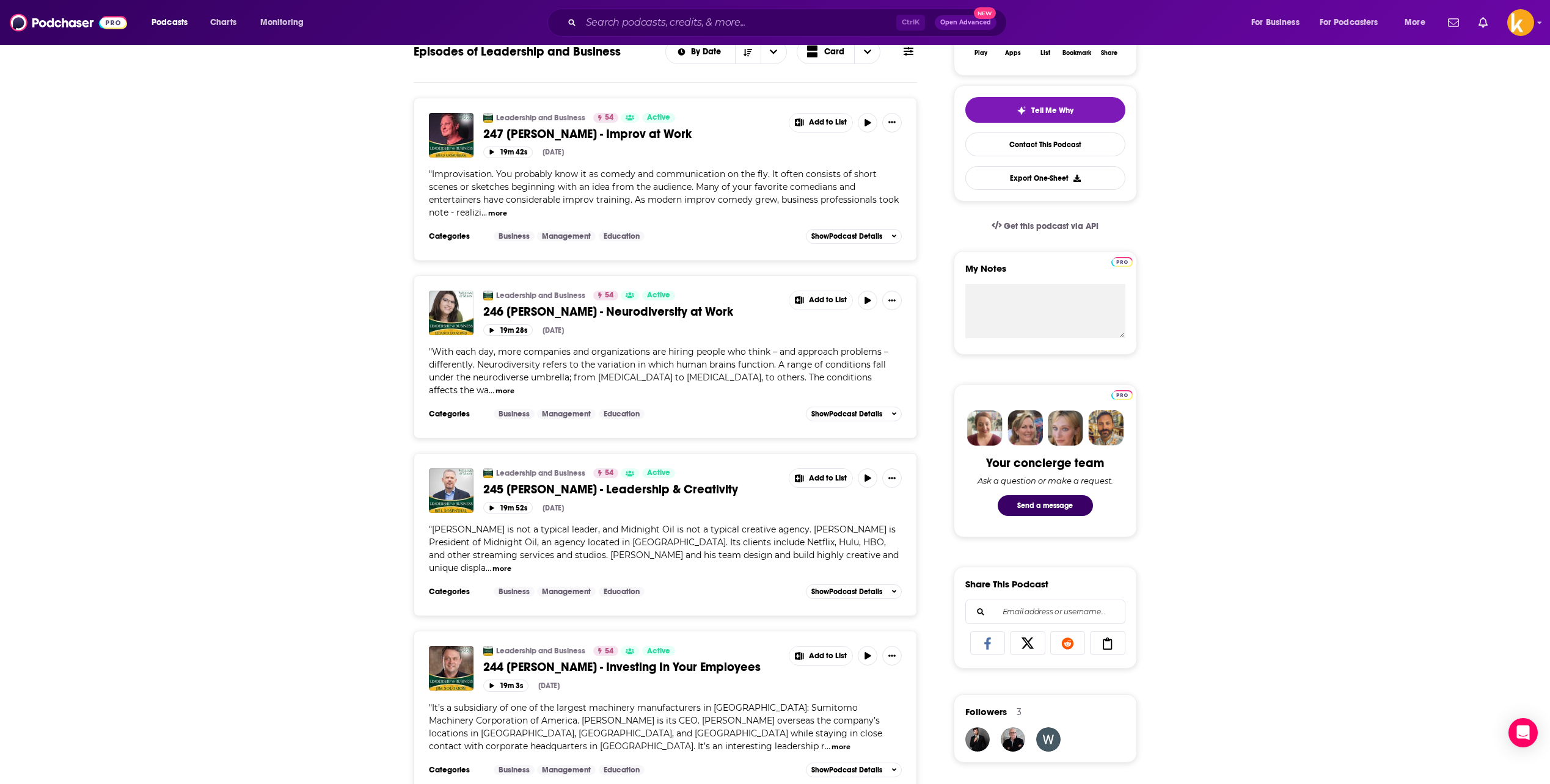
scroll to position [183, 0]
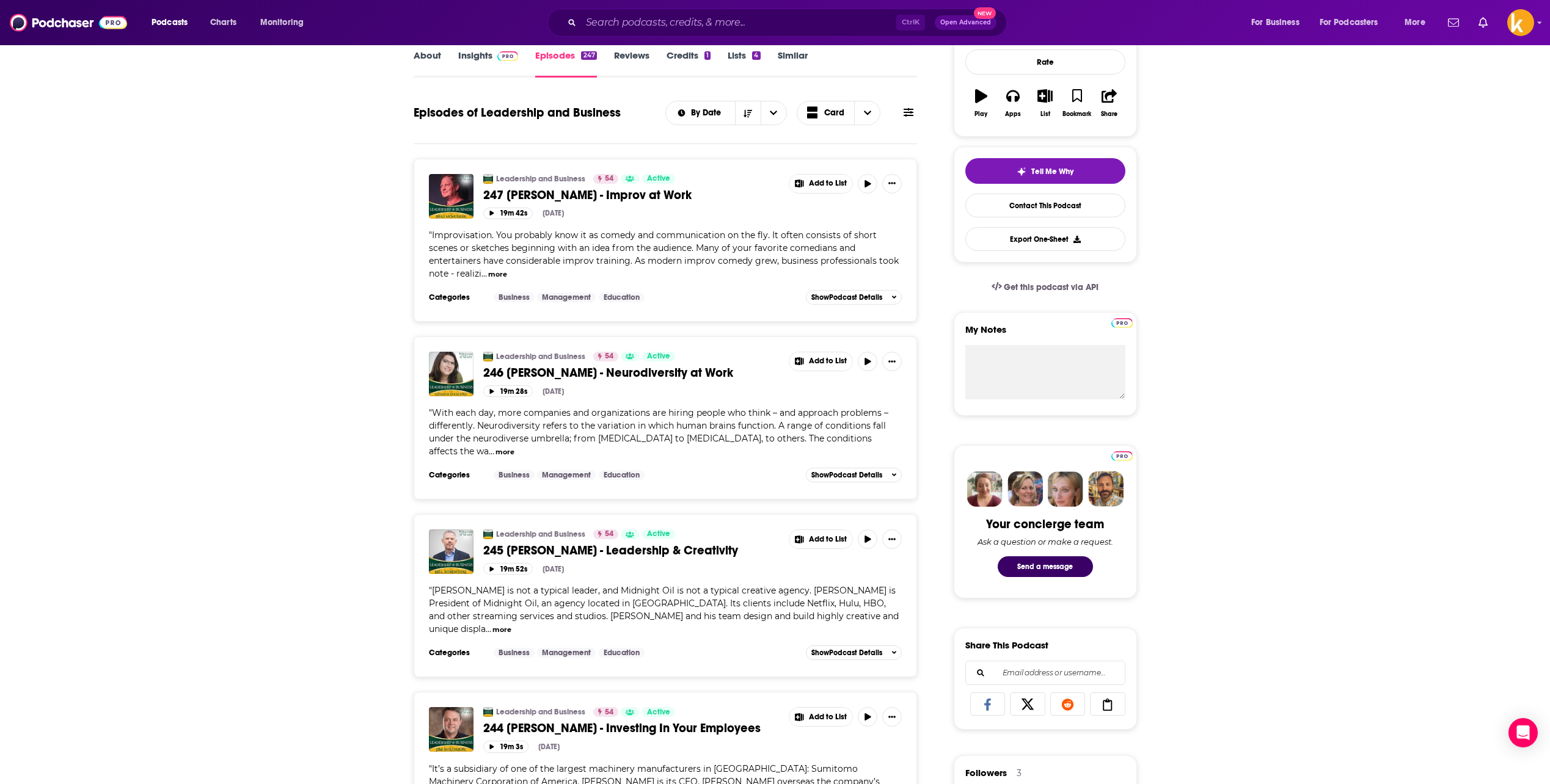
click at [544, 368] on span "246 Eleanor Loiacono - Neurodiversity at Work" at bounding box center [608, 373] width 250 height 15
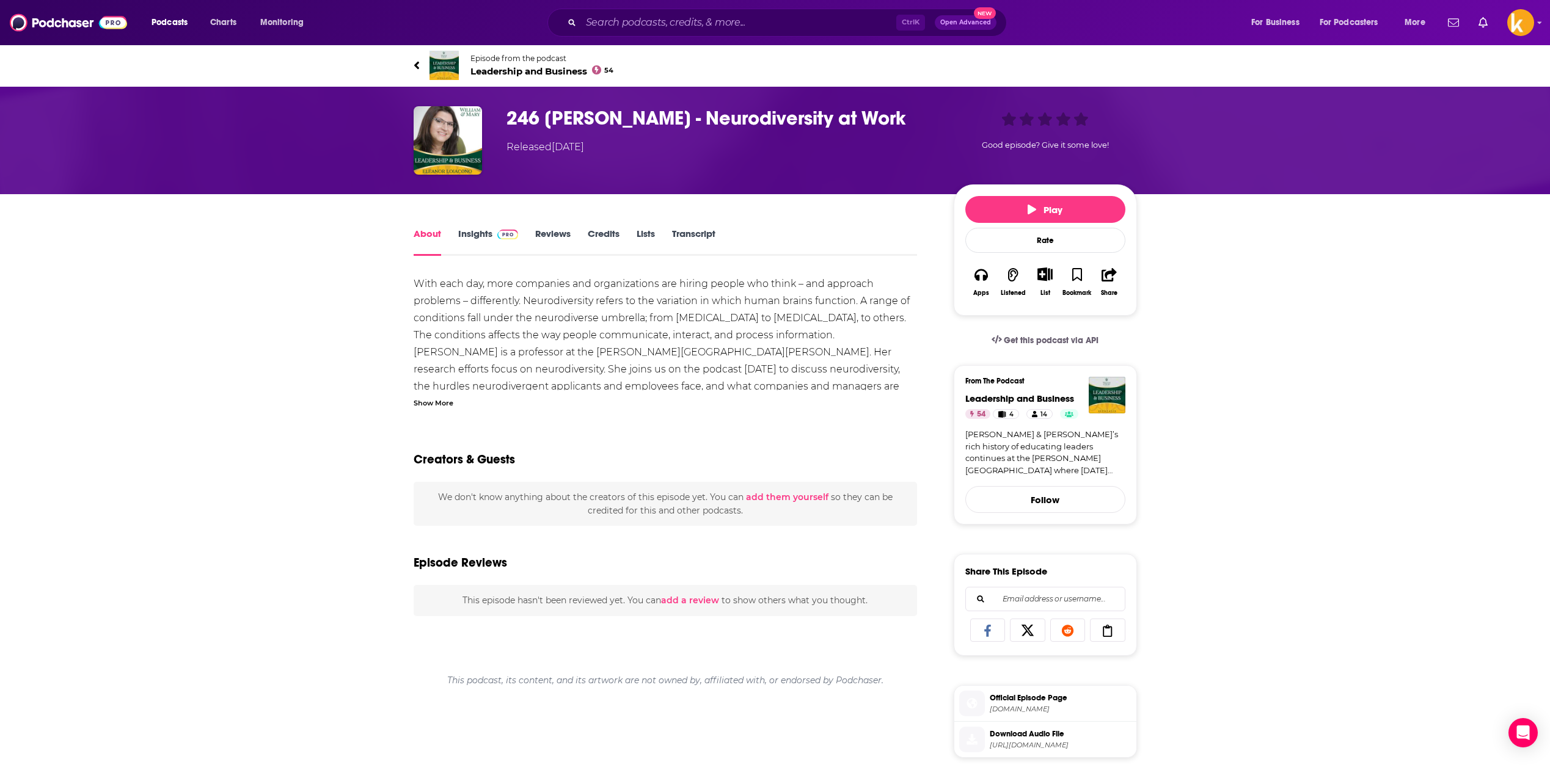
click at [439, 402] on div "Show More" at bounding box center [434, 403] width 40 height 12
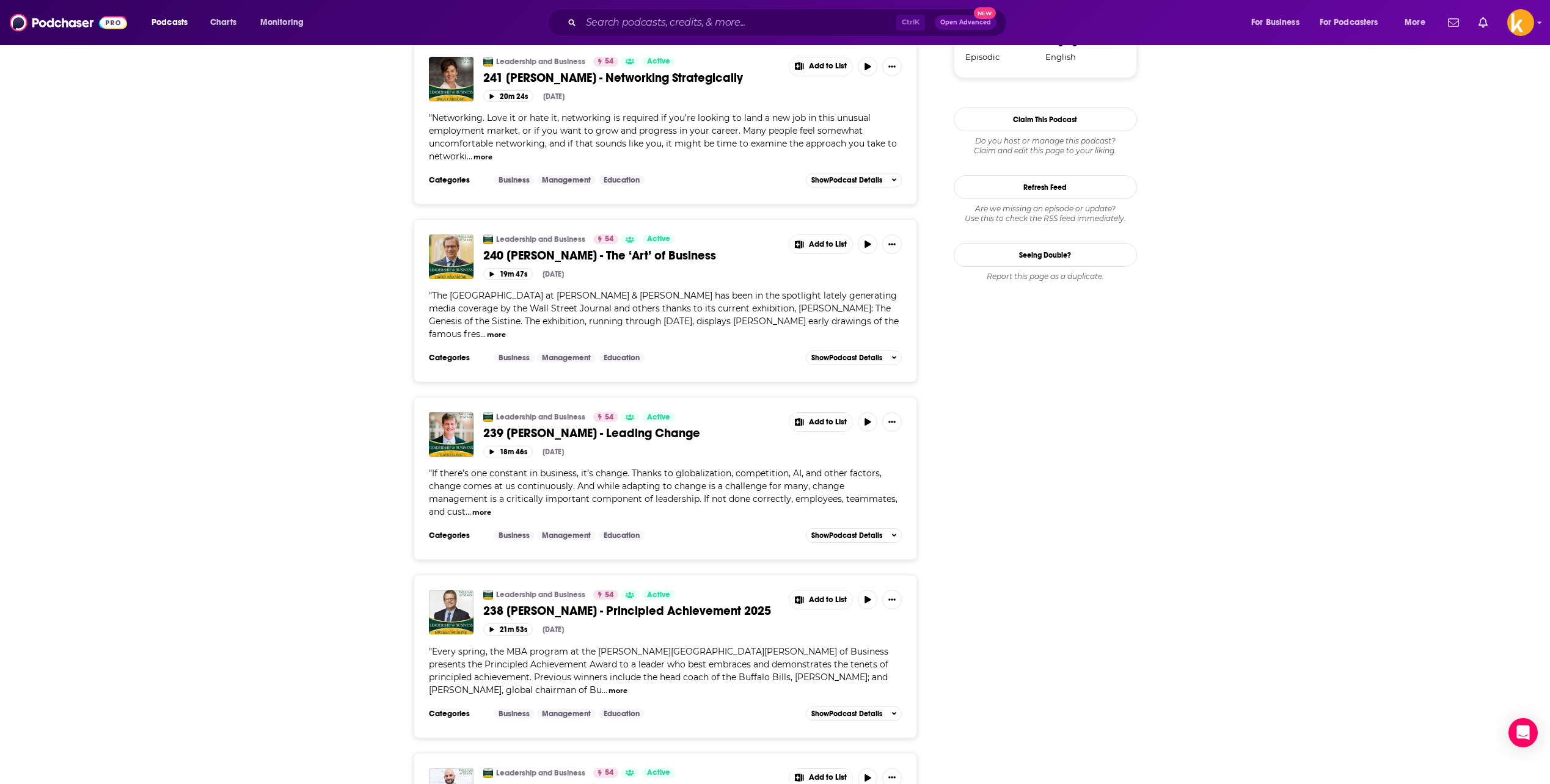
scroll to position [1405, 0]
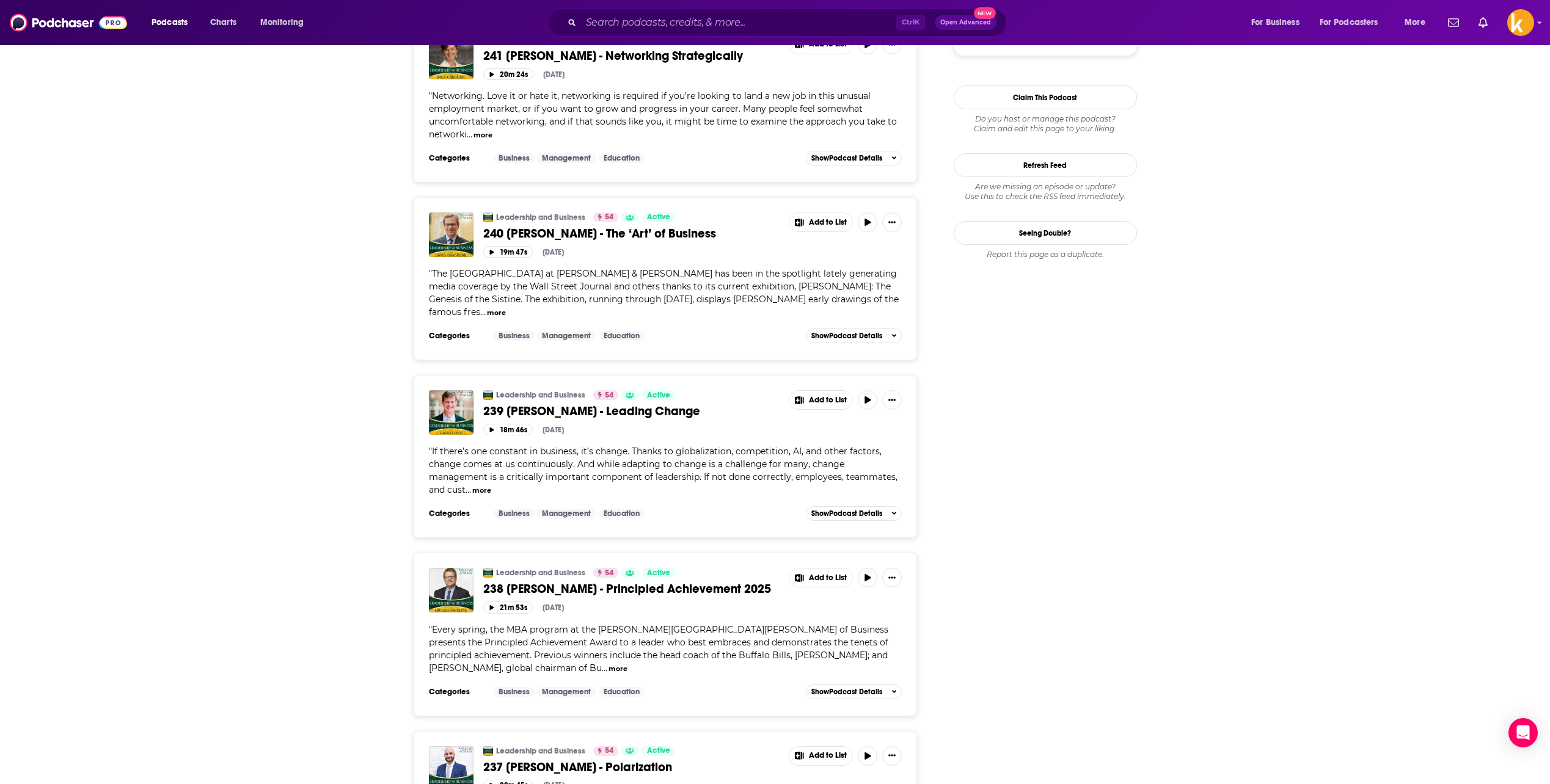
drag, startPoint x: 572, startPoint y: 371, endPoint x: 571, endPoint y: 363, distance: 8.1
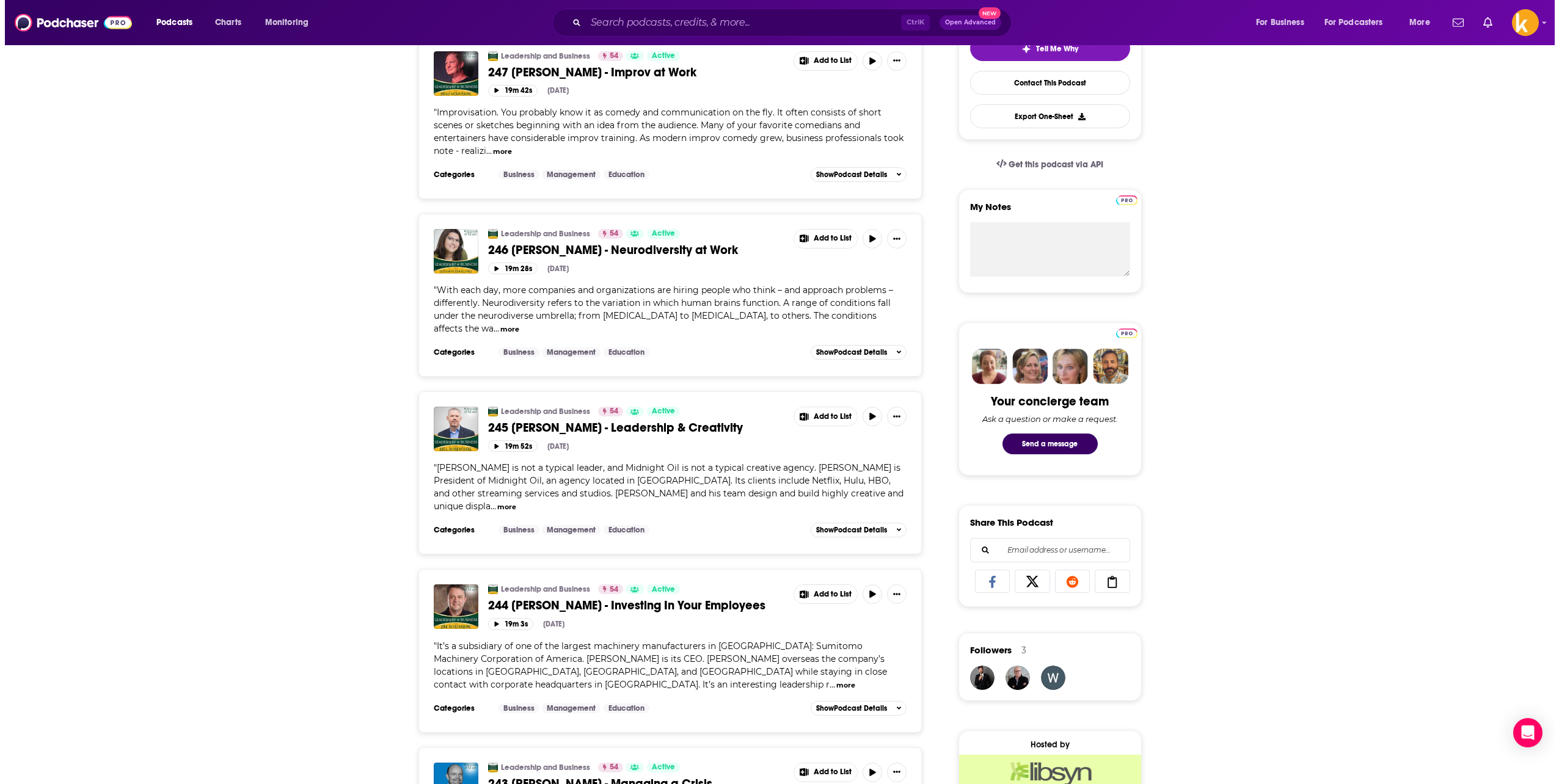
scroll to position [0, 0]
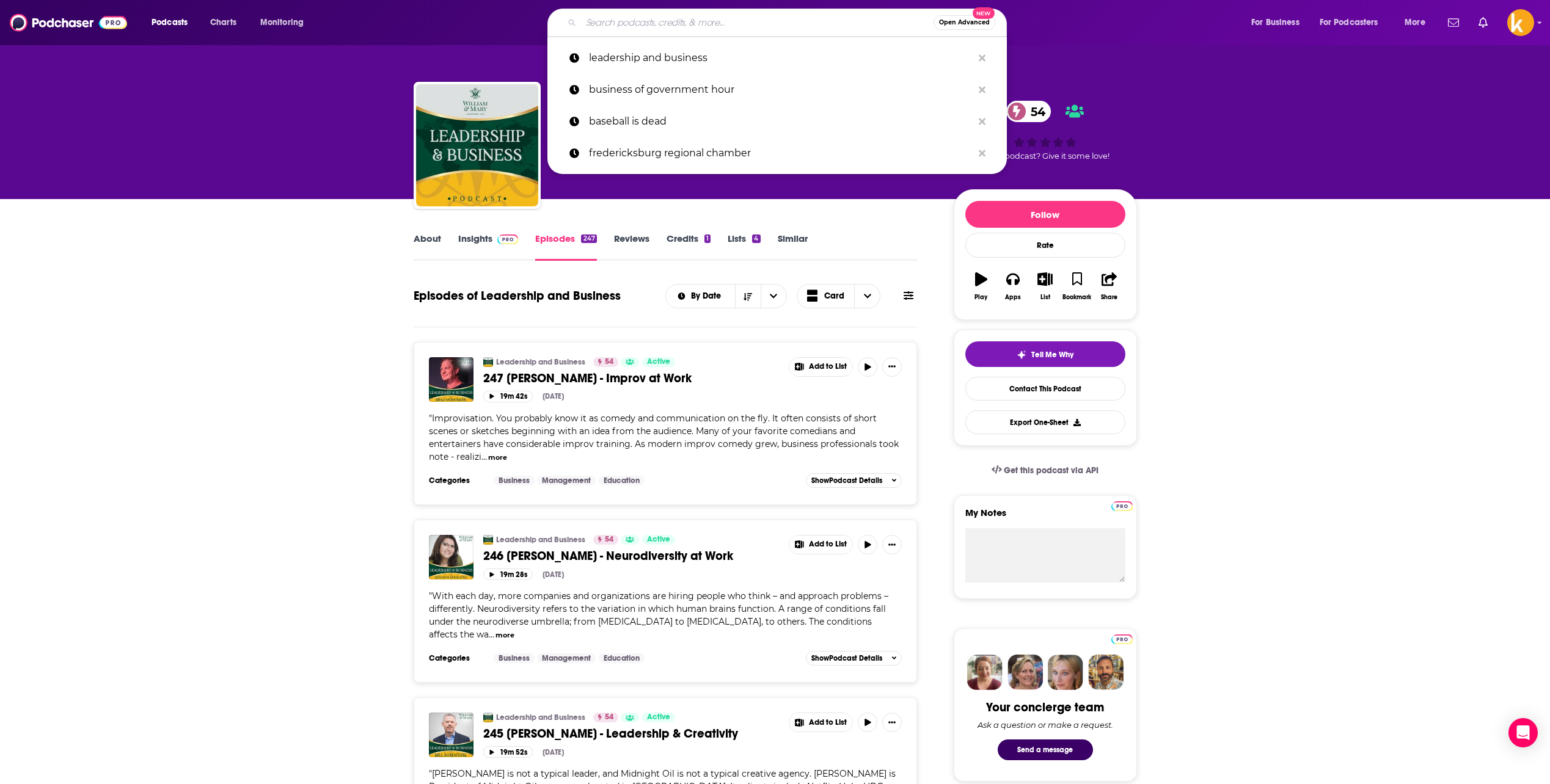
click at [636, 23] on input "Search podcasts, credits, & more..." at bounding box center [757, 22] width 352 height 20
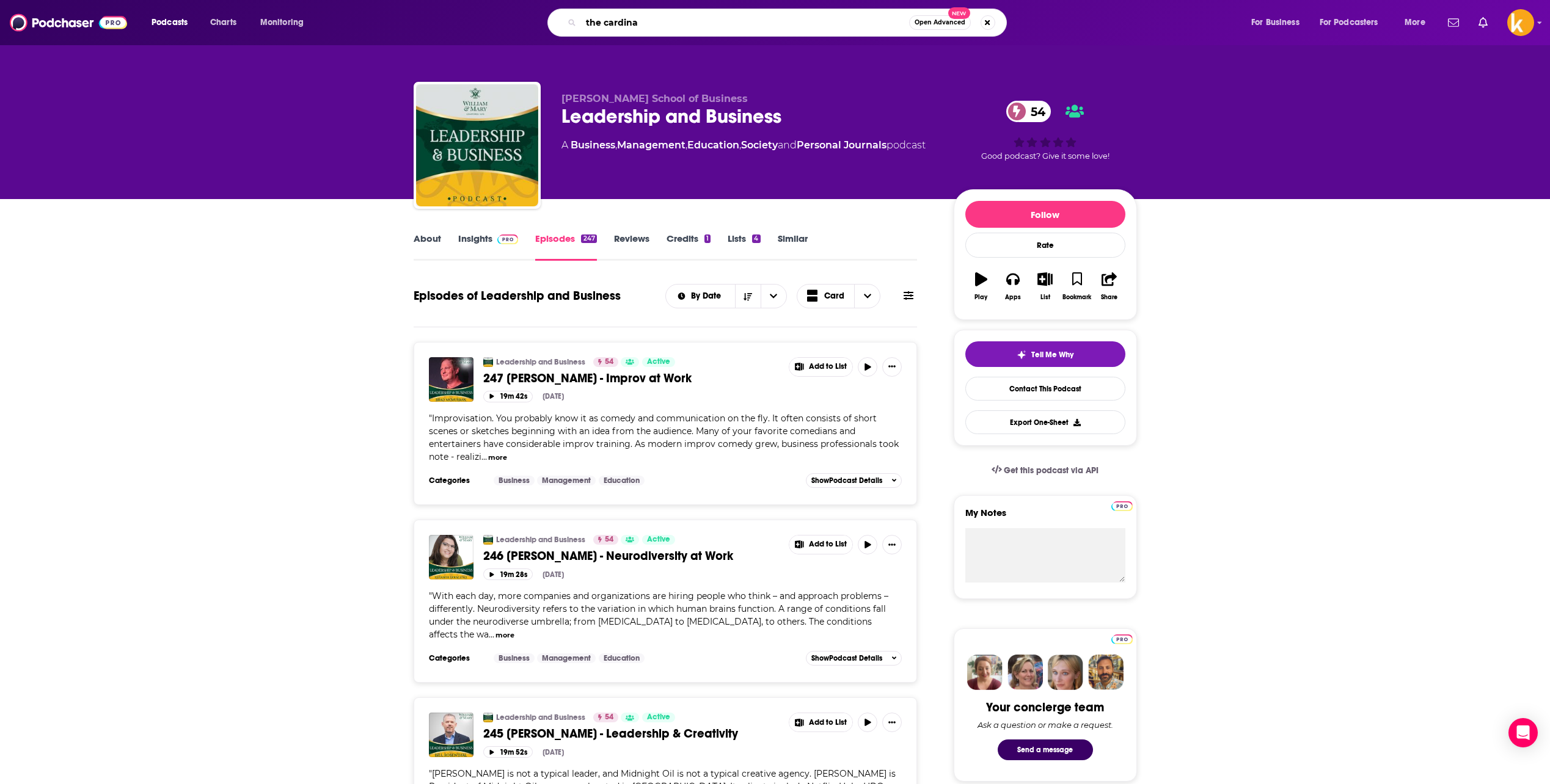
type input "the cardinal"
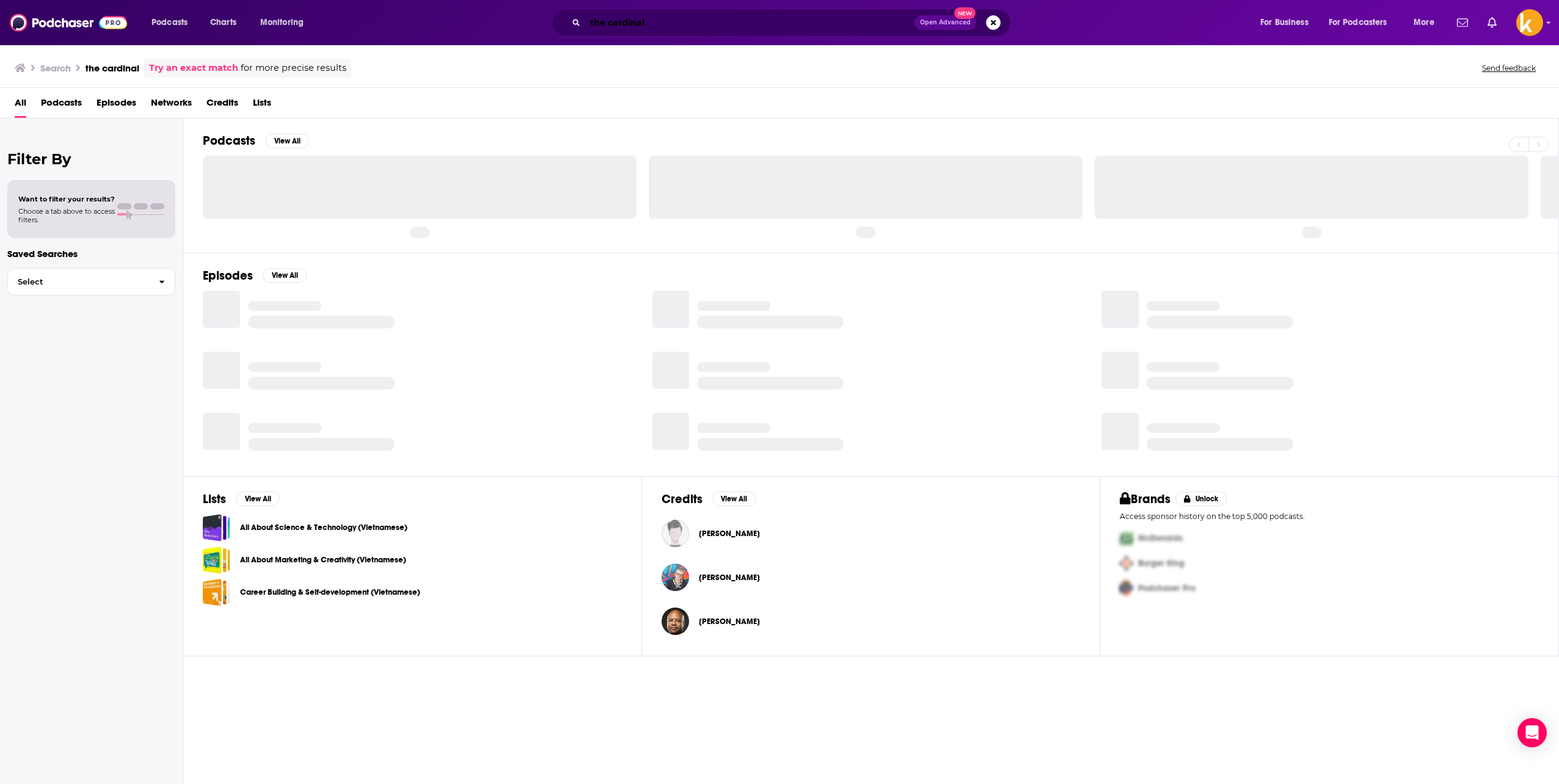
click at [679, 30] on input "the cardinal" at bounding box center [749, 22] width 329 height 20
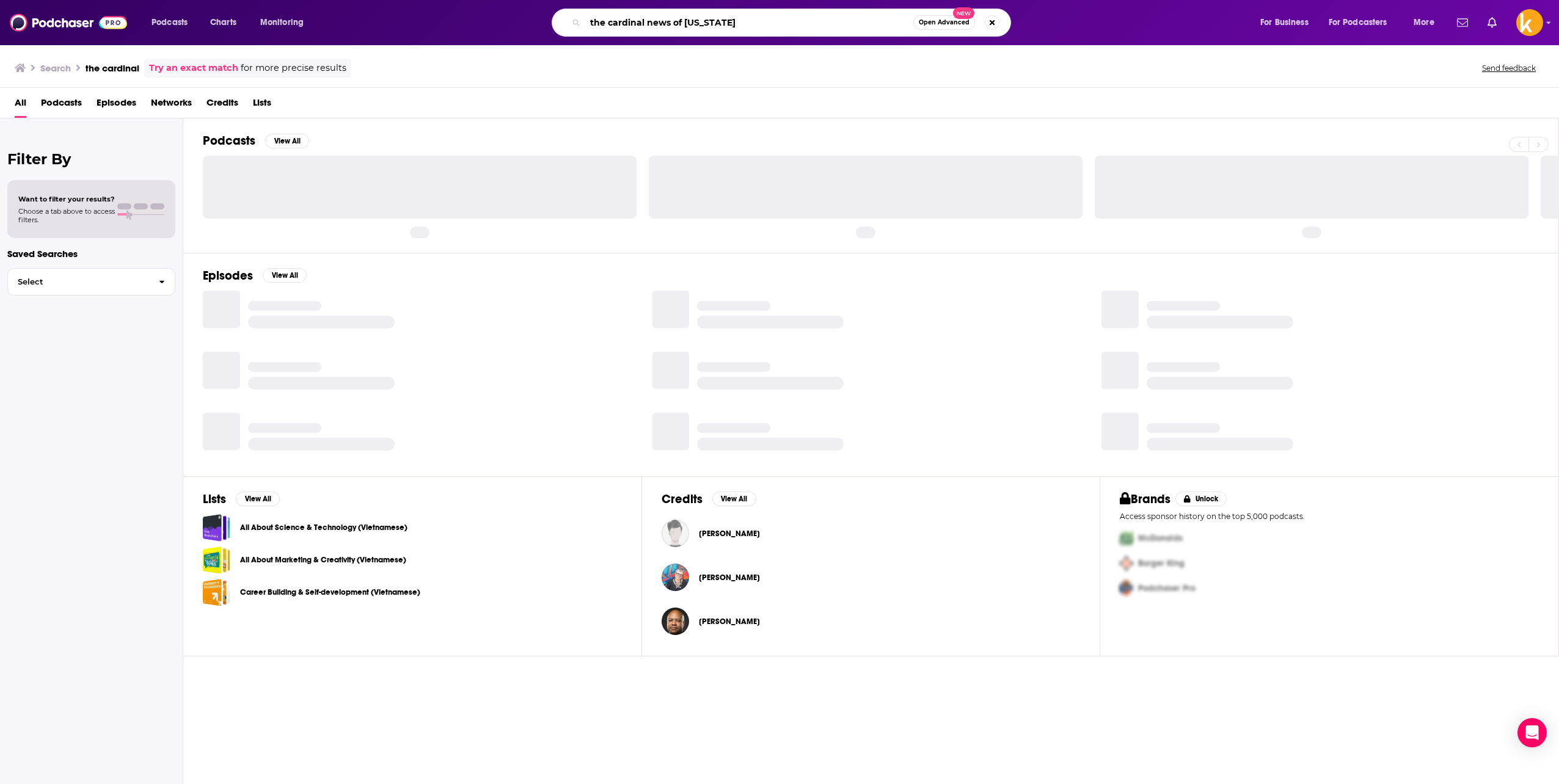
type input "the cardinal news of virginia"
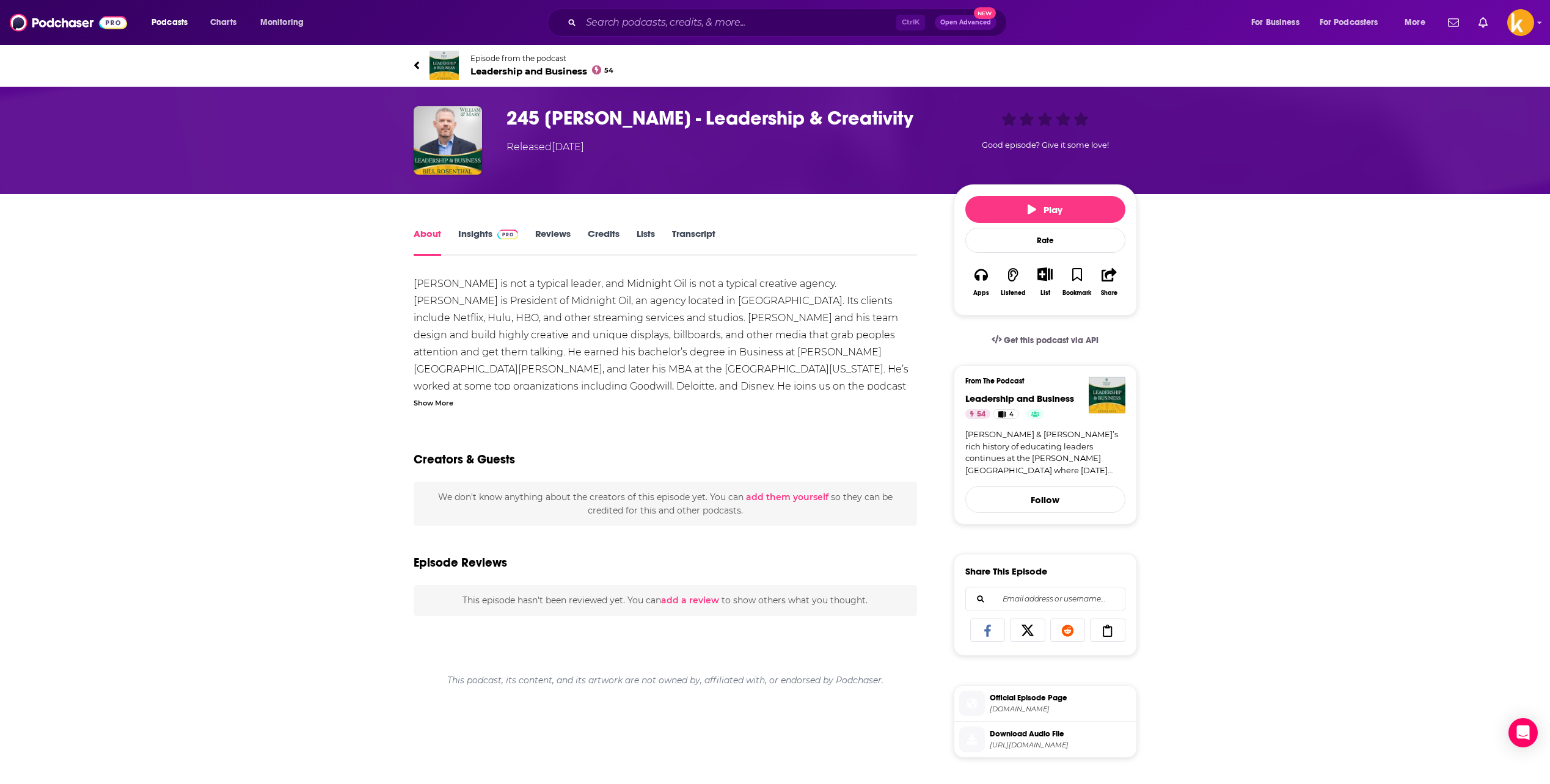
click at [633, 308] on div "[PERSON_NAME] is not a typical leader, and Midnight Oil is not a typical creati…" at bounding box center [666, 369] width 504 height 188
click at [443, 407] on div "Show More" at bounding box center [434, 403] width 40 height 12
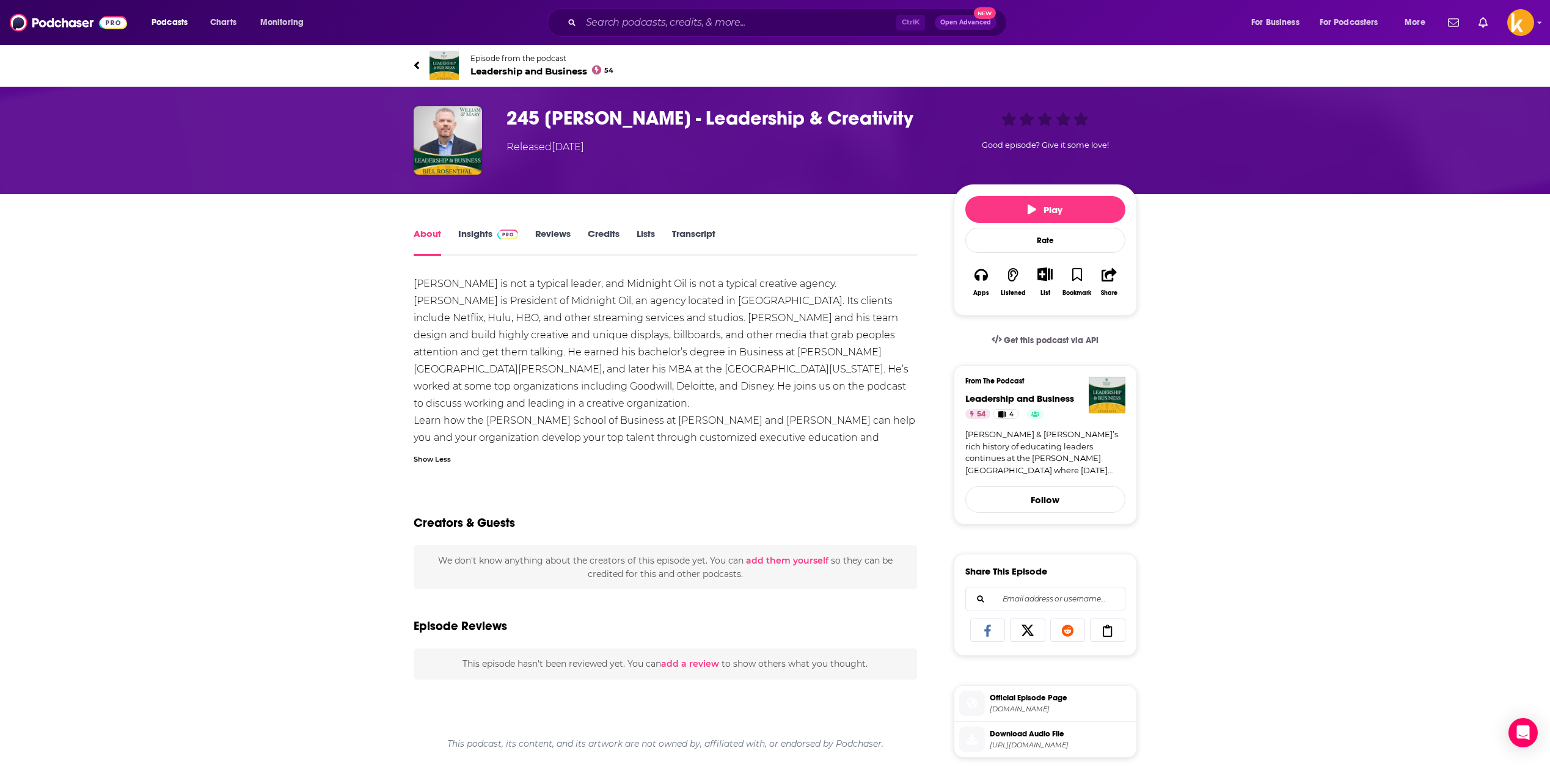
click at [422, 69] on link "Episode from the podcast Leadership and Business 54" at bounding box center [775, 65] width 723 height 29
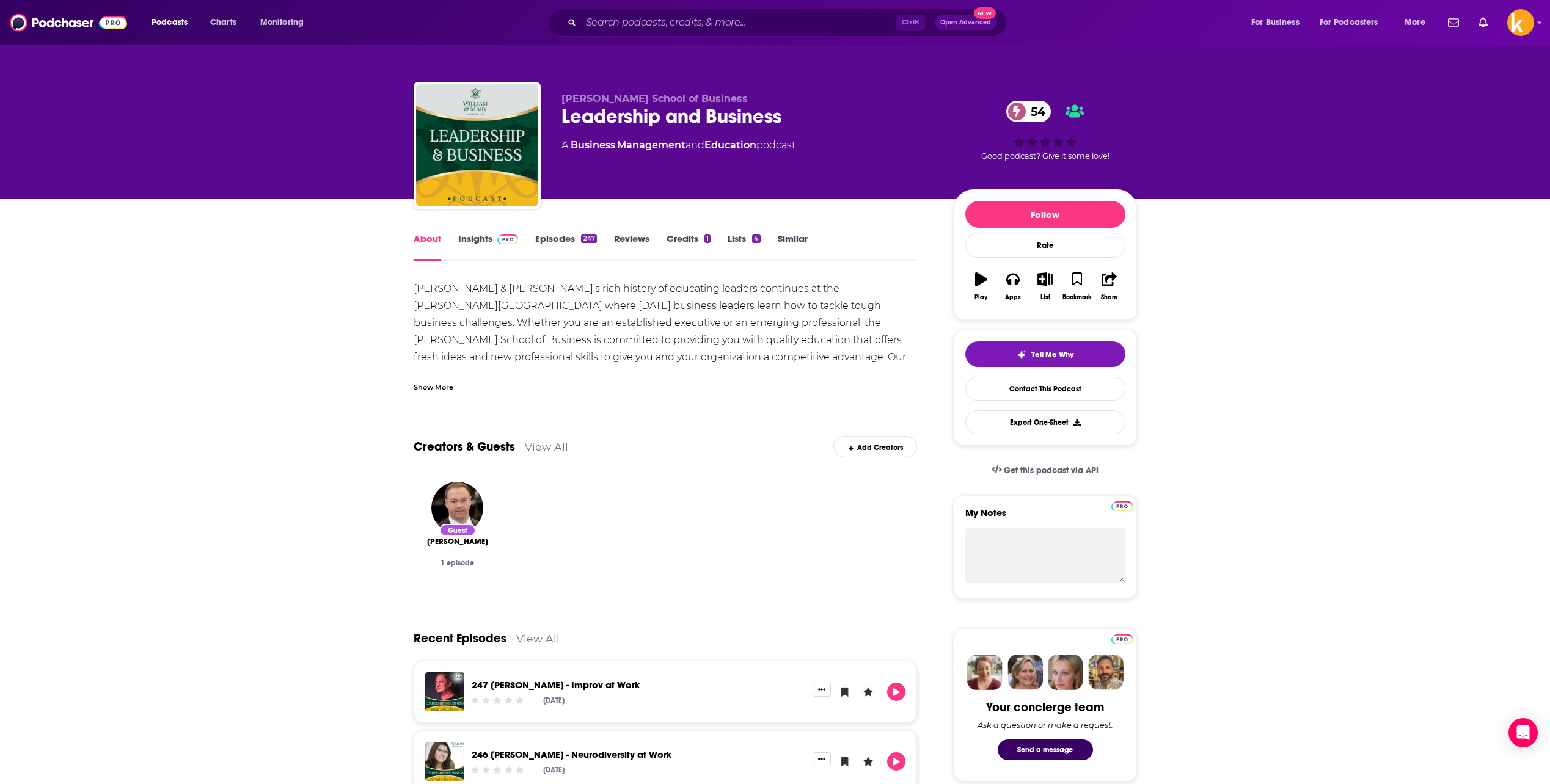
click at [550, 240] on link "Episodes 247" at bounding box center [565, 246] width 61 height 28
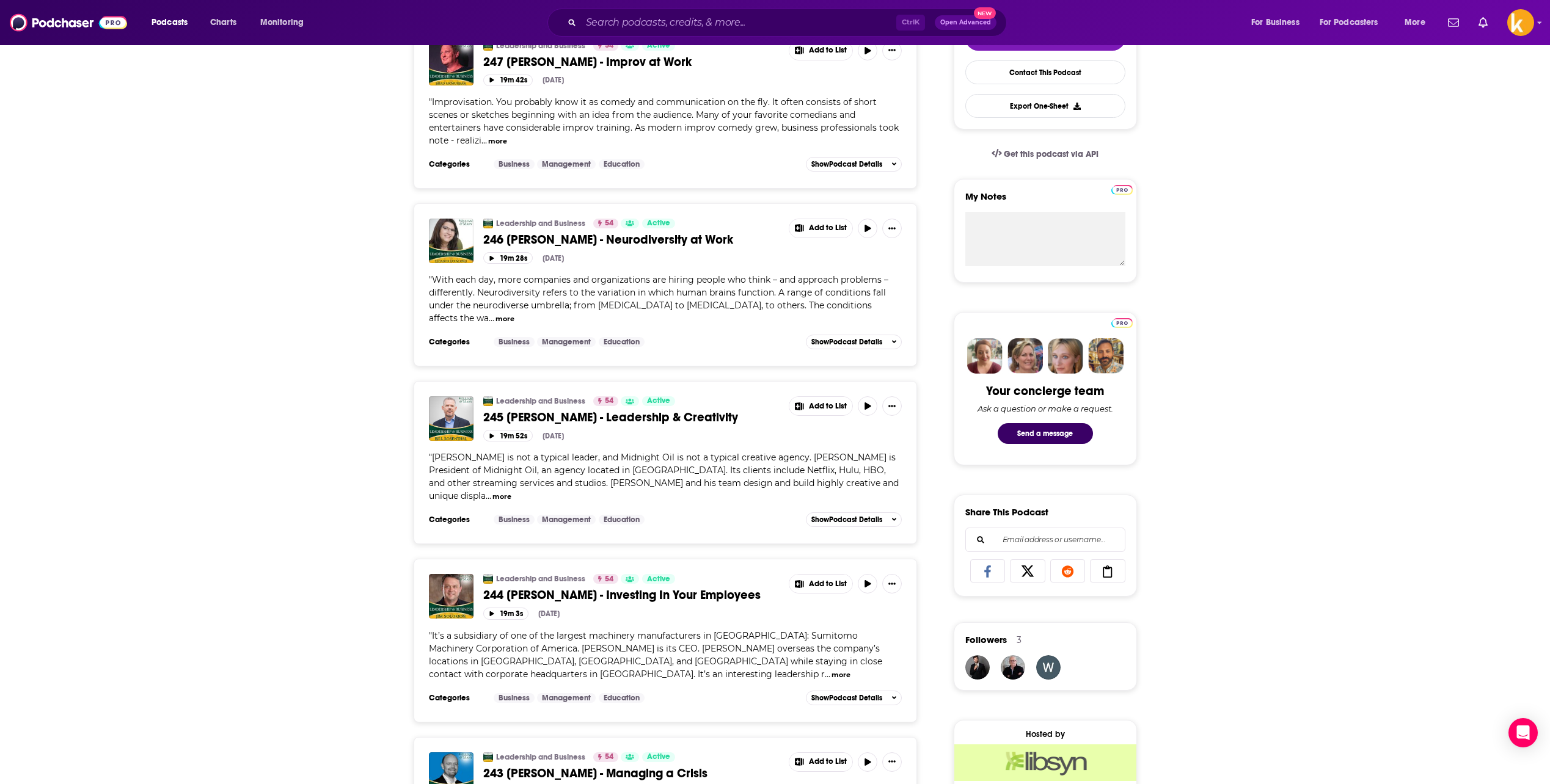
scroll to position [489, 0]
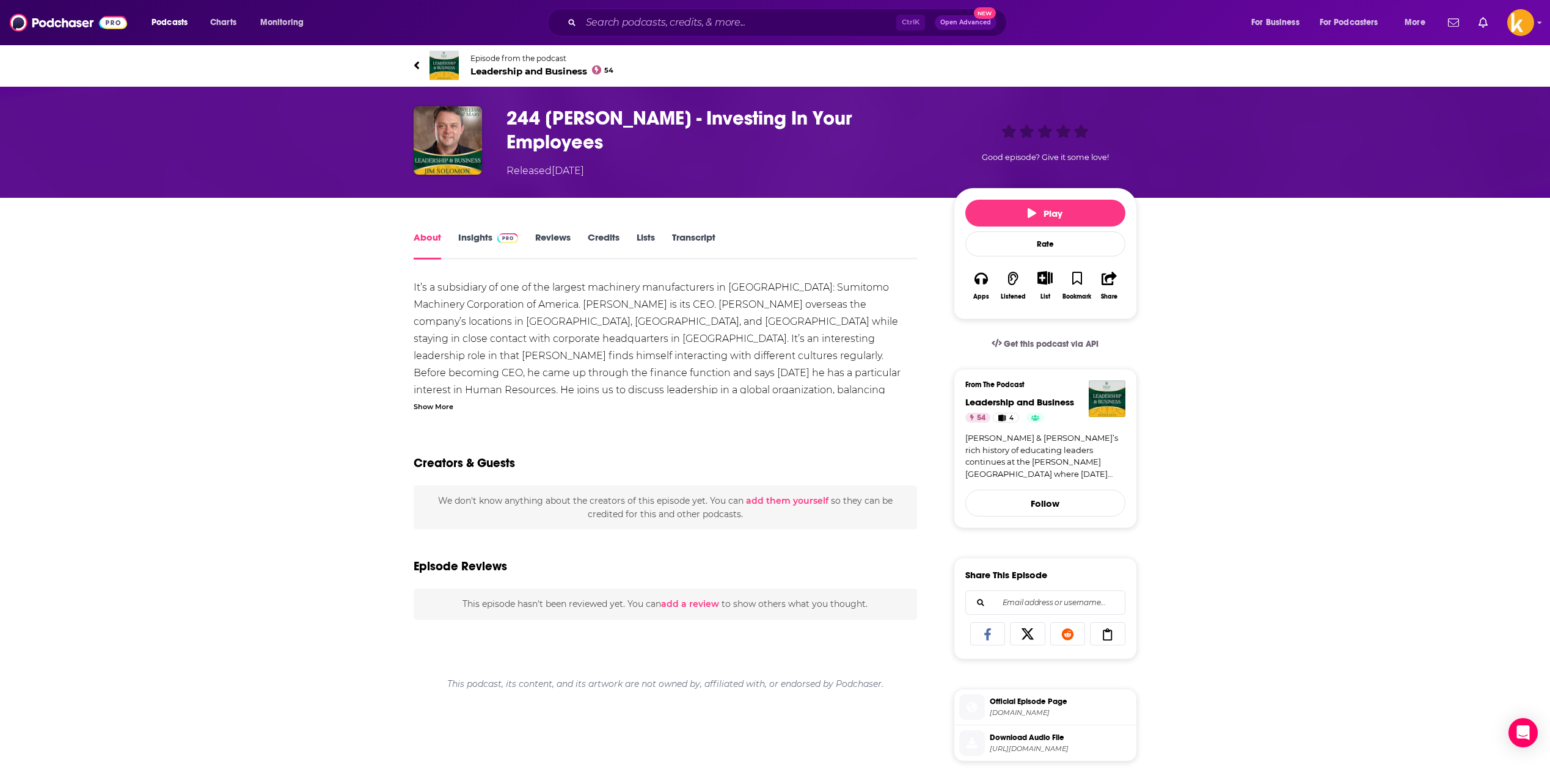
click at [443, 404] on div "Show More" at bounding box center [434, 406] width 40 height 12
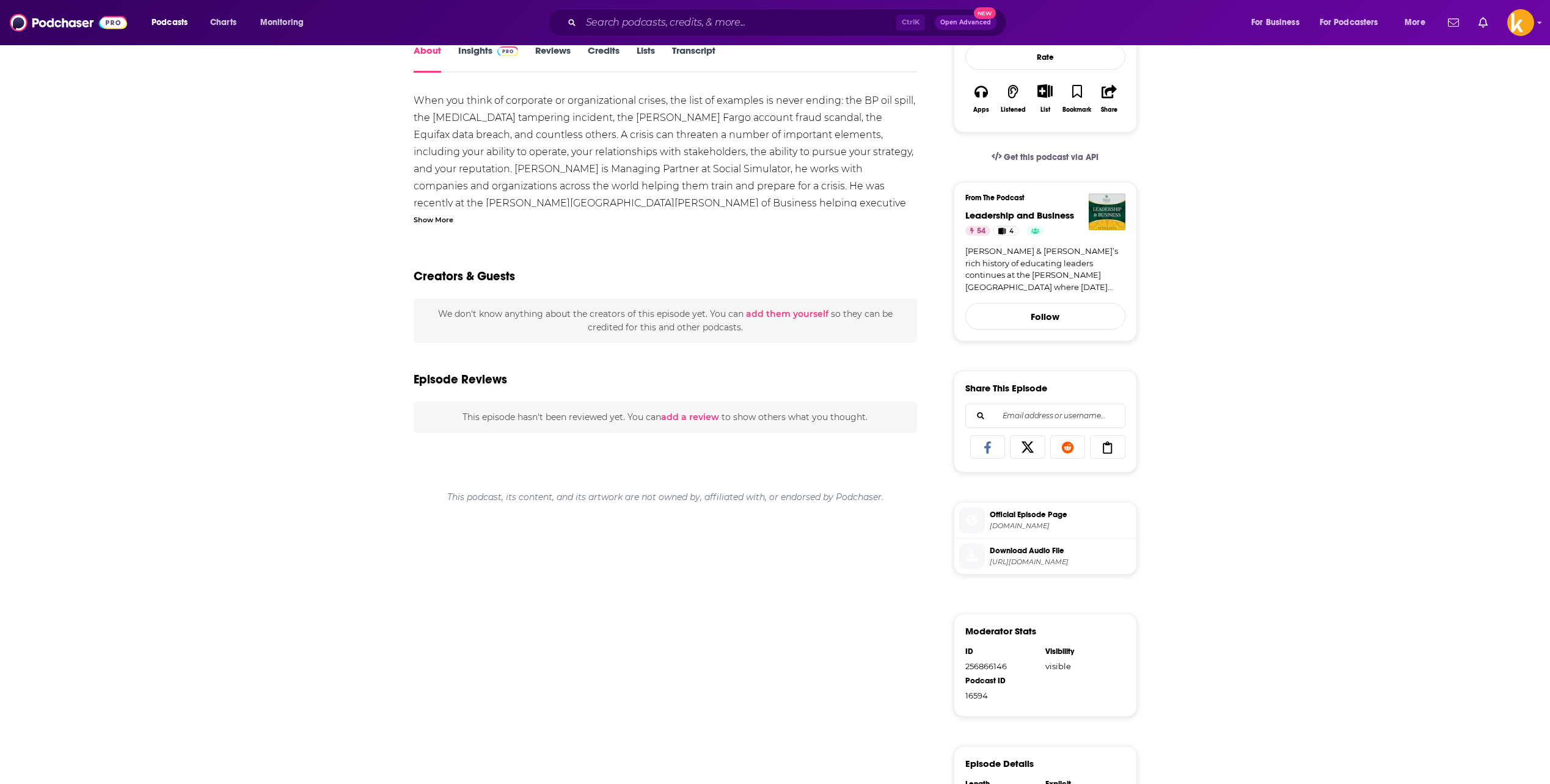
scroll to position [61, 0]
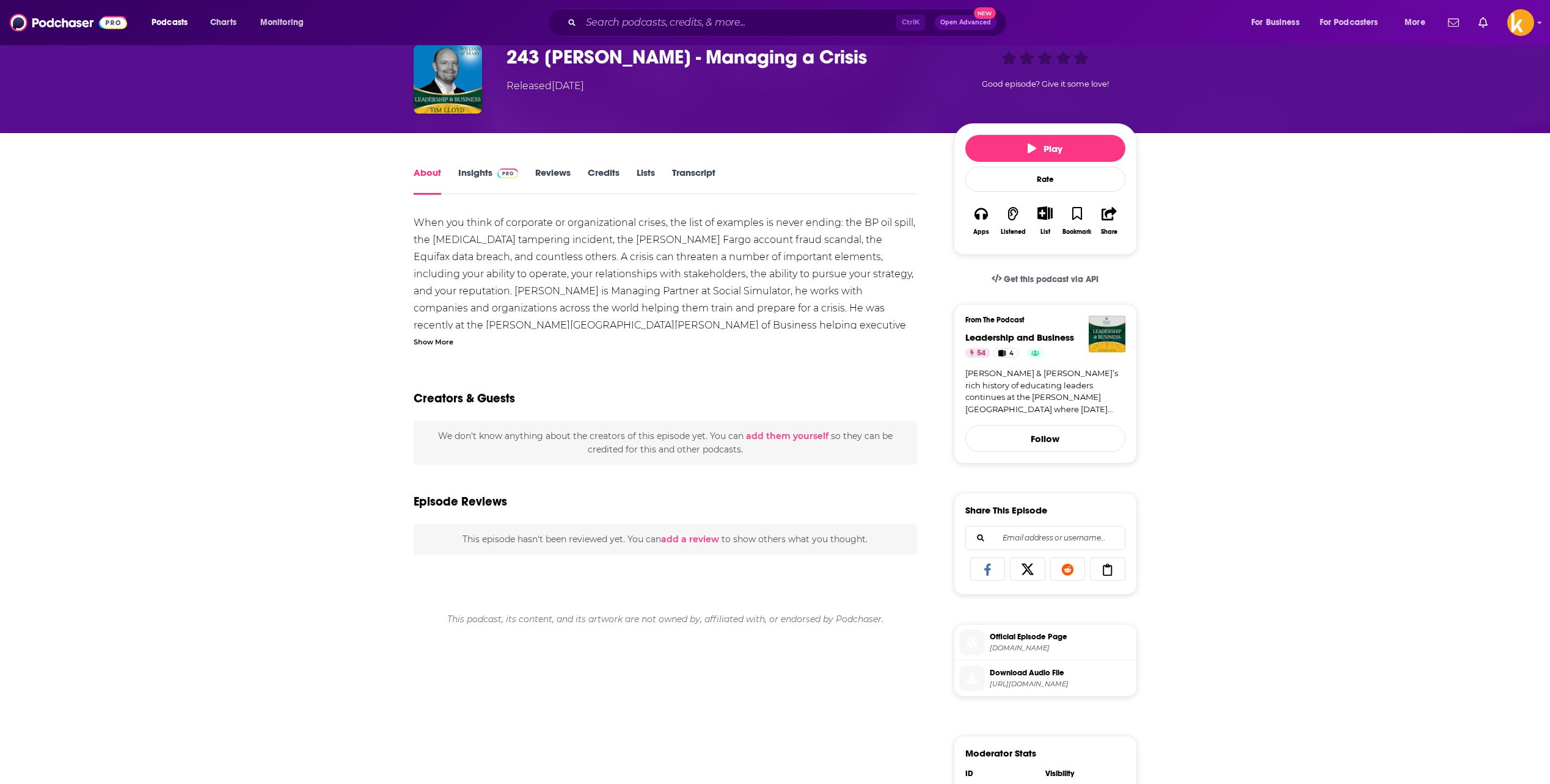
click at [437, 337] on div "Show More" at bounding box center [434, 342] width 40 height 12
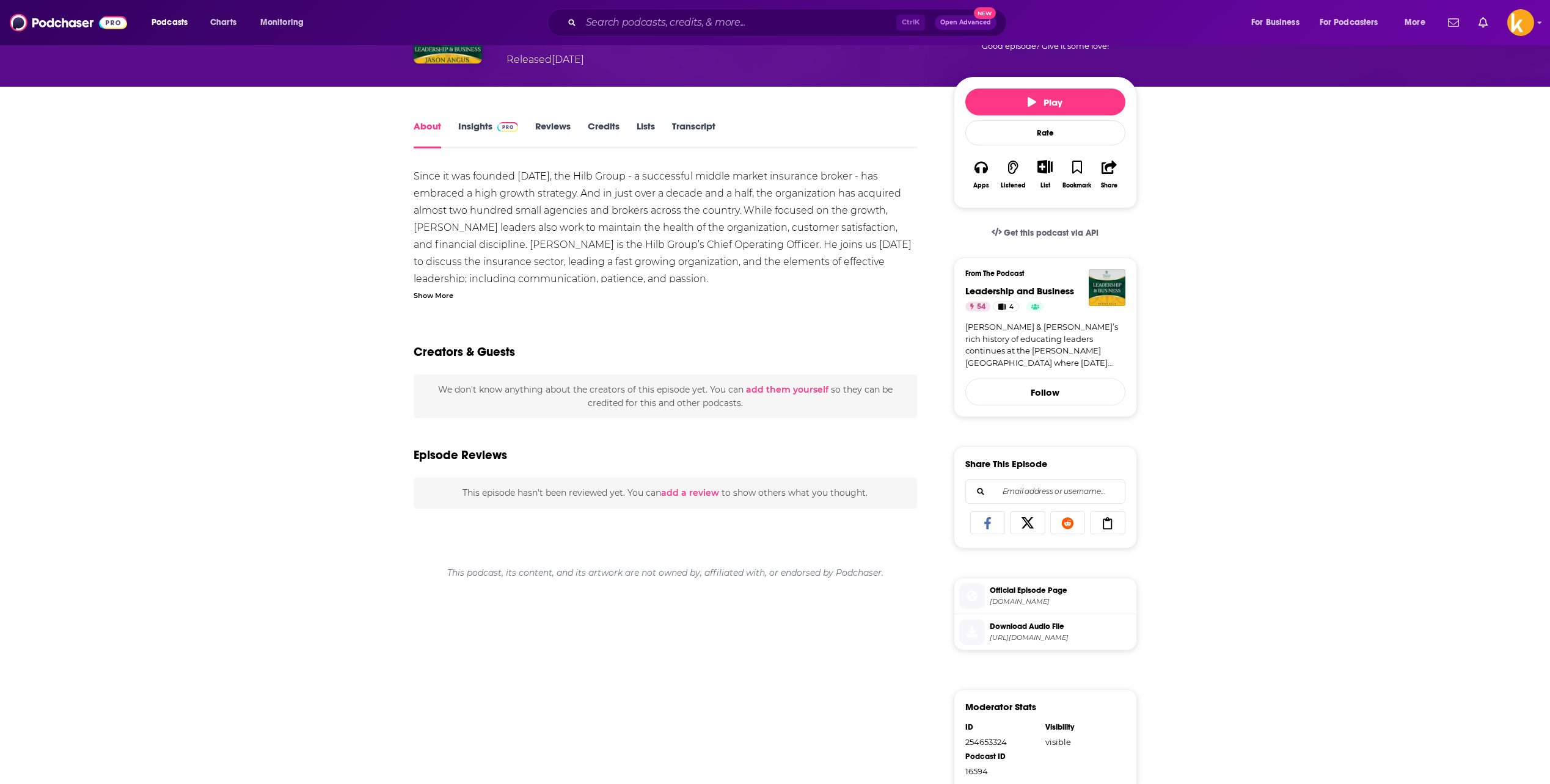
scroll to position [122, 0]
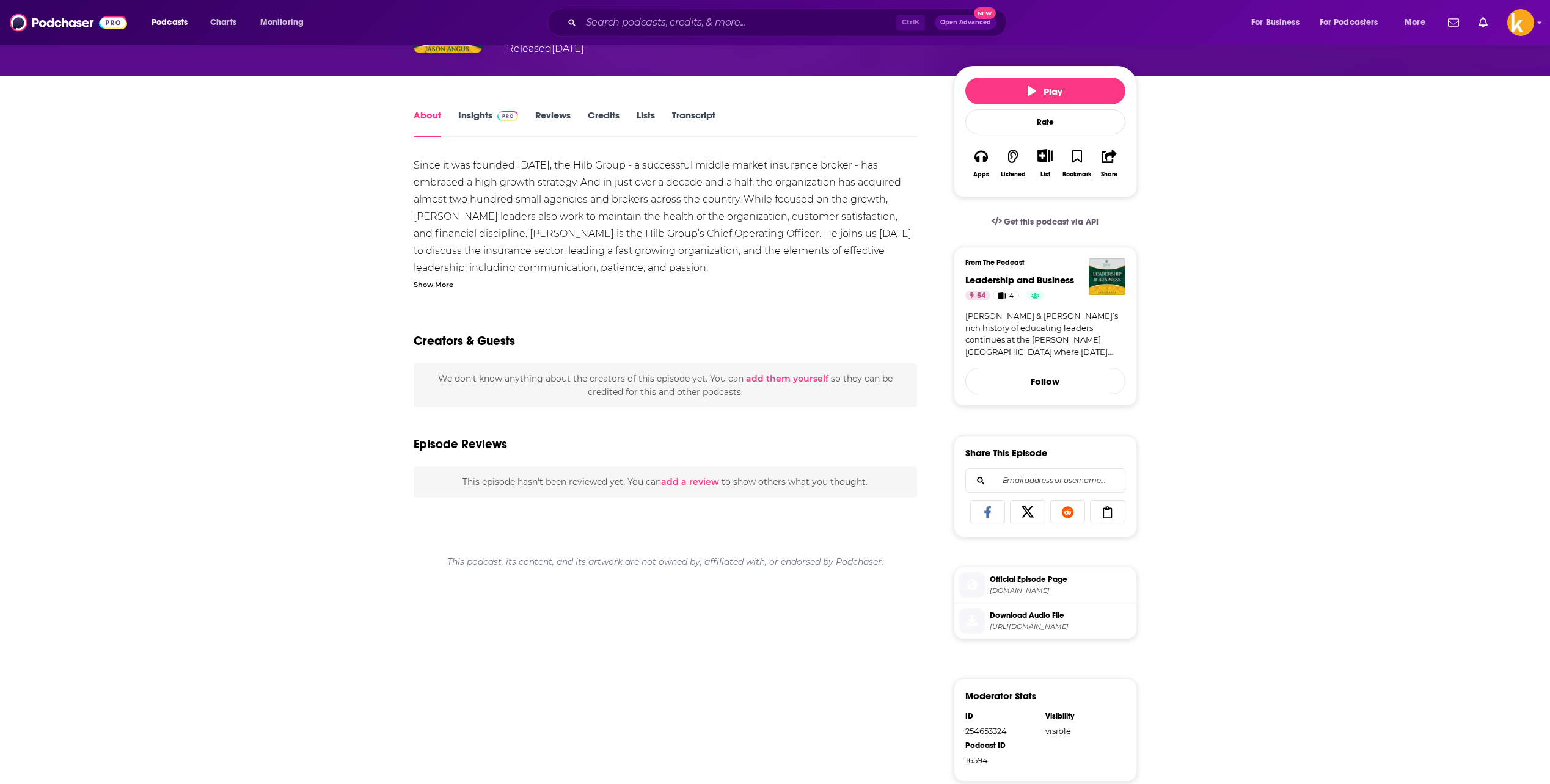
click at [432, 291] on div "Since it was founded [DATE], the Hilb Group - a successful middle market insura…" at bounding box center [666, 595] width 504 height 876
click at [448, 283] on div "Show More" at bounding box center [434, 284] width 40 height 12
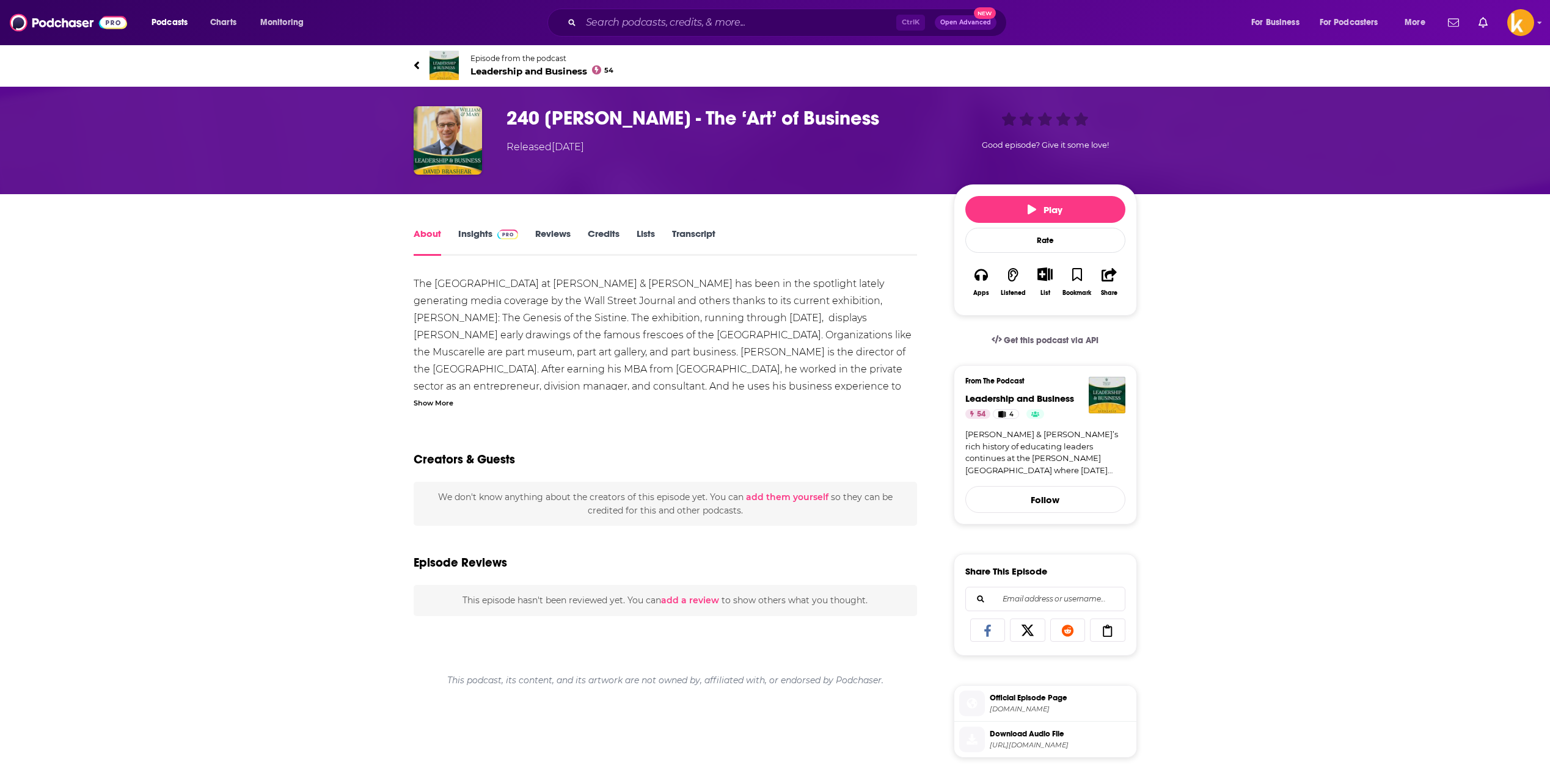
click at [439, 401] on div "Show More" at bounding box center [434, 403] width 40 height 12
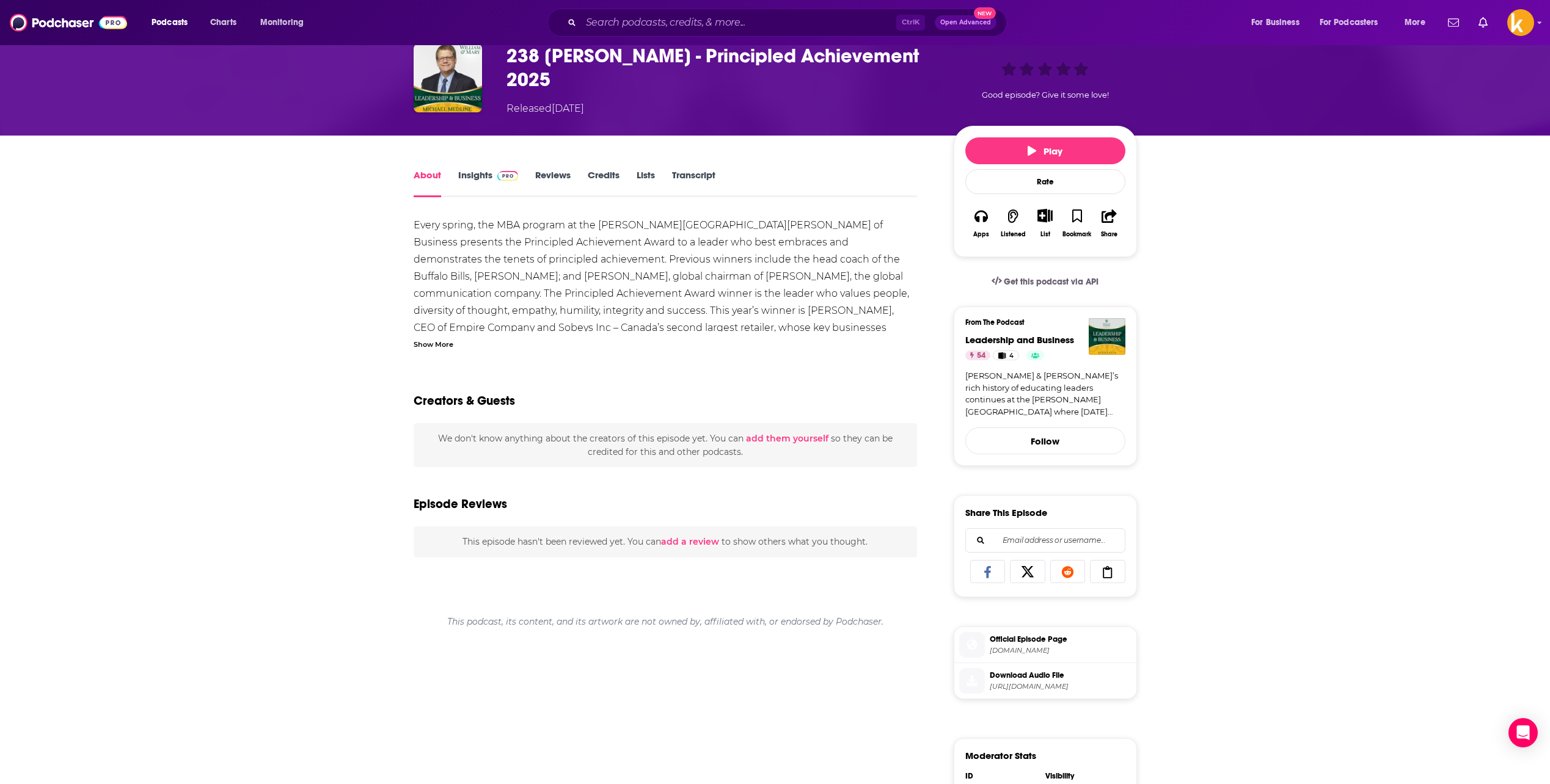
scroll to position [61, 0]
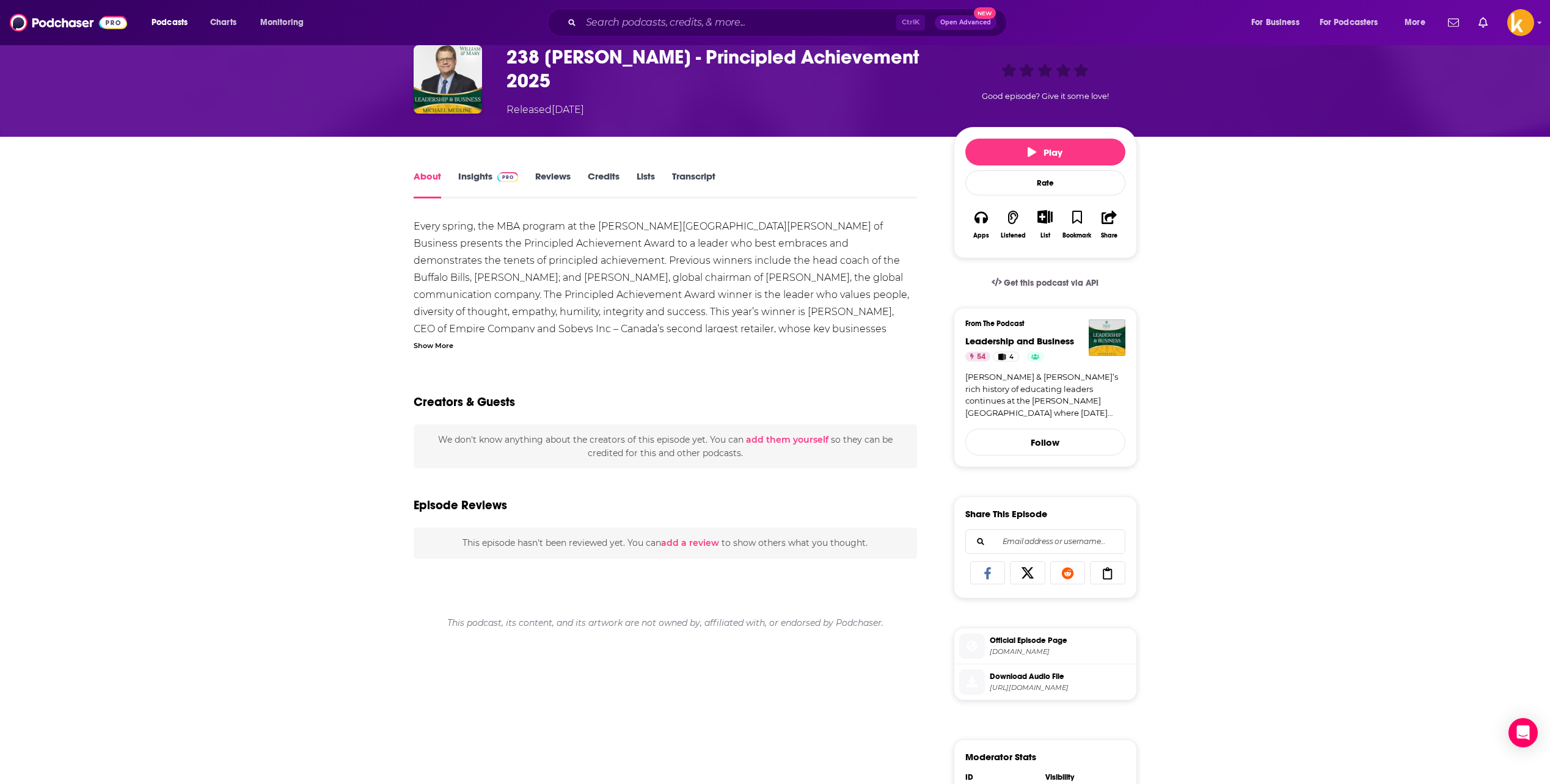
click at [441, 349] on div "Show More" at bounding box center [434, 345] width 40 height 12
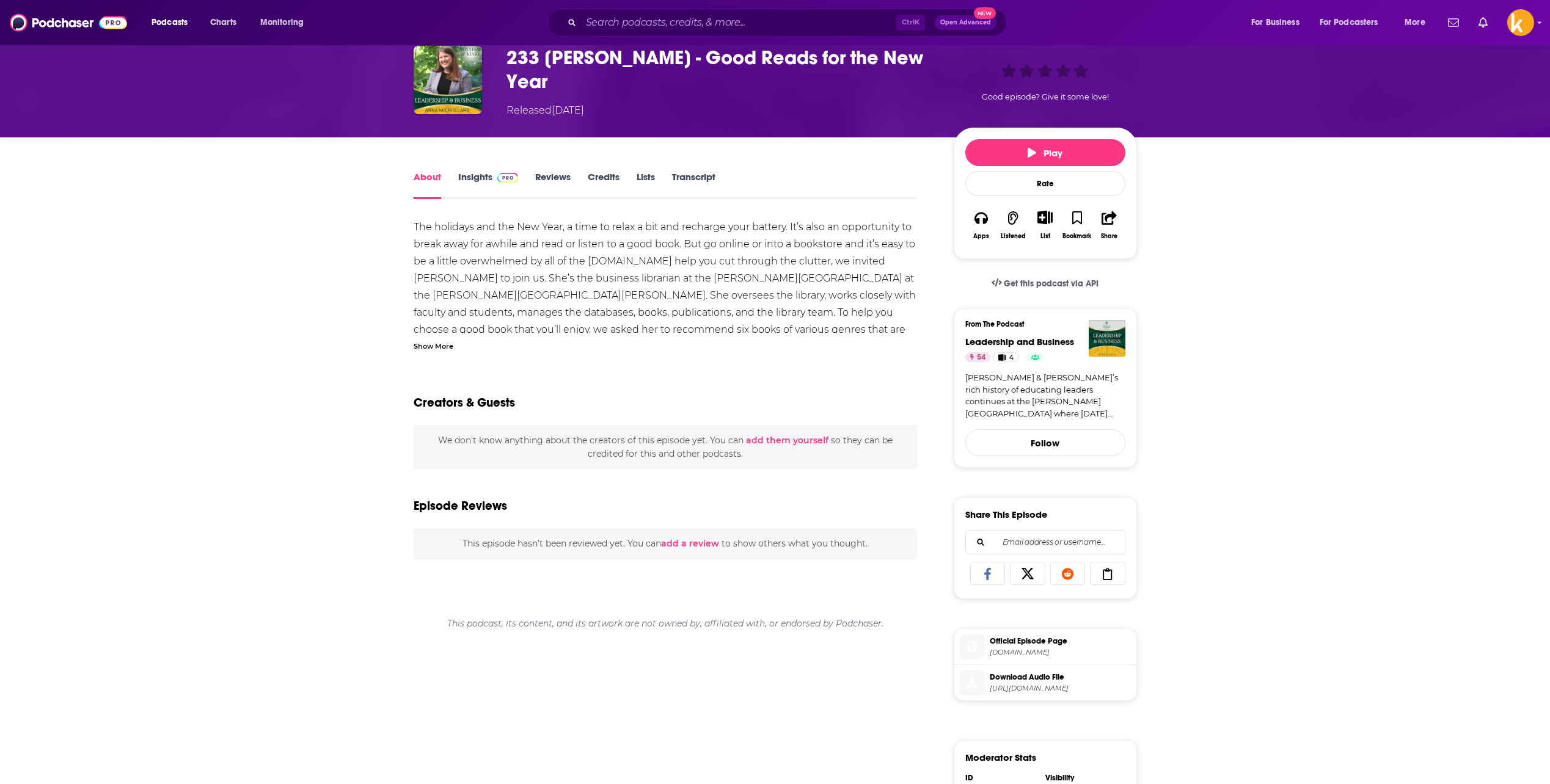
scroll to position [61, 0]
click at [441, 342] on div "Show More" at bounding box center [434, 345] width 40 height 12
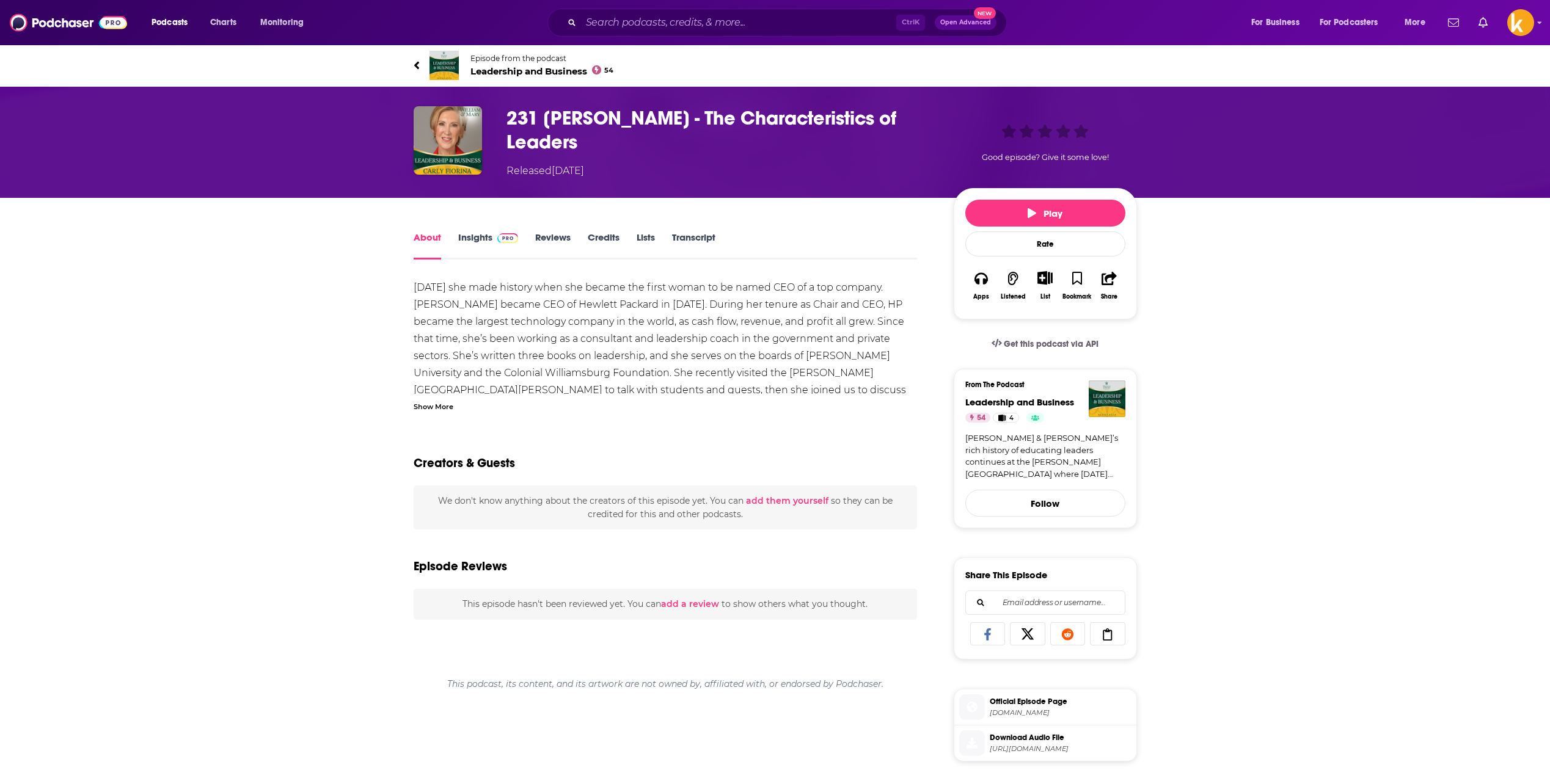
click at [446, 410] on div "Show More" at bounding box center [434, 406] width 40 height 12
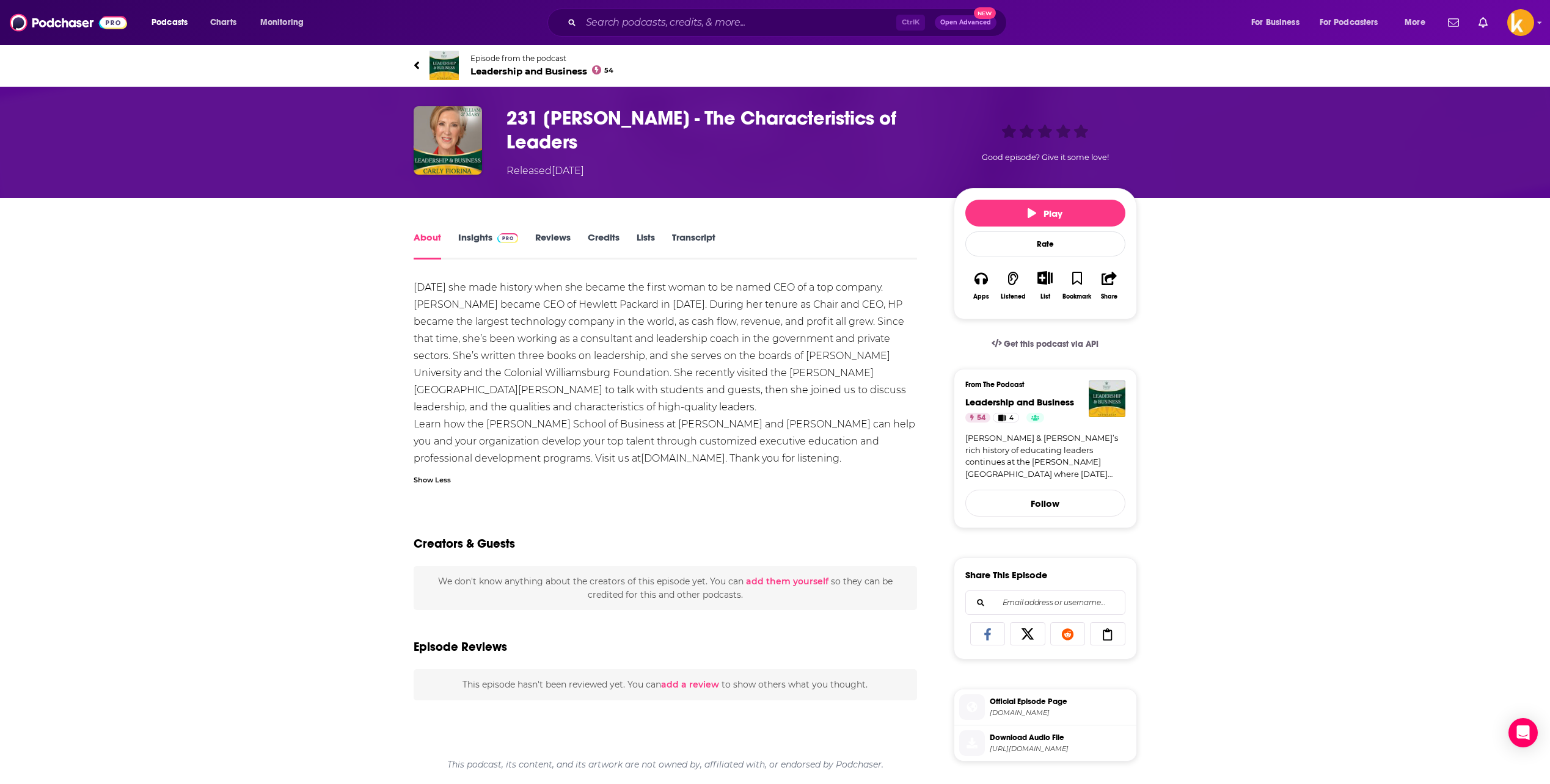
click at [532, 339] on div "Twenty-five years ago she made history when she became the first woman to be na…" at bounding box center [666, 373] width 504 height 188
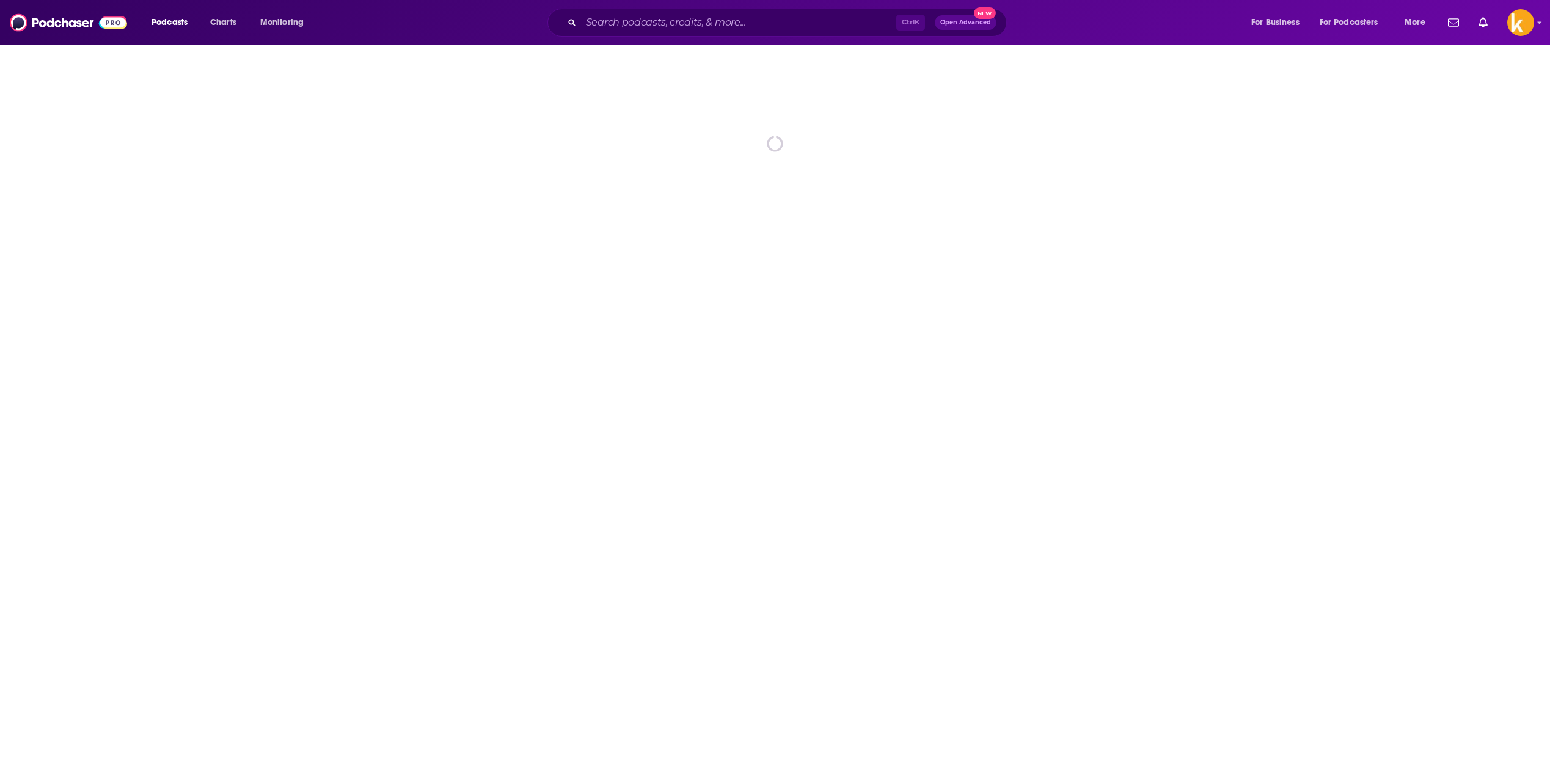
scroll to position [61, 0]
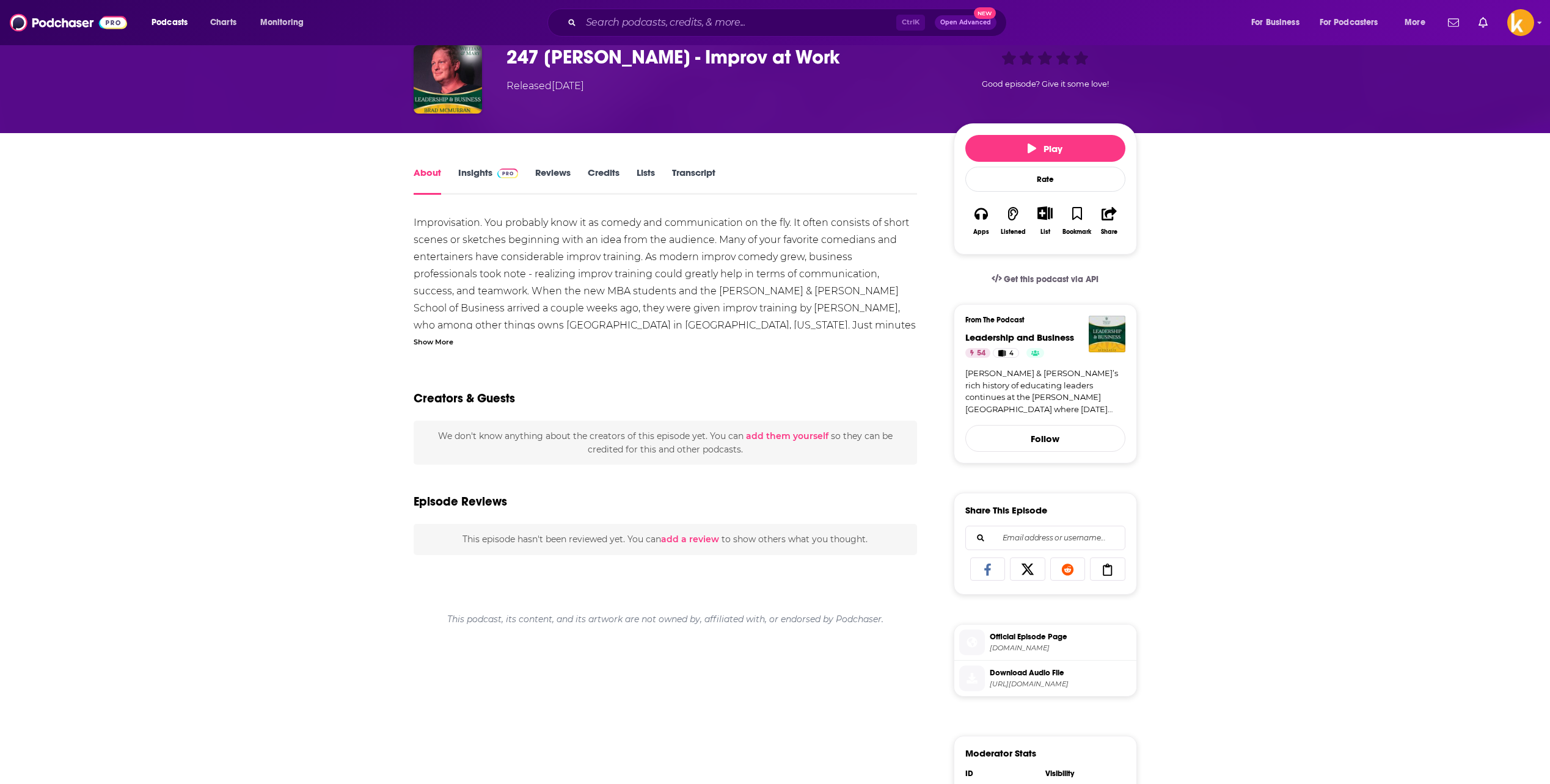
click at [352, 446] on div "About Insights Reviews Credits Lists Transcript Improvisation. You probably kno…" at bounding box center [775, 611] width 1550 height 957
click at [445, 343] on div "Show More" at bounding box center [434, 342] width 40 height 12
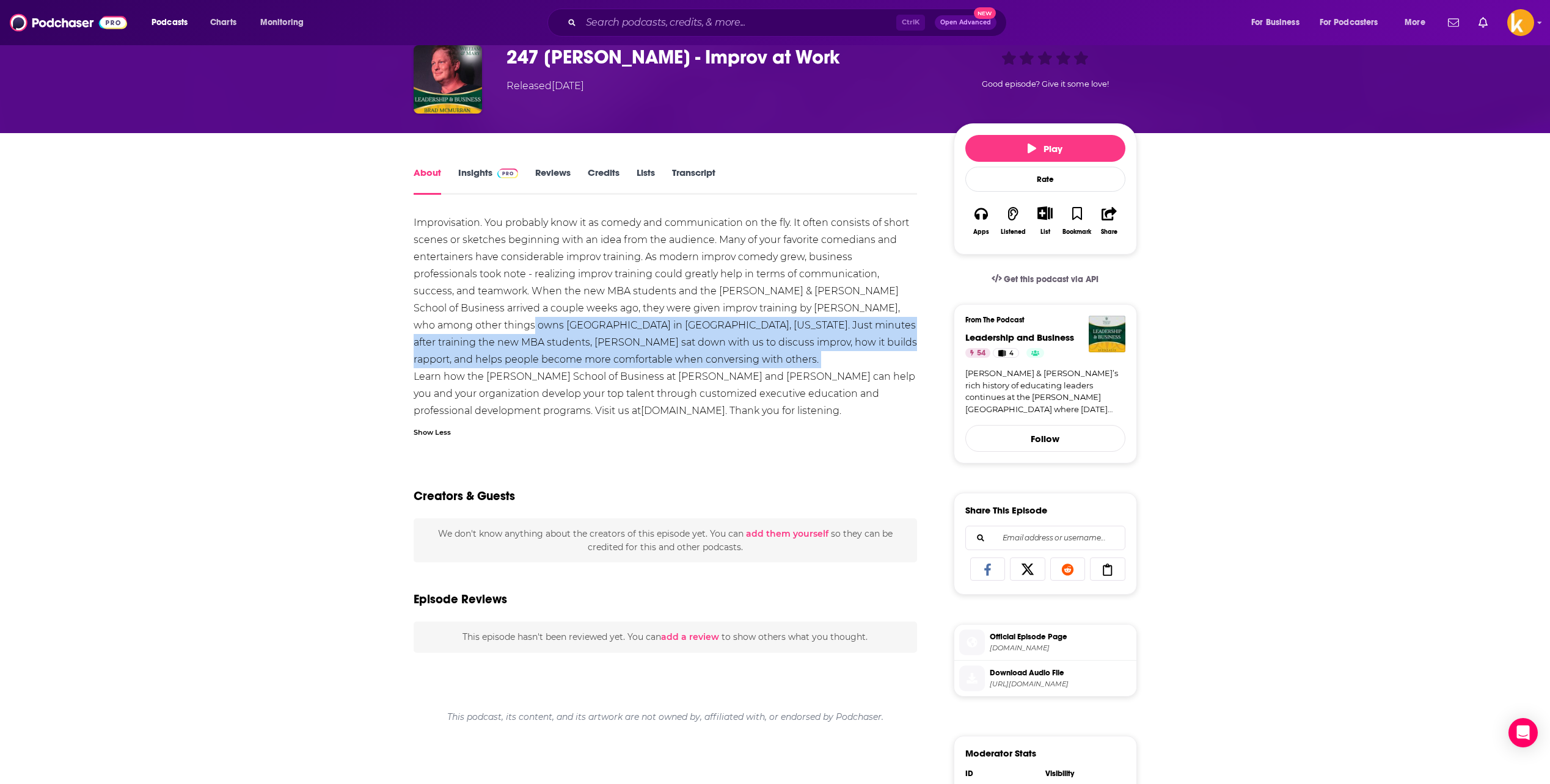
drag, startPoint x: 443, startPoint y: 330, endPoint x: 386, endPoint y: 383, distance: 77.8
click at [386, 383] on div "About Insights Reviews Credits Lists Transcript Improvisation. You probably kno…" at bounding box center [775, 611] width 781 height 957
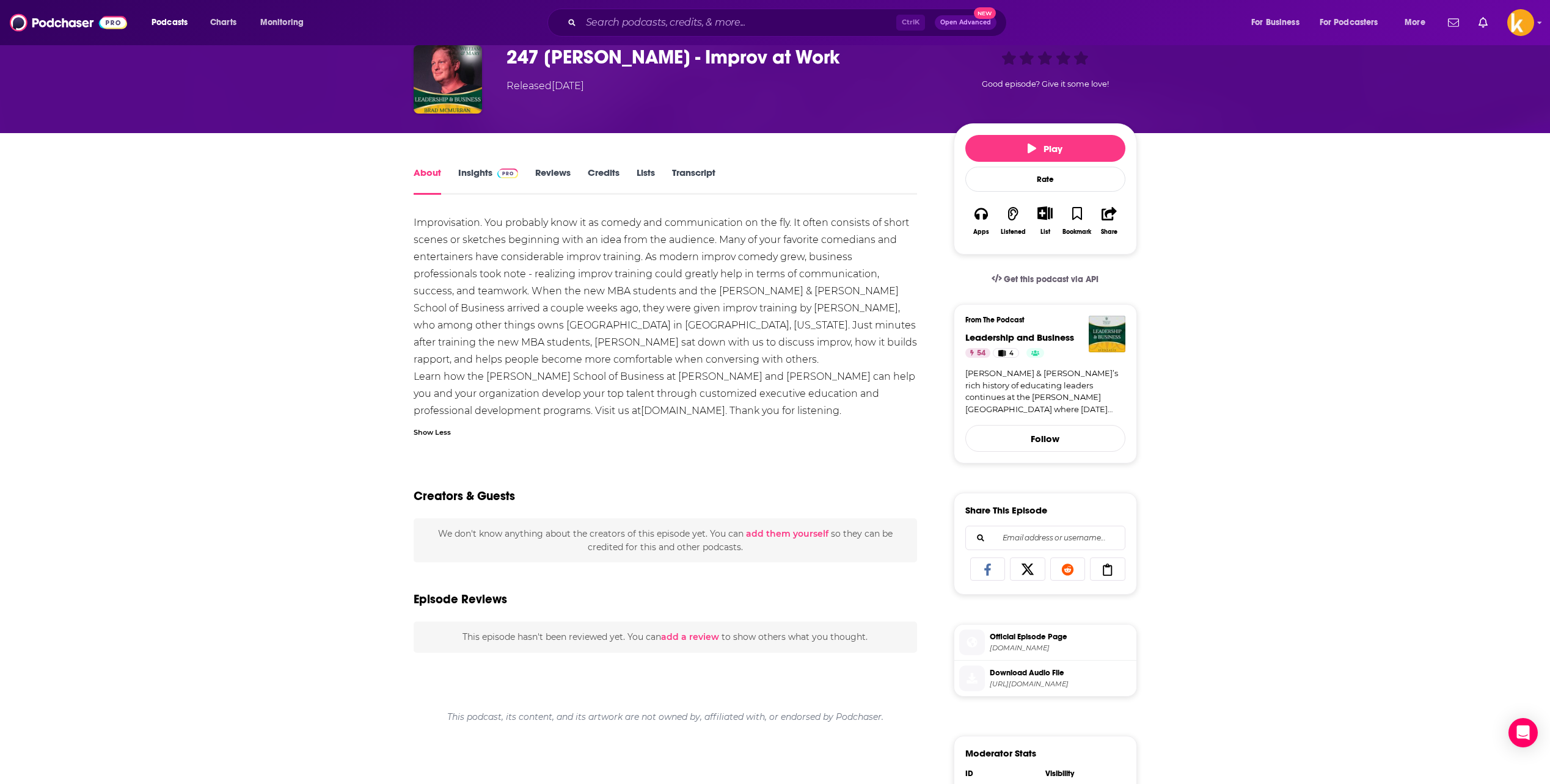
click at [538, 422] on div "Improvisation. You probably know it as comedy and communication on the fly. It …" at bounding box center [666, 330] width 504 height 230
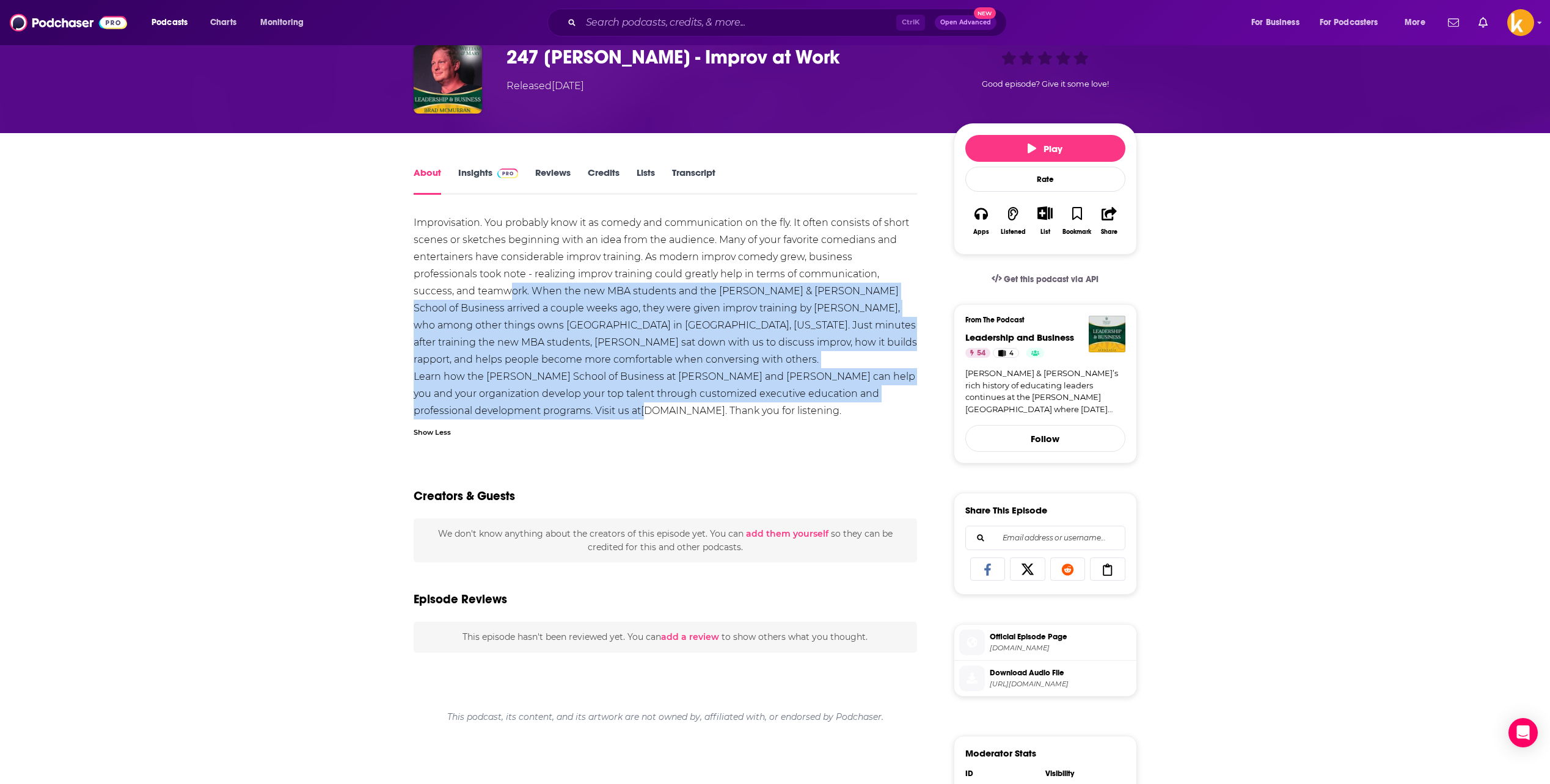
drag, startPoint x: 447, startPoint y: 289, endPoint x: 593, endPoint y: 416, distance: 193.5
click at [593, 416] on div "Improvisation. You probably know it as comedy and communication on the fly. It …" at bounding box center [666, 317] width 504 height 205
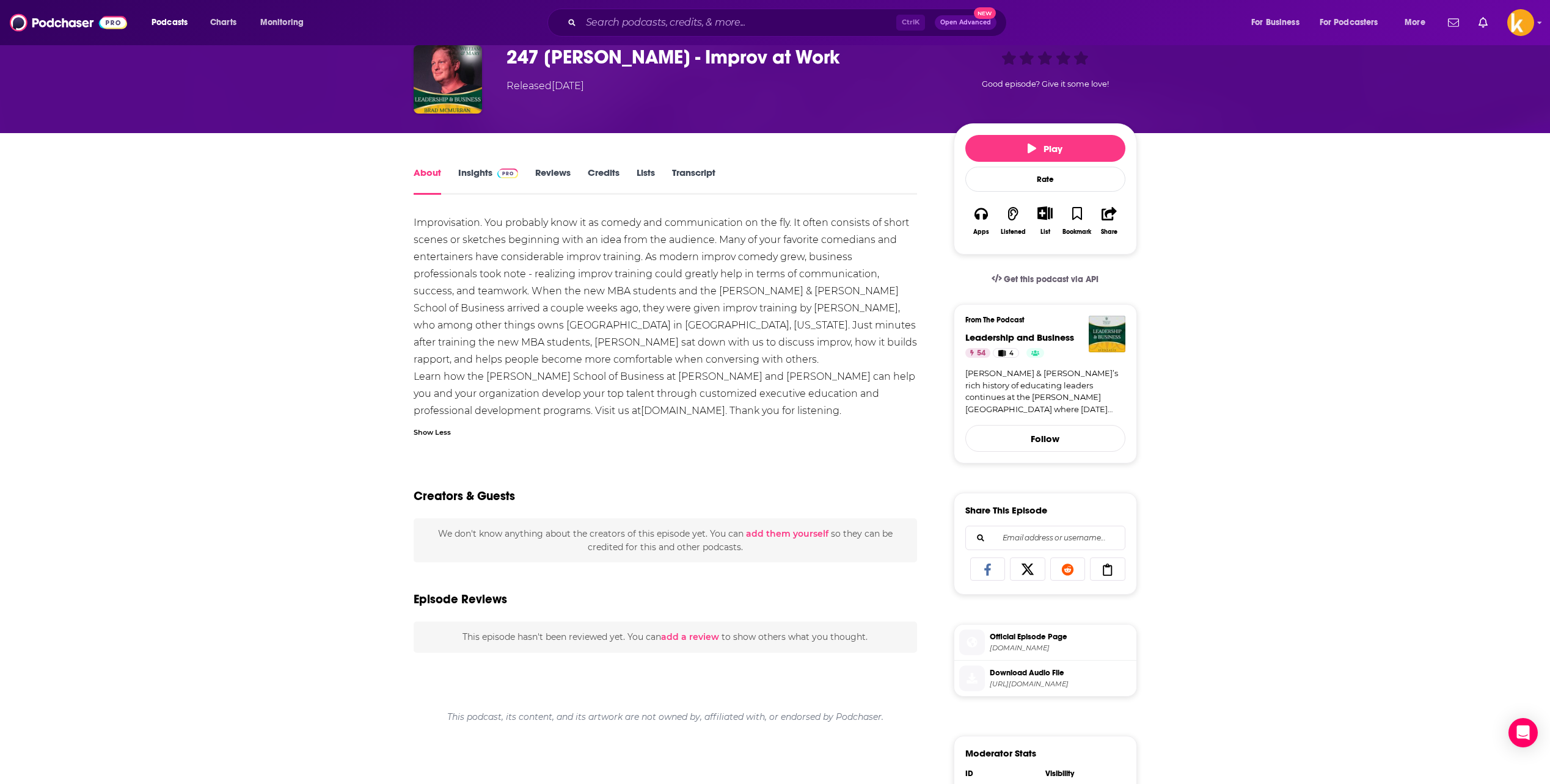
drag, startPoint x: 593, startPoint y: 416, endPoint x: 715, endPoint y: 403, distance: 122.7
click at [715, 403] on div "Improvisation. You probably know it as comedy and communication on the fly. It …" at bounding box center [666, 317] width 504 height 205
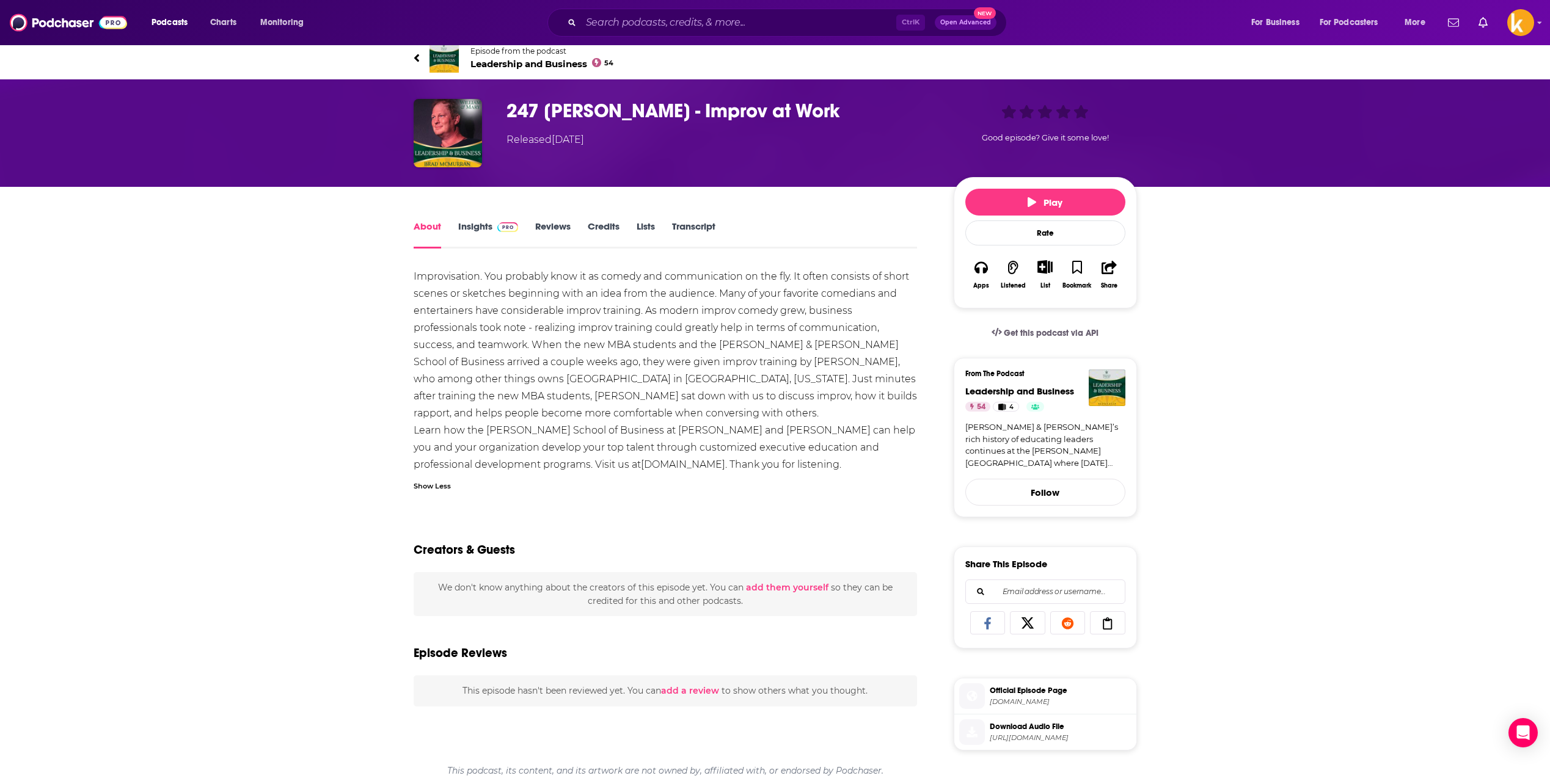
scroll to position [0, 0]
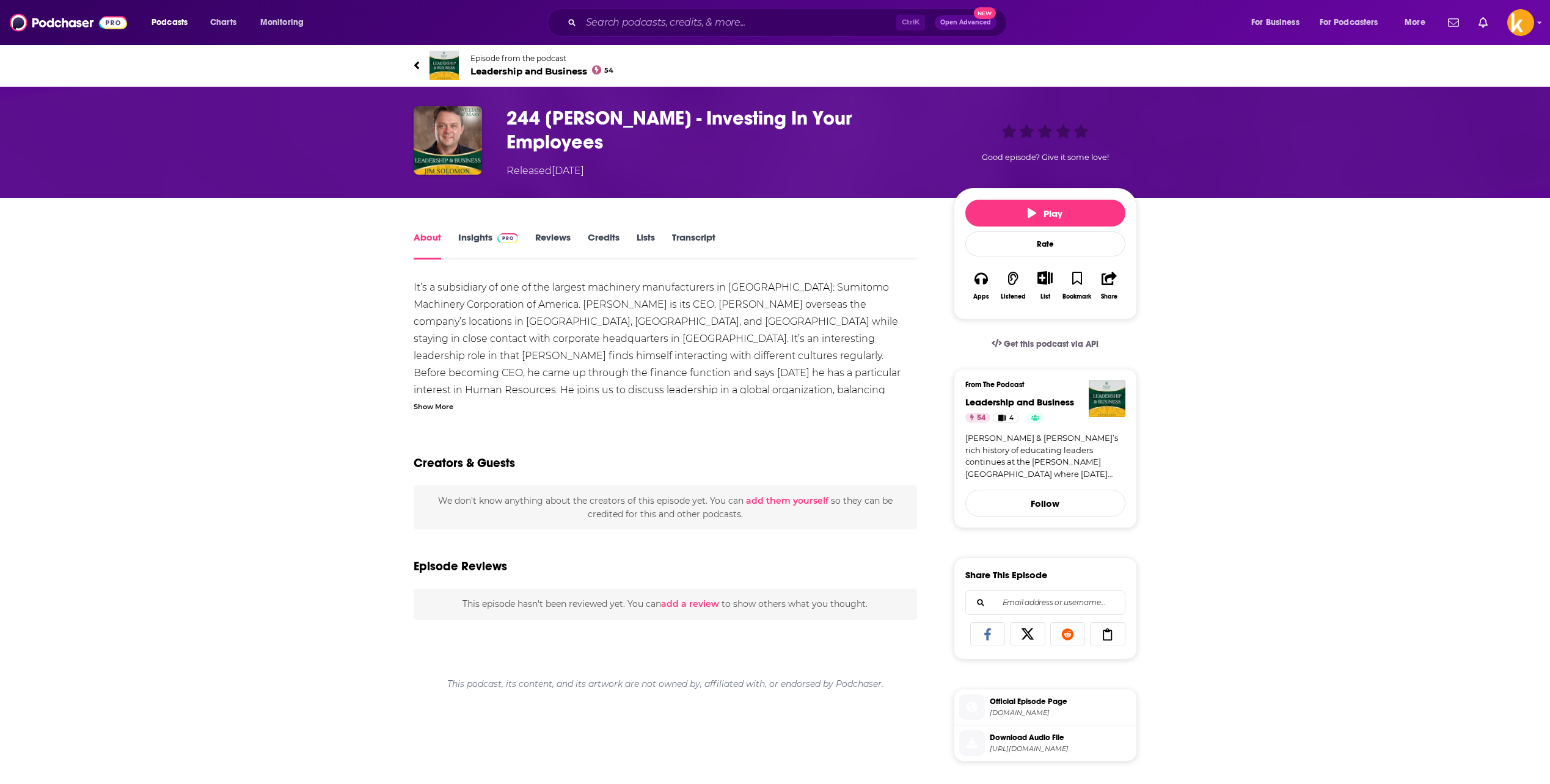
click at [435, 400] on div "Show More" at bounding box center [434, 406] width 40 height 12
